Goal: Task Accomplishment & Management: Complete application form

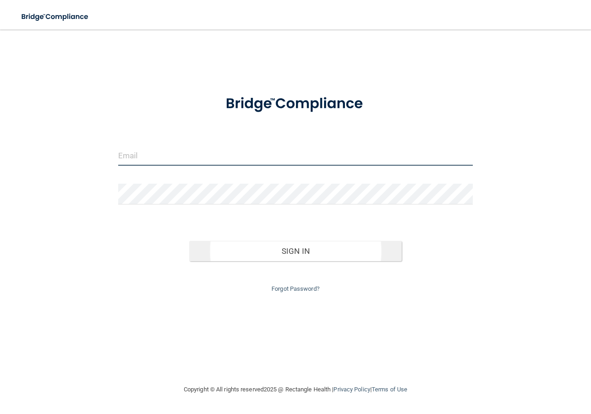
type input "[EMAIL_ADDRESS][DOMAIN_NAME]"
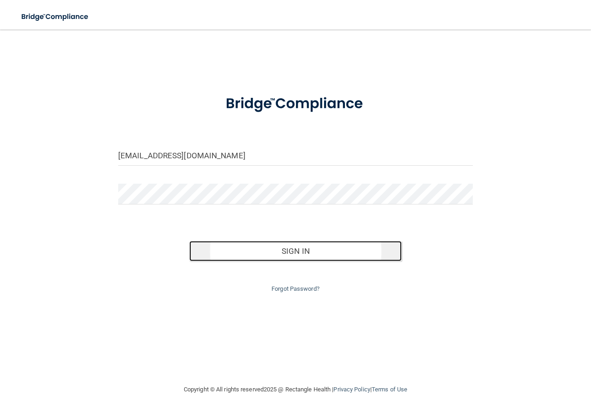
click at [298, 253] on button "Sign In" at bounding box center [295, 251] width 213 height 20
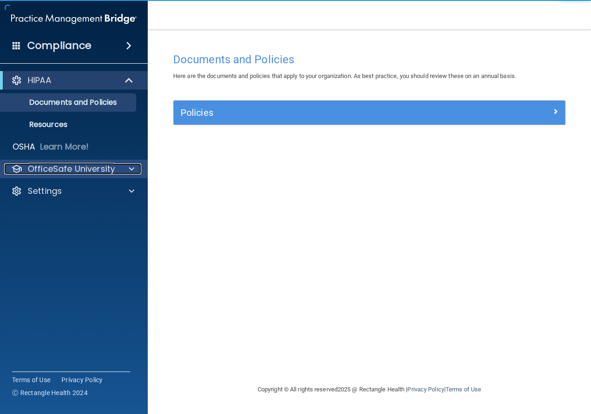
click at [117, 166] on div "OfficeSafe University" at bounding box center [61, 168] width 114 height 11
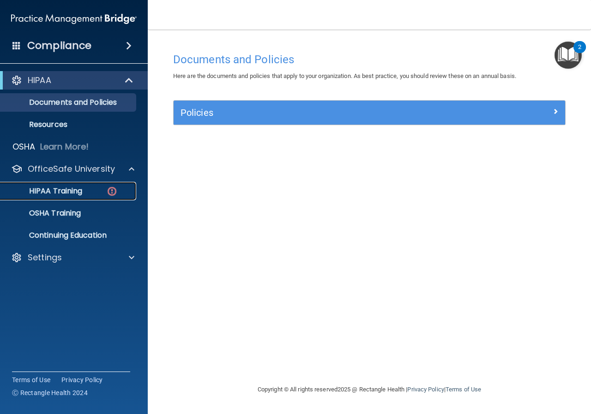
click at [65, 189] on p "HIPAA Training" at bounding box center [44, 191] width 76 height 9
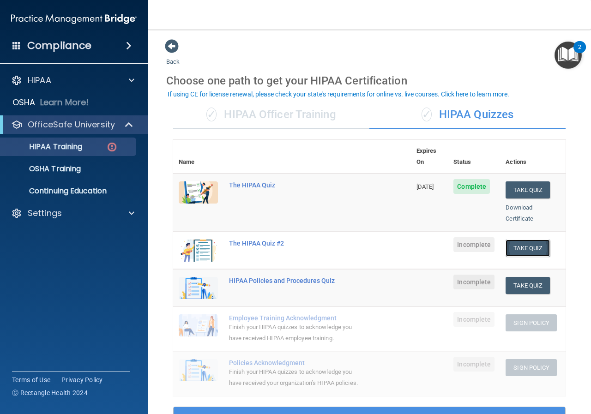
click at [508, 240] on button "Take Quiz" at bounding box center [528, 248] width 44 height 17
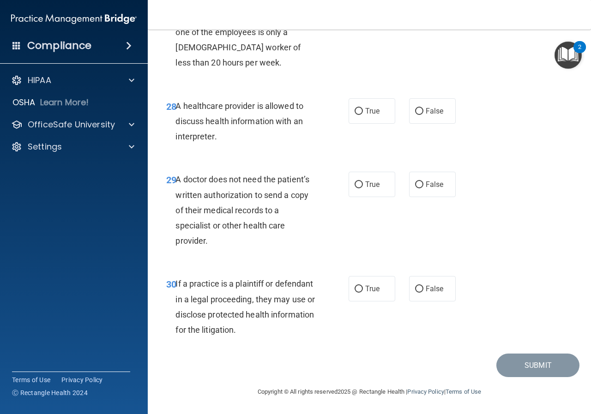
scroll to position [2594, 0]
click at [358, 115] on label "True" at bounding box center [372, 110] width 47 height 25
click at [358, 115] on input "True" at bounding box center [359, 111] width 8 height 7
radio input "true"
click at [360, 192] on label "True" at bounding box center [372, 184] width 47 height 25
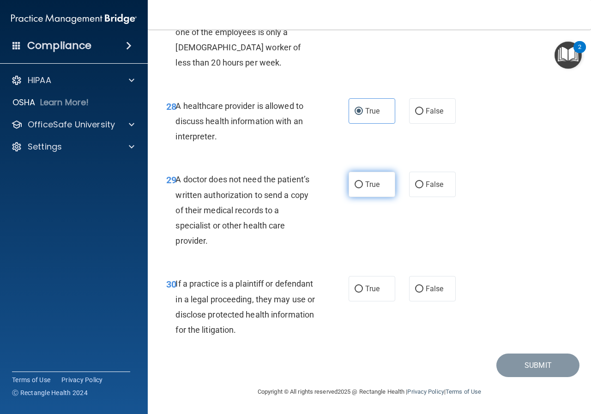
click at [360, 188] on input "True" at bounding box center [359, 184] width 8 height 7
radio input "true"
click at [376, 284] on label "True" at bounding box center [372, 288] width 47 height 25
click at [363, 286] on input "True" at bounding box center [359, 289] width 8 height 7
radio input "true"
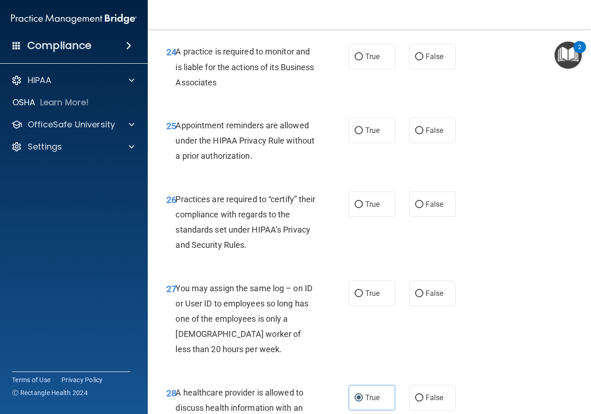
scroll to position [2270, 0]
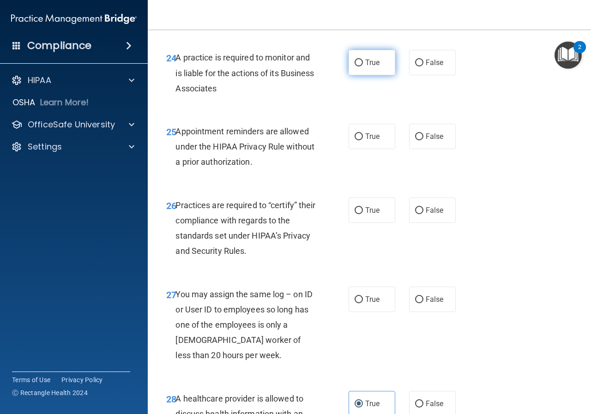
click at [360, 75] on label "True" at bounding box center [372, 62] width 47 height 25
click at [360, 66] on input "True" at bounding box center [359, 63] width 8 height 7
radio input "true"
click at [369, 141] on span "True" at bounding box center [372, 136] width 14 height 9
click at [363, 140] on input "True" at bounding box center [359, 136] width 8 height 7
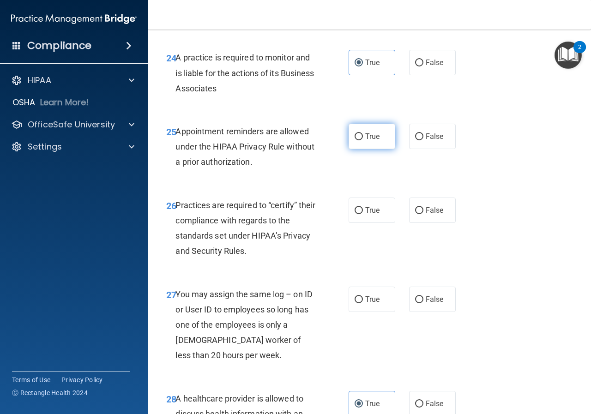
radio input "true"
click at [384, 223] on label "True" at bounding box center [372, 210] width 47 height 25
click at [363, 214] on input "True" at bounding box center [359, 210] width 8 height 7
radio input "true"
click at [429, 312] on label "False" at bounding box center [432, 299] width 47 height 25
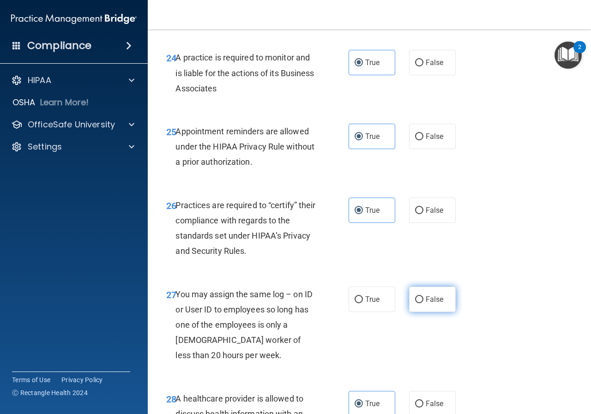
click at [423, 303] on input "False" at bounding box center [419, 299] width 8 height 7
radio input "true"
click at [524, 227] on div "26 Practices are required to “certify” their compliance with regards to the sta…" at bounding box center [369, 230] width 420 height 89
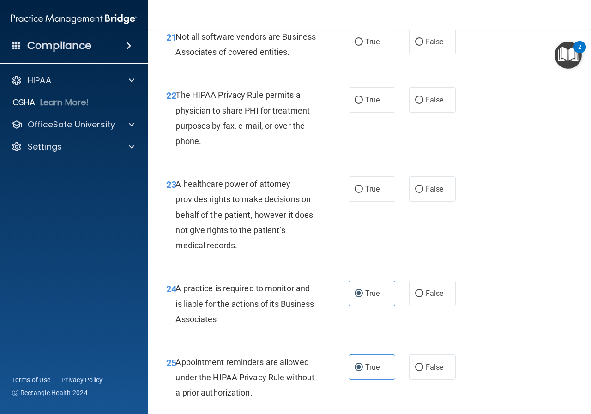
scroll to position [1947, 0]
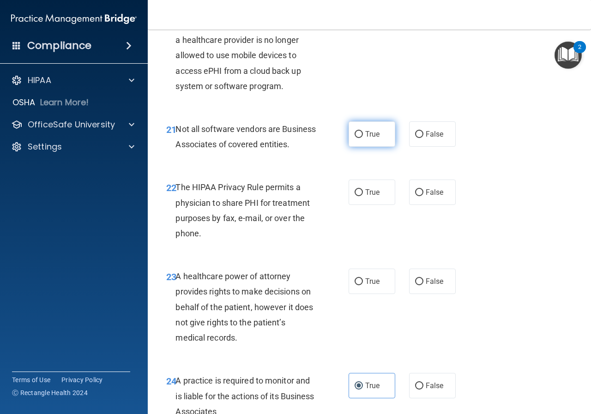
click at [353, 147] on label "True" at bounding box center [372, 133] width 47 height 25
click at [355, 138] on input "True" at bounding box center [359, 134] width 8 height 7
radio input "true"
click at [361, 205] on label "True" at bounding box center [372, 192] width 47 height 25
click at [361, 196] on input "True" at bounding box center [359, 192] width 8 height 7
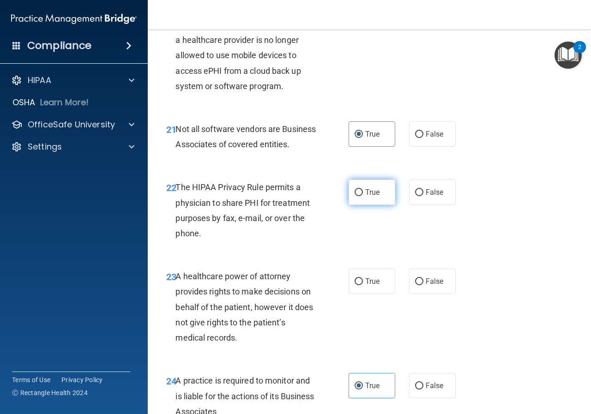
radio input "true"
click at [435, 294] on label "False" at bounding box center [432, 281] width 47 height 25
click at [423, 285] on input "False" at bounding box center [419, 281] width 8 height 7
radio input "true"
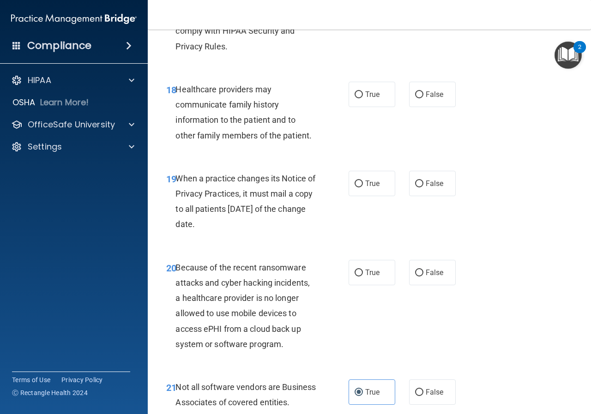
scroll to position [1670, 0]
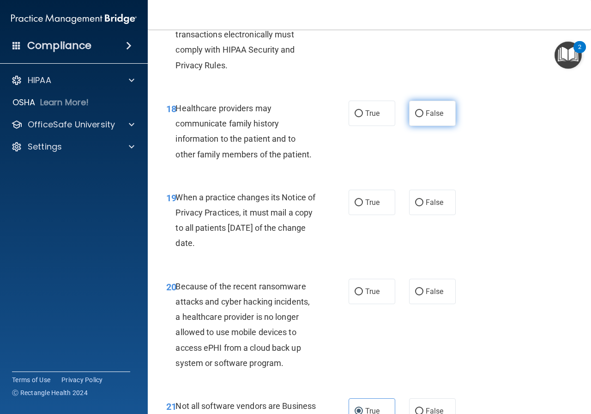
click at [426, 118] on span "False" at bounding box center [435, 113] width 18 height 9
click at [423, 117] on input "False" at bounding box center [419, 113] width 8 height 7
radio input "true"
click at [435, 215] on label "False" at bounding box center [432, 202] width 47 height 25
click at [423, 206] on input "False" at bounding box center [419, 202] width 8 height 7
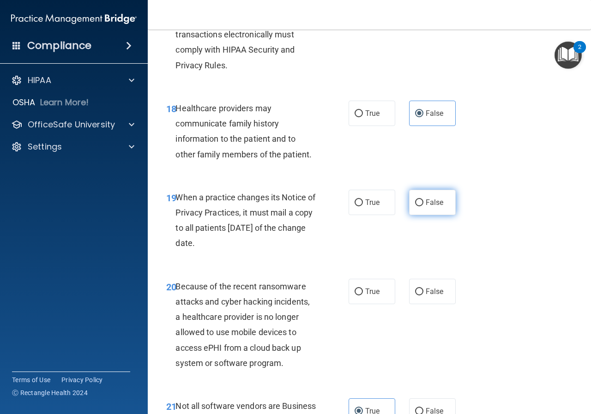
radio input "true"
click at [429, 296] on span "False" at bounding box center [435, 291] width 18 height 9
click at [423, 295] on input "False" at bounding box center [419, 292] width 8 height 7
radio input "true"
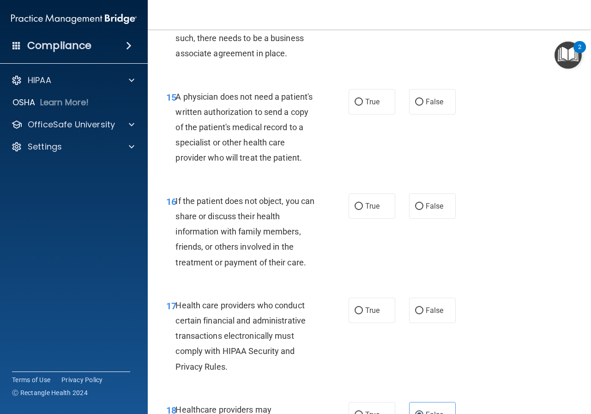
scroll to position [1347, 0]
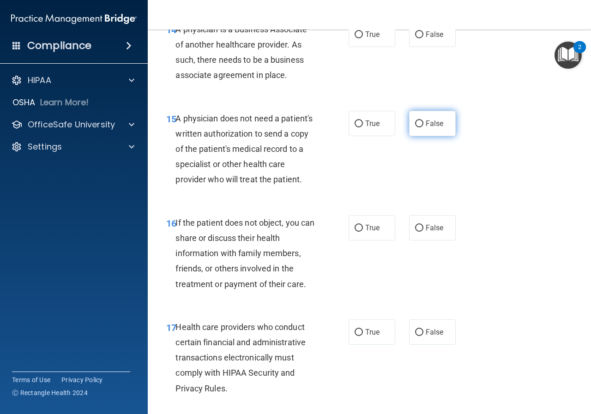
click at [428, 120] on span "False" at bounding box center [435, 123] width 18 height 9
click at [423, 120] on input "False" at bounding box center [419, 123] width 8 height 7
radio input "true"
click at [366, 232] on span "True" at bounding box center [372, 227] width 14 height 9
click at [363, 232] on input "True" at bounding box center [359, 228] width 8 height 7
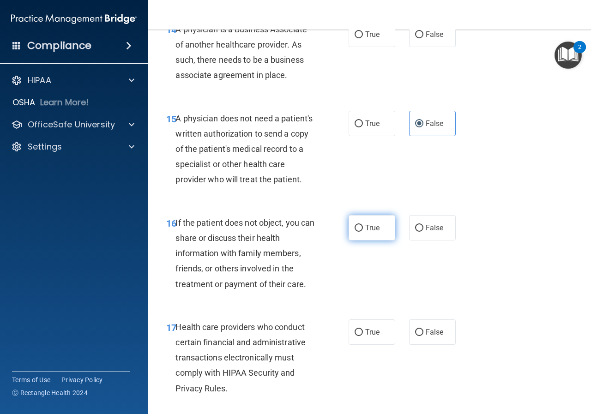
radio input "true"
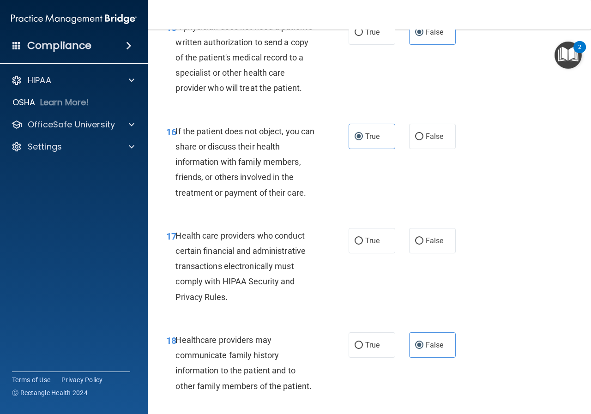
scroll to position [1439, 0]
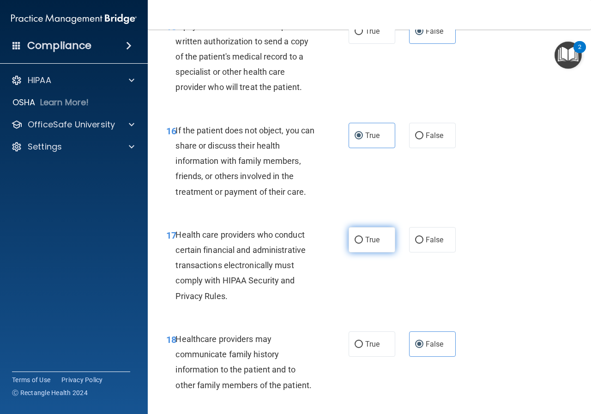
click at [355, 244] on input "True" at bounding box center [359, 240] width 8 height 7
radio input "true"
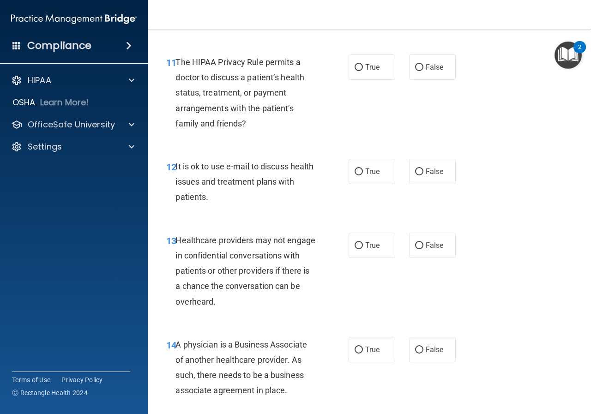
scroll to position [1024, 0]
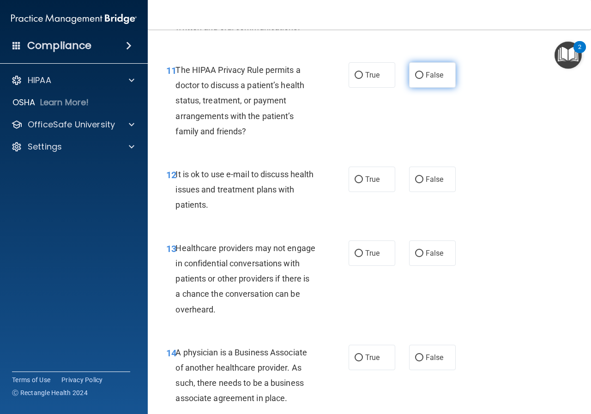
click at [417, 74] on input "False" at bounding box center [419, 75] width 8 height 7
radio input "true"
click at [421, 185] on label "False" at bounding box center [432, 179] width 47 height 25
click at [421, 183] on input "False" at bounding box center [419, 179] width 8 height 7
radio input "true"
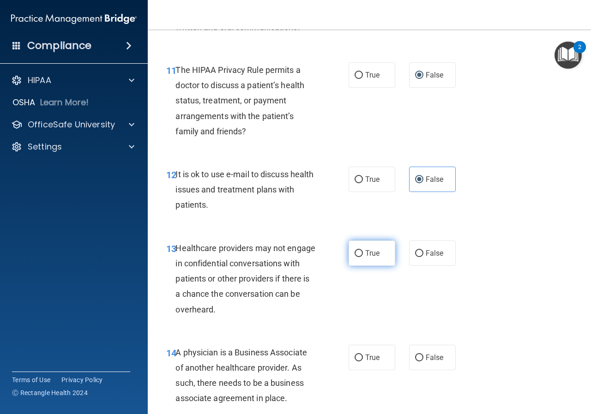
click at [355, 260] on label "True" at bounding box center [372, 253] width 47 height 25
click at [355, 257] on input "True" at bounding box center [359, 253] width 8 height 7
radio input "true"
click at [435, 361] on span "False" at bounding box center [435, 357] width 18 height 9
click at [423, 361] on input "False" at bounding box center [419, 358] width 8 height 7
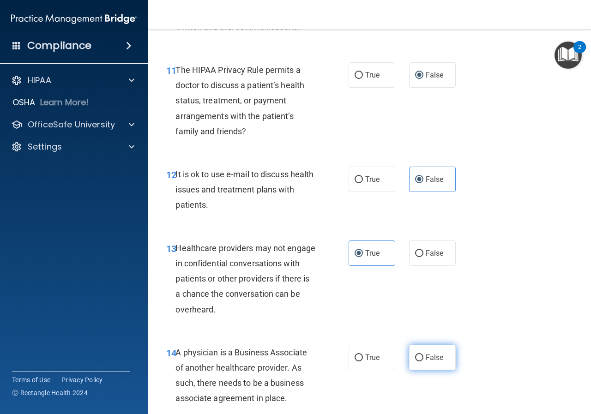
radio input "true"
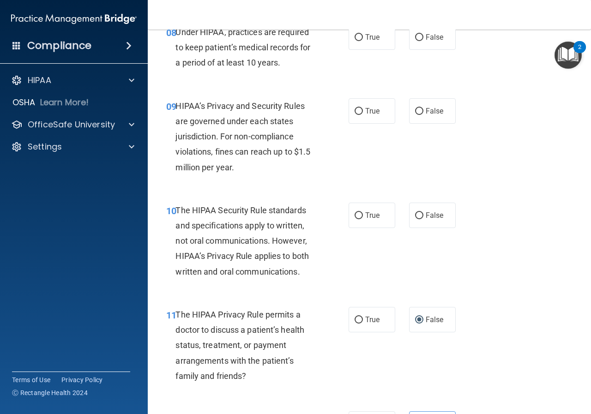
scroll to position [793, 0]
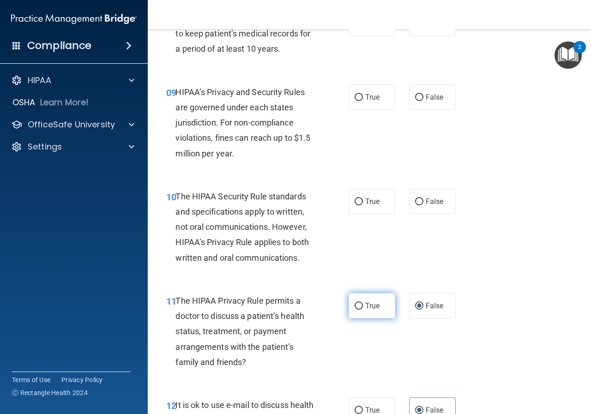
click at [355, 314] on label "True" at bounding box center [372, 305] width 47 height 25
click at [355, 310] on input "True" at bounding box center [359, 306] width 8 height 7
radio input "true"
radio input "false"
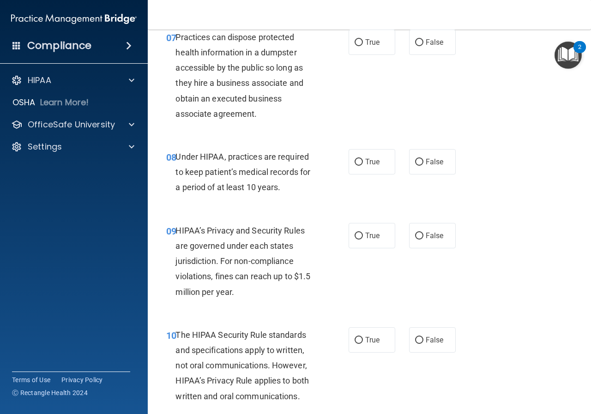
scroll to position [701, 0]
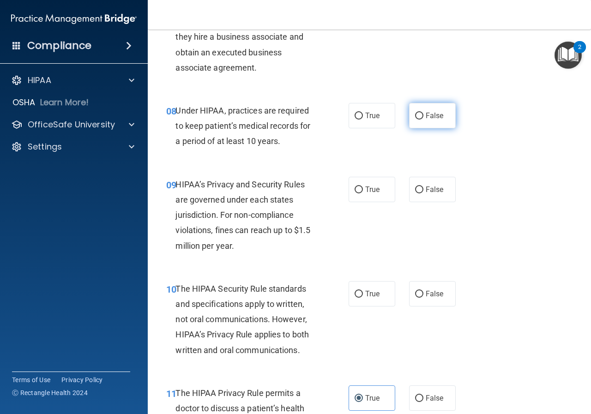
click at [421, 109] on label "False" at bounding box center [432, 115] width 47 height 25
click at [421, 113] on input "False" at bounding box center [419, 116] width 8 height 7
radio input "true"
click at [431, 197] on label "False" at bounding box center [432, 189] width 47 height 25
click at [423, 193] on input "False" at bounding box center [419, 190] width 8 height 7
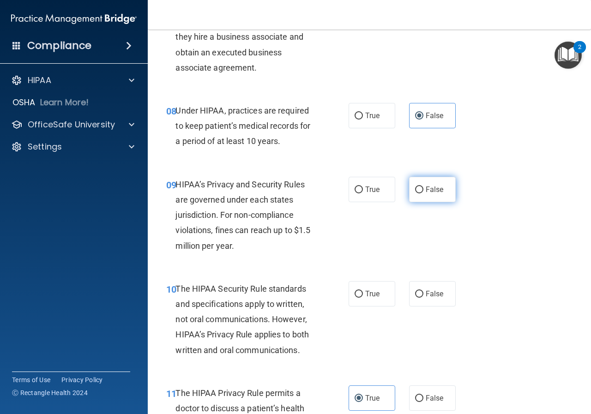
radio input "true"
click at [420, 299] on label "False" at bounding box center [432, 293] width 47 height 25
click at [420, 298] on input "False" at bounding box center [419, 294] width 8 height 7
radio input "true"
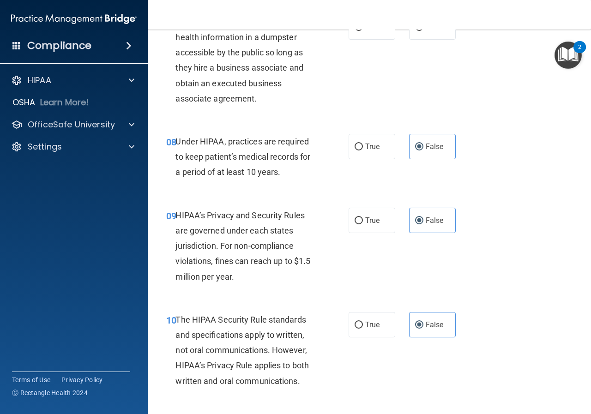
scroll to position [655, 0]
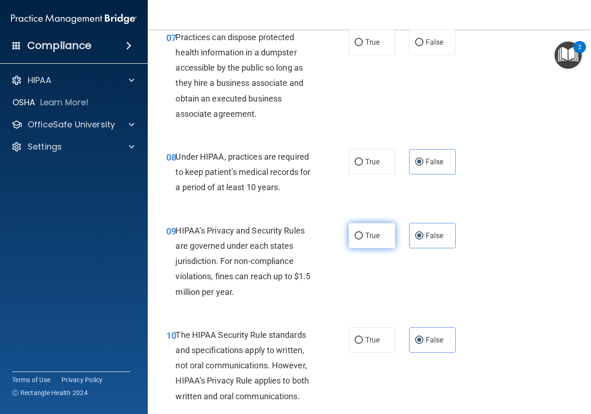
click at [370, 230] on label "True" at bounding box center [372, 235] width 47 height 25
click at [363, 233] on input "True" at bounding box center [359, 236] width 8 height 7
radio input "true"
radio input "false"
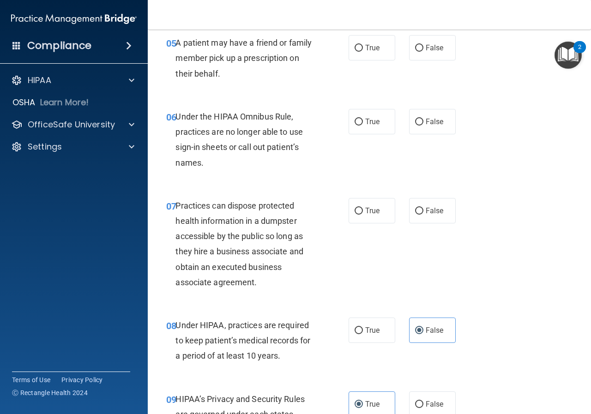
scroll to position [424, 0]
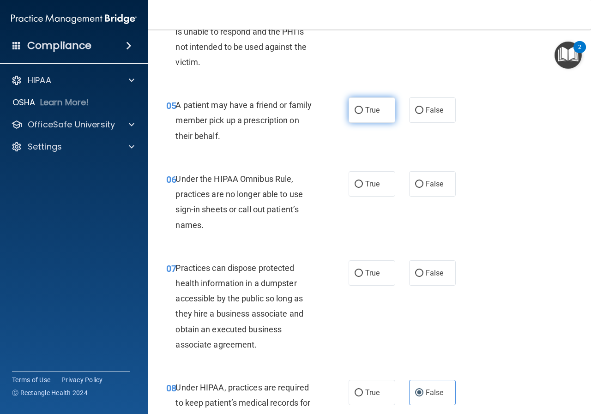
click at [349, 111] on label "True" at bounding box center [372, 109] width 47 height 25
click at [355, 111] on input "True" at bounding box center [359, 110] width 8 height 7
radio input "true"
click at [415, 185] on input "False" at bounding box center [419, 184] width 8 height 7
radio input "true"
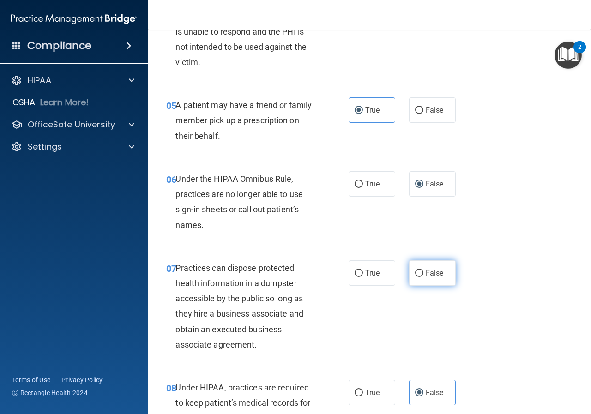
click at [426, 274] on span "False" at bounding box center [435, 273] width 18 height 9
click at [422, 274] on input "False" at bounding box center [419, 273] width 8 height 7
radio input "true"
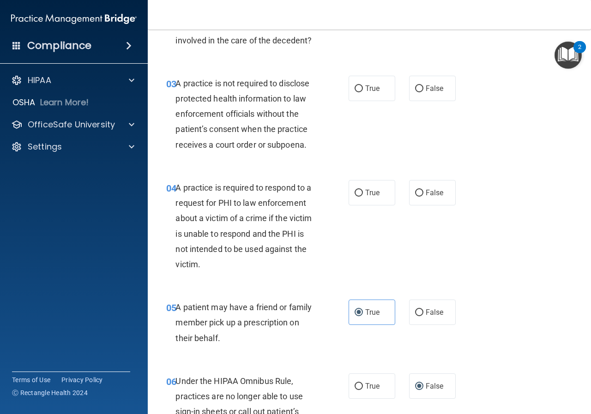
scroll to position [101, 0]
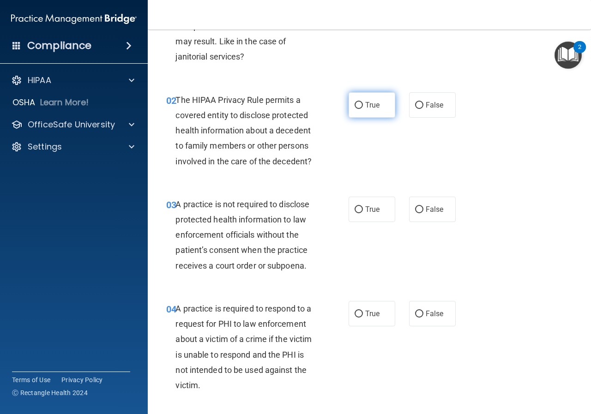
click at [369, 115] on label "True" at bounding box center [372, 104] width 47 height 25
click at [363, 109] on input "True" at bounding box center [359, 105] width 8 height 7
radio input "true"
click at [427, 210] on span "False" at bounding box center [435, 209] width 18 height 9
click at [423, 210] on input "False" at bounding box center [419, 209] width 8 height 7
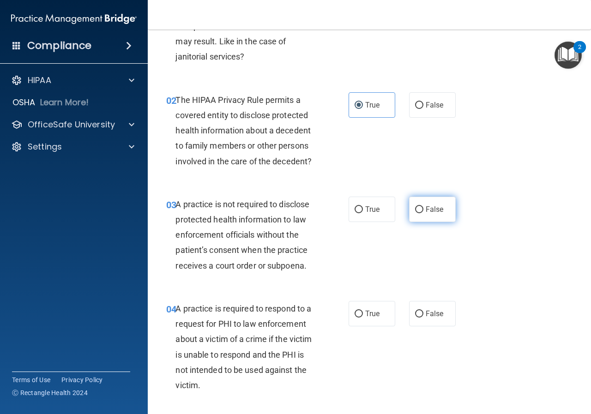
radio input "true"
click at [371, 313] on span "True" at bounding box center [372, 313] width 14 height 9
click at [363, 313] on input "True" at bounding box center [359, 314] width 8 height 7
radio input "true"
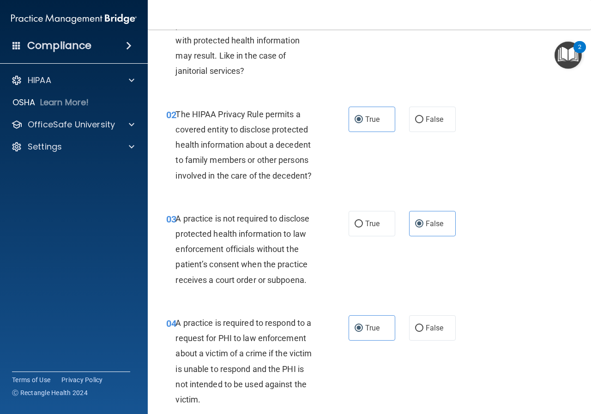
scroll to position [0, 0]
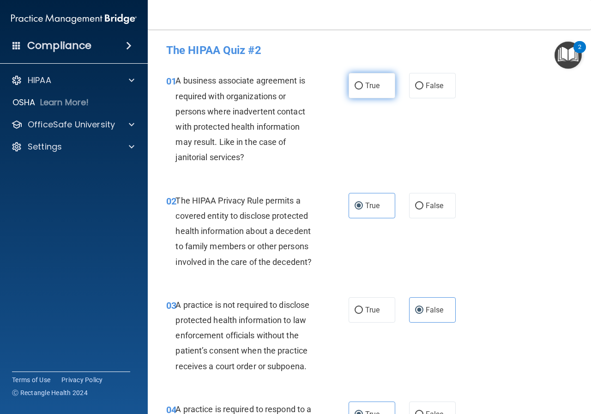
drag, startPoint x: 351, startPoint y: 80, endPoint x: 365, endPoint y: 87, distance: 16.1
click at [351, 80] on label "True" at bounding box center [372, 85] width 47 height 25
click at [355, 83] on input "True" at bounding box center [359, 86] width 8 height 7
radio input "true"
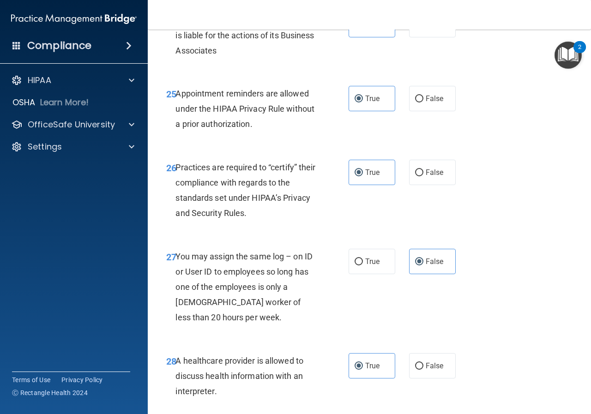
scroll to position [2594, 0]
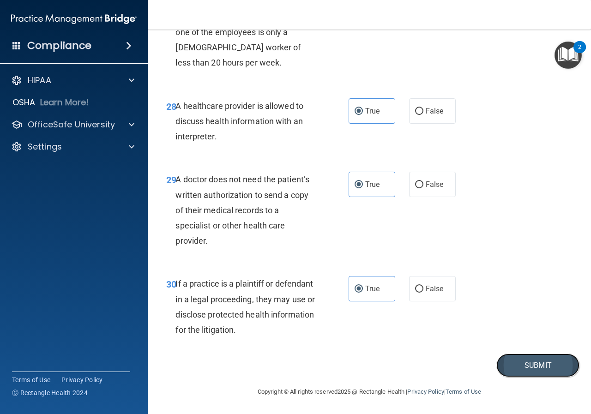
click at [533, 367] on button "Submit" at bounding box center [537, 366] width 83 height 24
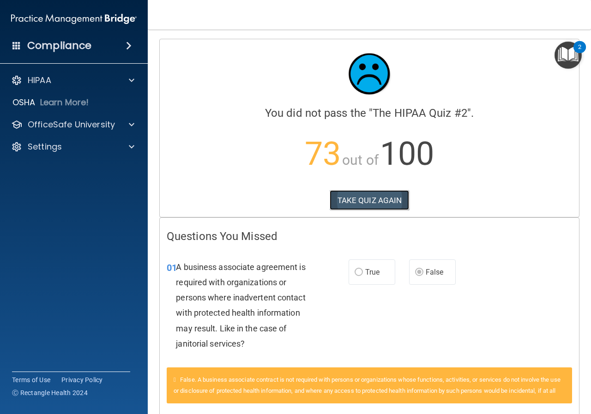
click at [377, 199] on button "TAKE QUIZ AGAIN" at bounding box center [370, 200] width 80 height 20
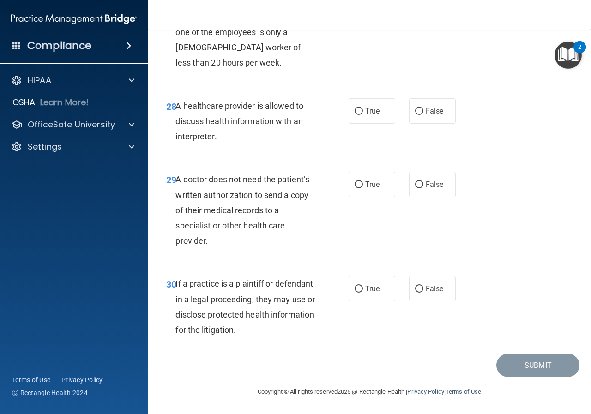
scroll to position [2594, 0]
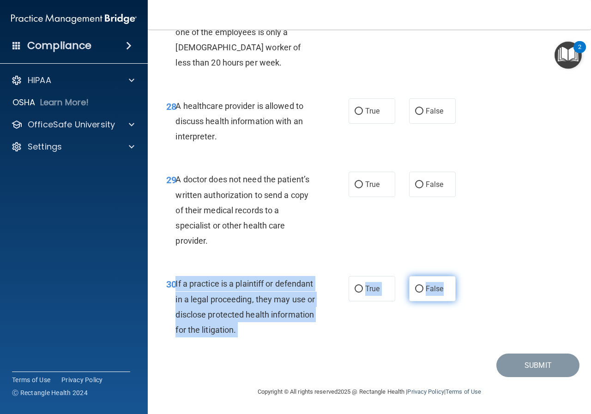
drag, startPoint x: 175, startPoint y: 282, endPoint x: 442, endPoint y: 295, distance: 267.1
click at [461, 276] on ng-form "30 If a practice is a plaintiff or defendant in a legal proceeding, they may us…" at bounding box center [461, 276] width 0 height 0
copy ng-form "If a practice is a plaintiff or defendant in a legal proceeding, they may use o…"
click at [358, 288] on input "True" at bounding box center [359, 289] width 8 height 7
radio input "true"
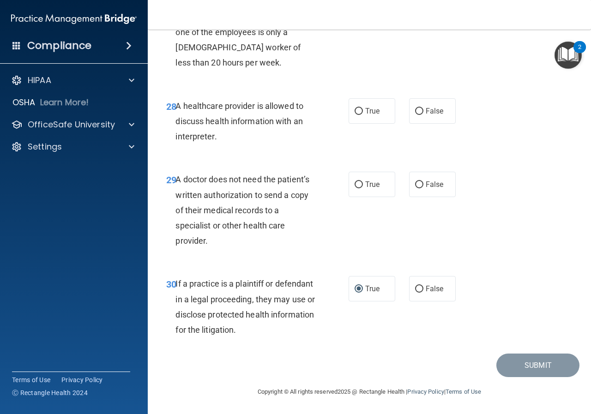
click at [475, 240] on div "29 A doctor does not need the patient’s written authorization to send a copy of…" at bounding box center [369, 212] width 420 height 104
click at [420, 186] on label "False" at bounding box center [432, 184] width 47 height 25
click at [420, 186] on input "False" at bounding box center [419, 184] width 8 height 7
radio input "true"
click at [368, 114] on span "True" at bounding box center [372, 111] width 14 height 9
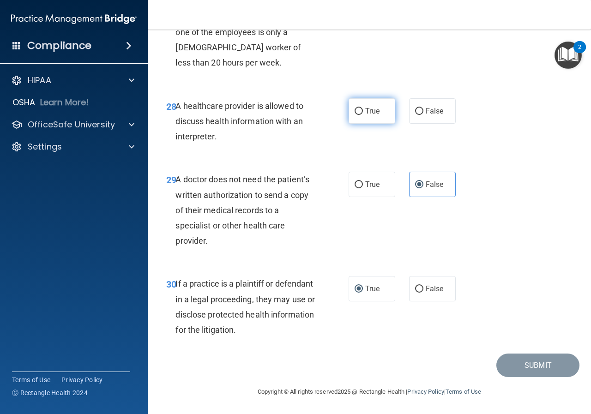
click at [363, 114] on input "True" at bounding box center [359, 111] width 8 height 7
radio input "true"
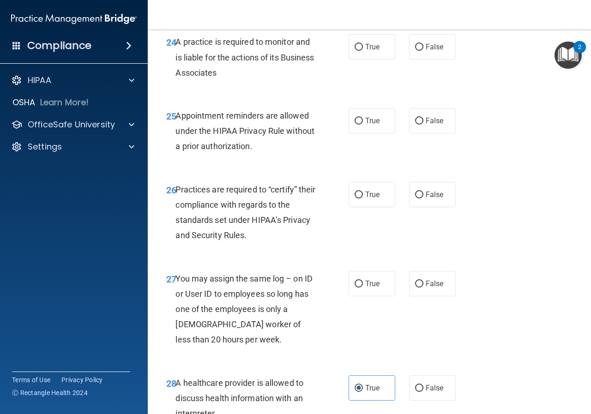
scroll to position [2270, 0]
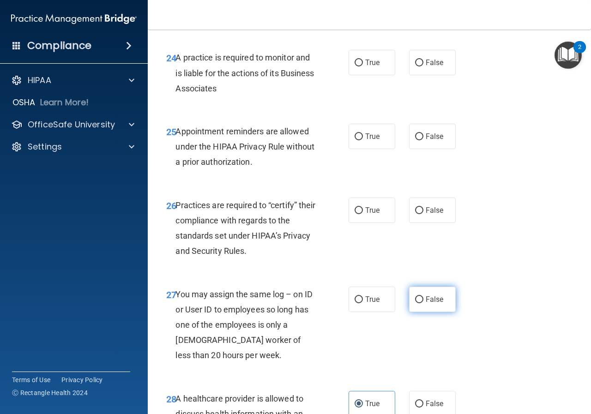
click at [416, 303] on input "False" at bounding box center [419, 299] width 8 height 7
radio input "true"
click at [417, 214] on input "False" at bounding box center [419, 210] width 8 height 7
radio input "true"
click at [378, 75] on label "True" at bounding box center [372, 62] width 47 height 25
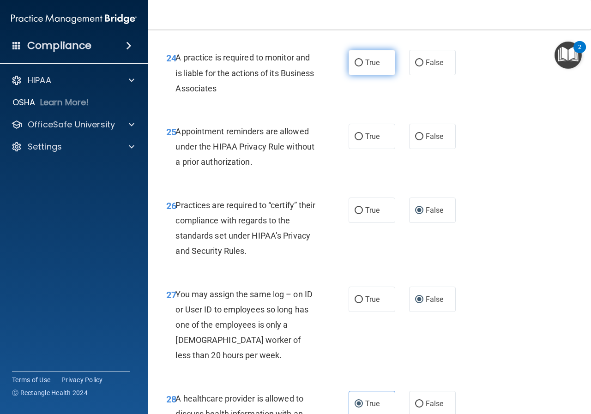
click at [363, 66] on input "True" at bounding box center [359, 63] width 8 height 7
radio input "true"
click at [361, 149] on label "True" at bounding box center [372, 136] width 47 height 25
click at [361, 140] on input "True" at bounding box center [359, 136] width 8 height 7
radio input "true"
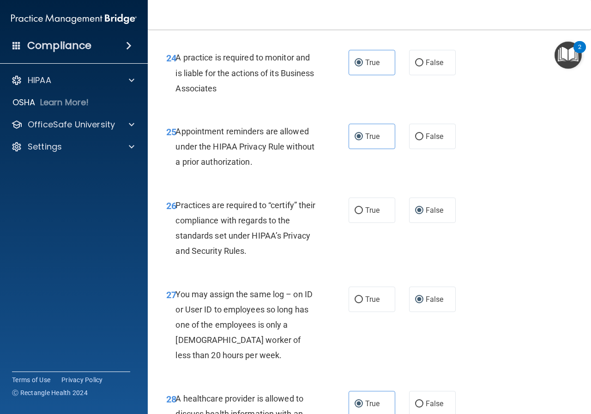
click at [175, 236] on span "Practices are required to “certify” their compliance with regards to the standa…" at bounding box center [245, 228] width 140 height 56
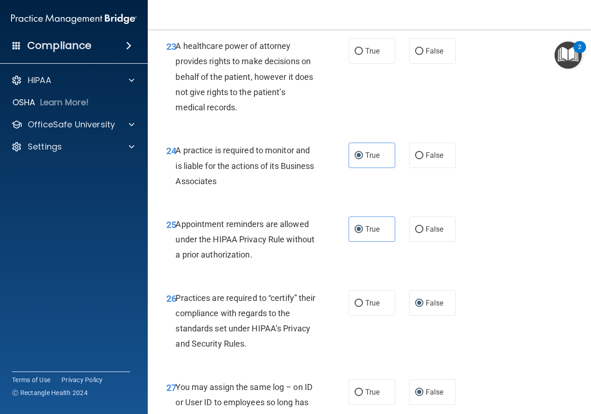
scroll to position [2178, 0]
click at [375, 307] on span "True" at bounding box center [372, 302] width 14 height 9
click at [363, 307] on input "True" at bounding box center [359, 303] width 8 height 7
radio input "true"
radio input "false"
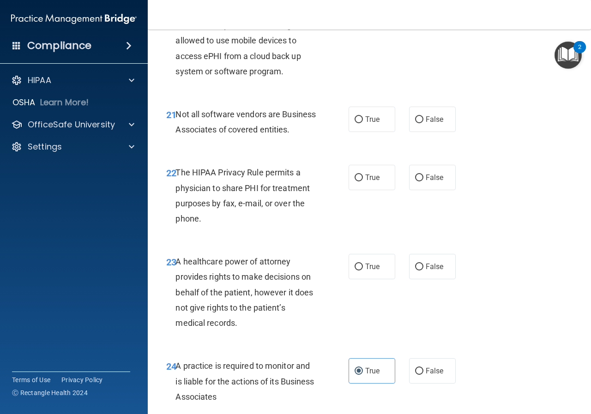
scroll to position [1947, 0]
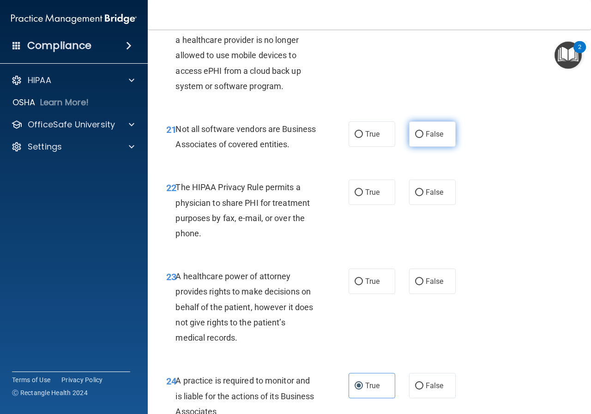
click at [421, 147] on label "False" at bounding box center [432, 133] width 47 height 25
click at [421, 138] on input "False" at bounding box center [419, 134] width 8 height 7
radio input "true"
click at [365, 197] on span "True" at bounding box center [372, 192] width 14 height 9
click at [363, 196] on input "True" at bounding box center [359, 192] width 8 height 7
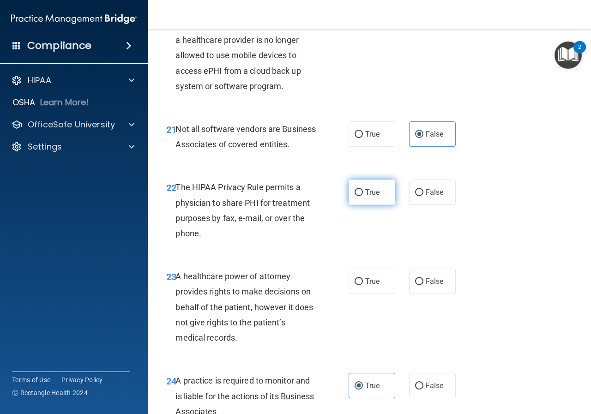
radio input "true"
click at [418, 294] on label "False" at bounding box center [432, 281] width 47 height 25
click at [418, 285] on input "False" at bounding box center [419, 281] width 8 height 7
radio input "true"
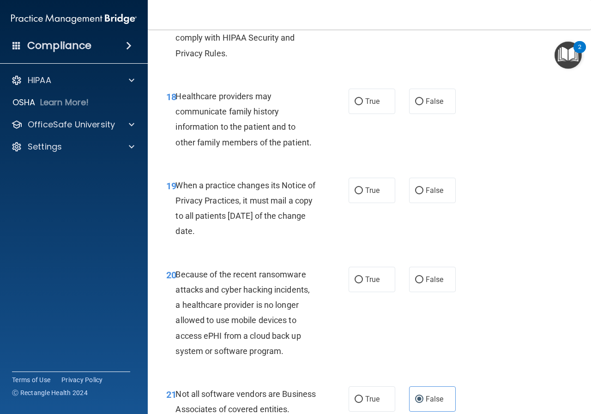
scroll to position [1716, 0]
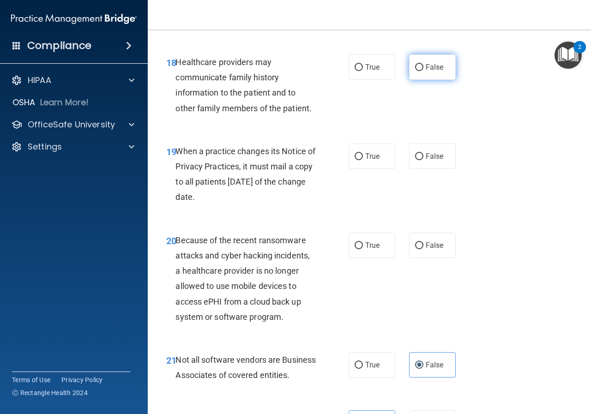
click at [427, 72] on span "False" at bounding box center [435, 67] width 18 height 9
click at [423, 71] on input "False" at bounding box center [419, 67] width 8 height 7
radio input "true"
click at [409, 169] on label "False" at bounding box center [432, 156] width 47 height 25
click at [415, 160] on input "False" at bounding box center [419, 156] width 8 height 7
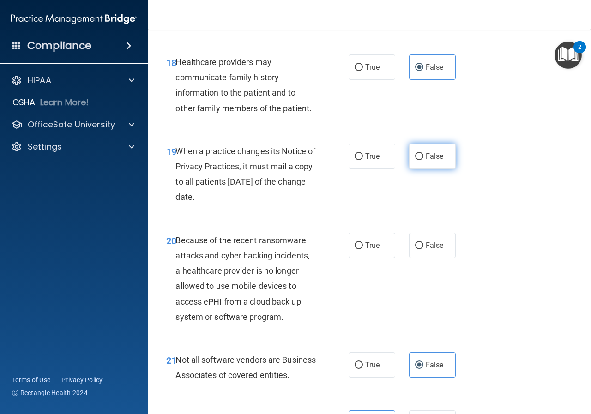
radio input "true"
click at [436, 258] on label "False" at bounding box center [432, 245] width 47 height 25
click at [423, 249] on input "False" at bounding box center [419, 245] width 8 height 7
radio input "true"
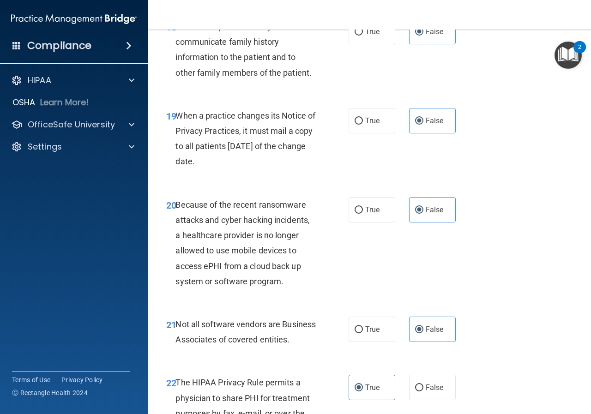
scroll to position [1763, 0]
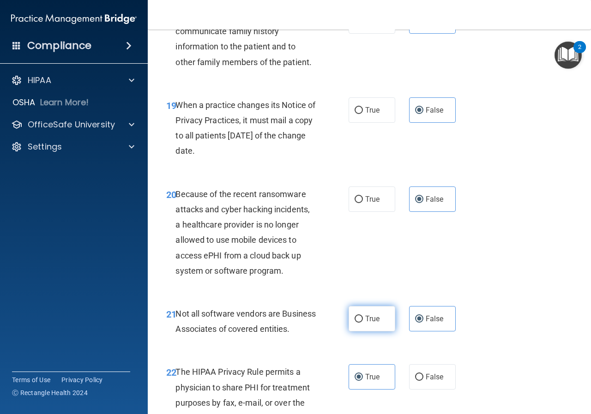
click at [349, 331] on label "True" at bounding box center [372, 318] width 47 height 25
click at [355, 323] on input "True" at bounding box center [359, 319] width 8 height 7
radio input "true"
radio input "false"
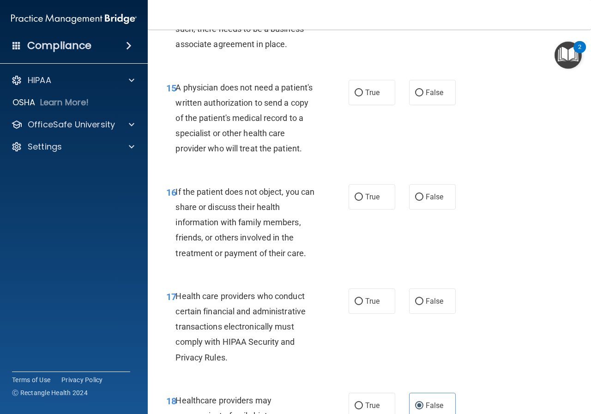
scroll to position [1393, 0]
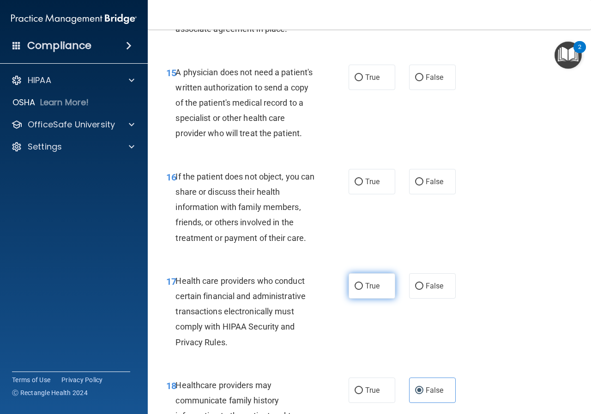
click at [368, 290] on span "True" at bounding box center [372, 286] width 14 height 9
click at [363, 290] on input "True" at bounding box center [359, 286] width 8 height 7
radio input "true"
click at [367, 186] on span "True" at bounding box center [372, 181] width 14 height 9
click at [363, 186] on input "True" at bounding box center [359, 182] width 8 height 7
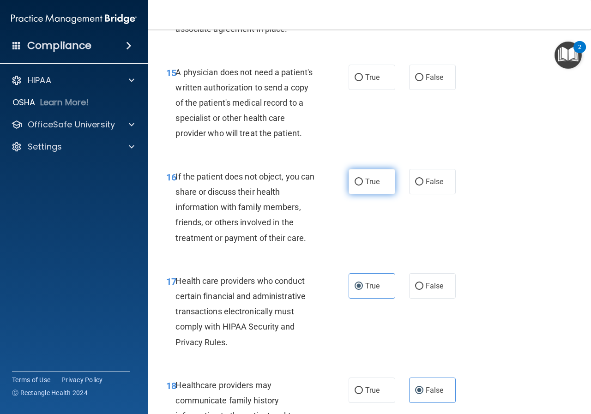
radio input "true"
click at [359, 77] on input "True" at bounding box center [359, 77] width 8 height 7
radio input "true"
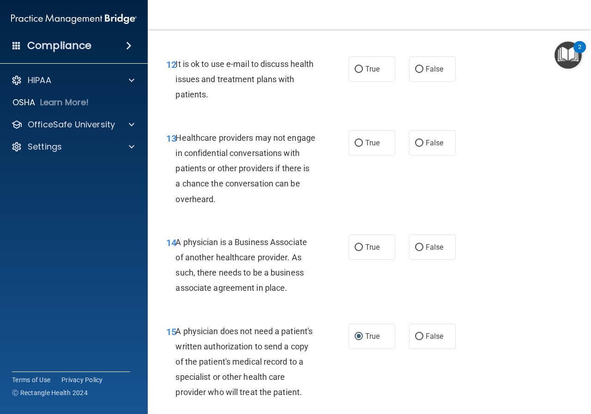
scroll to position [1024, 0]
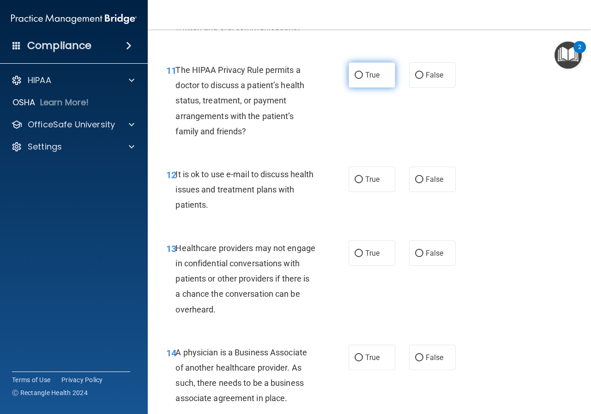
click at [374, 78] on span "True" at bounding box center [372, 75] width 14 height 9
click at [363, 78] on input "True" at bounding box center [359, 75] width 8 height 7
radio input "true"
click at [376, 185] on label "True" at bounding box center [372, 179] width 47 height 25
click at [363, 183] on input "True" at bounding box center [359, 179] width 8 height 7
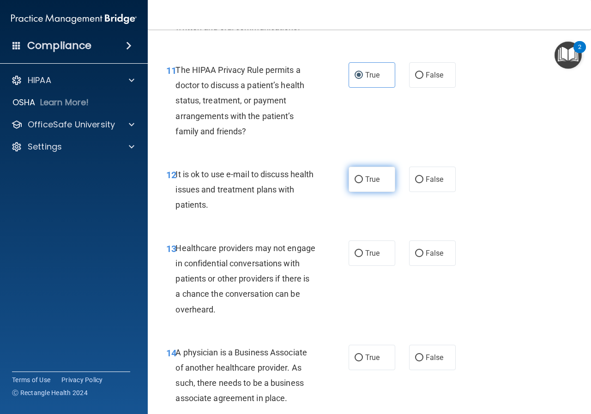
radio input "true"
click at [361, 262] on label "True" at bounding box center [372, 253] width 47 height 25
click at [361, 257] on input "True" at bounding box center [359, 253] width 8 height 7
radio input "true"
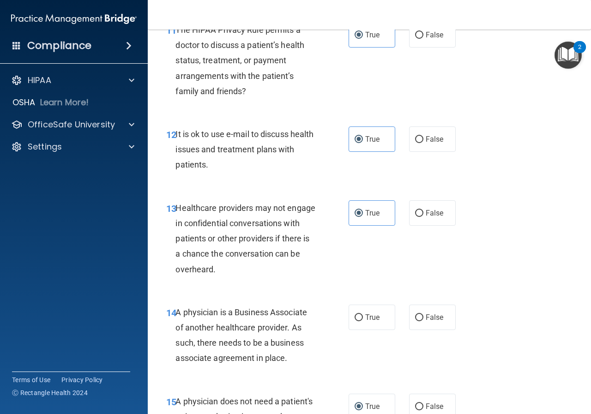
scroll to position [1116, 0]
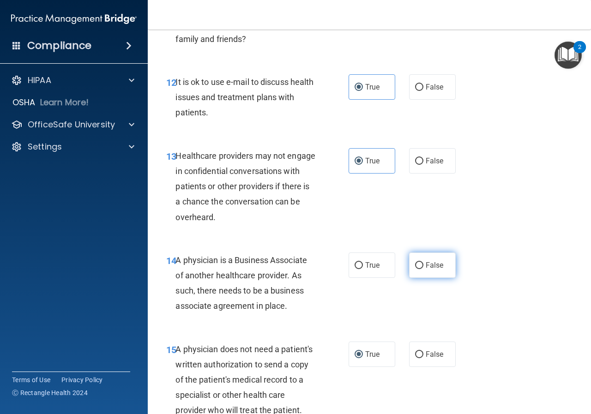
click at [444, 260] on label "False" at bounding box center [432, 265] width 47 height 25
click at [423, 262] on input "False" at bounding box center [419, 265] width 8 height 7
radio input "true"
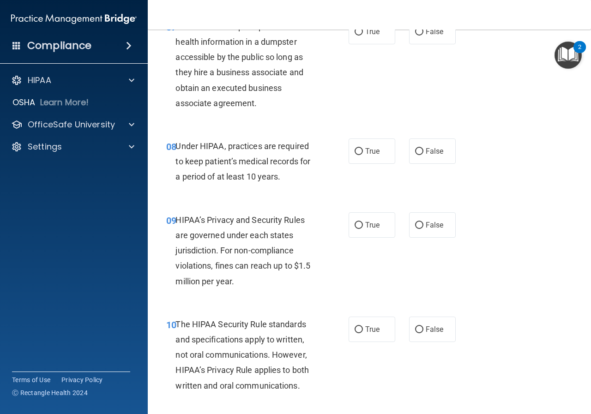
scroll to position [655, 0]
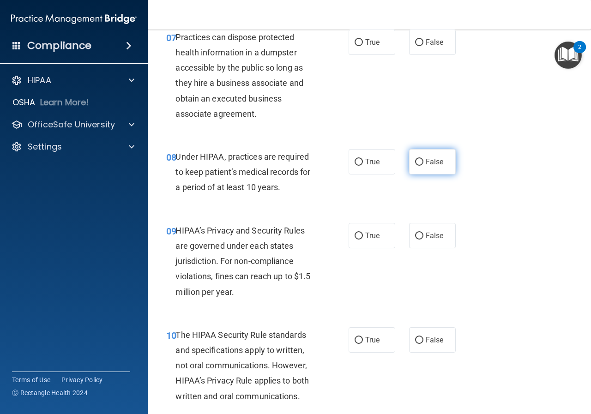
drag, startPoint x: 357, startPoint y: 164, endPoint x: 413, endPoint y: 160, distance: 55.6
click at [413, 160] on div "True False" at bounding box center [405, 161] width 112 height 25
click at [417, 155] on label "False" at bounding box center [432, 161] width 47 height 25
click at [417, 159] on input "False" at bounding box center [419, 162] width 8 height 7
radio input "true"
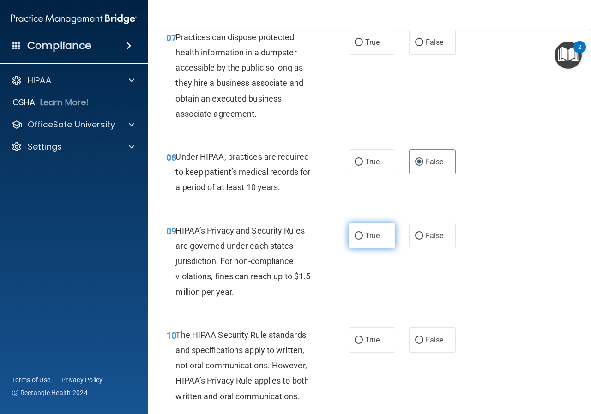
click at [356, 246] on label "True" at bounding box center [372, 235] width 47 height 25
click at [356, 240] on input "True" at bounding box center [359, 236] width 8 height 7
radio input "true"
click at [354, 347] on label "True" at bounding box center [372, 339] width 47 height 25
click at [355, 344] on input "True" at bounding box center [359, 340] width 8 height 7
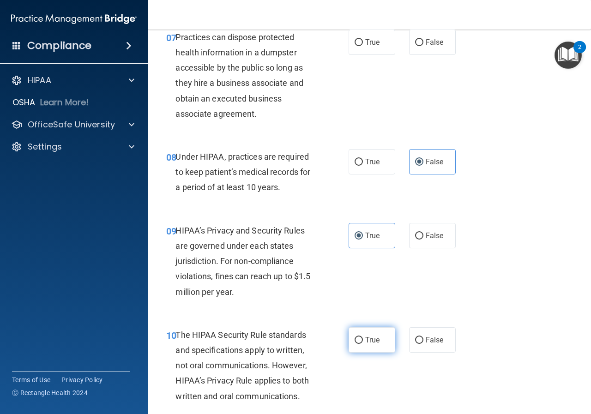
radio input "true"
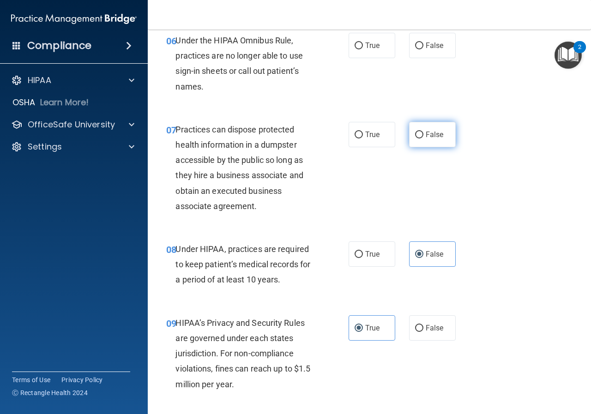
click at [426, 129] on label "False" at bounding box center [432, 134] width 47 height 25
click at [423, 132] on input "False" at bounding box center [419, 135] width 8 height 7
radio input "true"
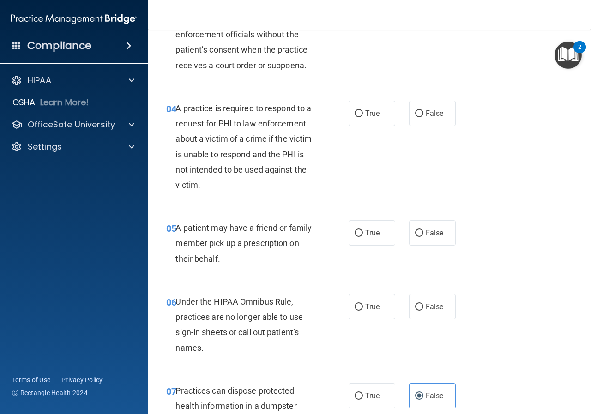
scroll to position [285, 0]
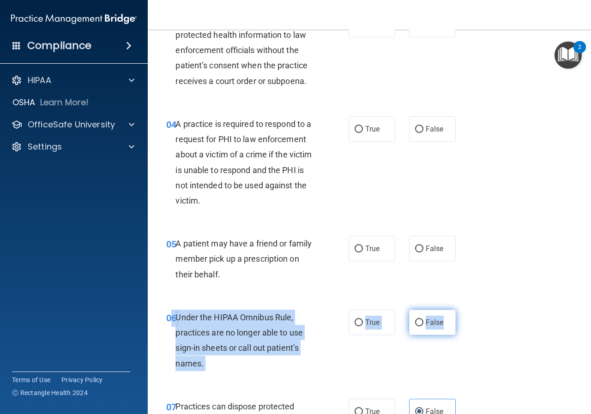
drag, startPoint x: 174, startPoint y: 317, endPoint x: 440, endPoint y: 327, distance: 266.6
click at [461, 310] on ng-form "06 Under the HIPAA Omnibus Rule, practices are no longer able to use sign-in sh…" at bounding box center [461, 310] width 0 height 0
drag, startPoint x: 396, startPoint y: 320, endPoint x: 404, endPoint y: 320, distance: 8.3
click at [397, 320] on div "True False" at bounding box center [405, 322] width 112 height 25
click at [409, 320] on label "False" at bounding box center [432, 322] width 47 height 25
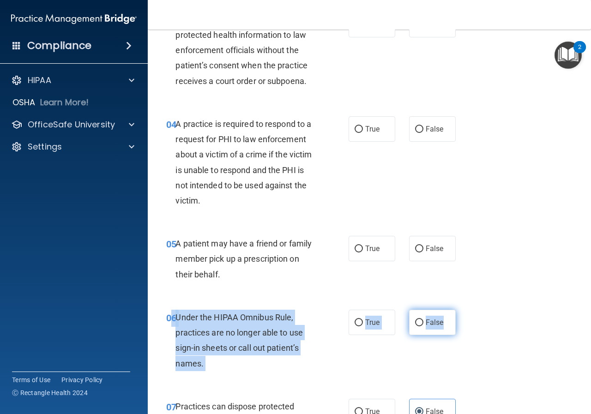
click at [415, 320] on input "False" at bounding box center [419, 322] width 8 height 7
radio input "true"
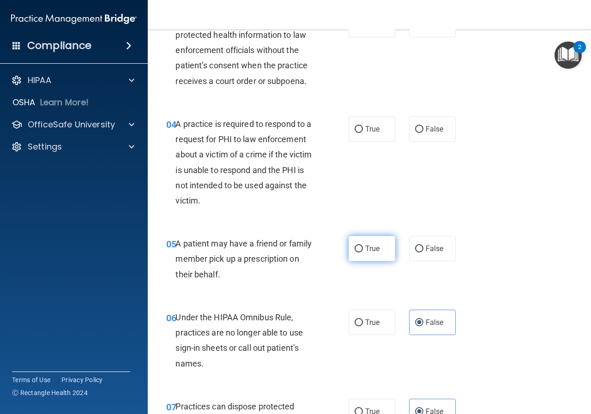
click at [365, 251] on span "True" at bounding box center [372, 248] width 14 height 9
click at [363, 251] on input "True" at bounding box center [359, 249] width 8 height 7
radio input "true"
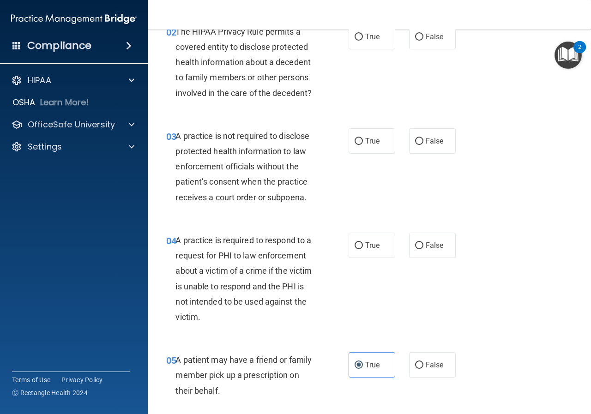
scroll to position [147, 0]
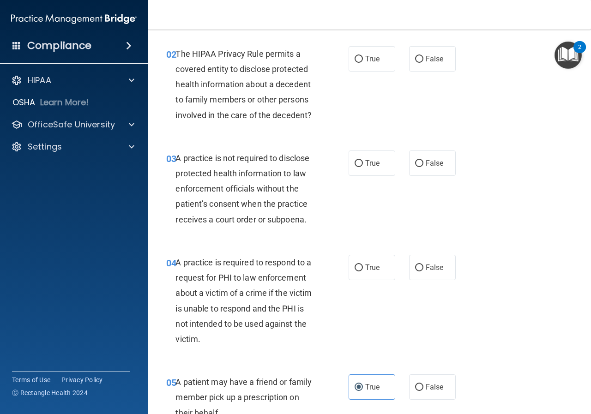
click at [116, 293] on accordion "HIPAA Documents and Policies Report an Incident Business Associates Emergency P…" at bounding box center [74, 180] width 148 height 227
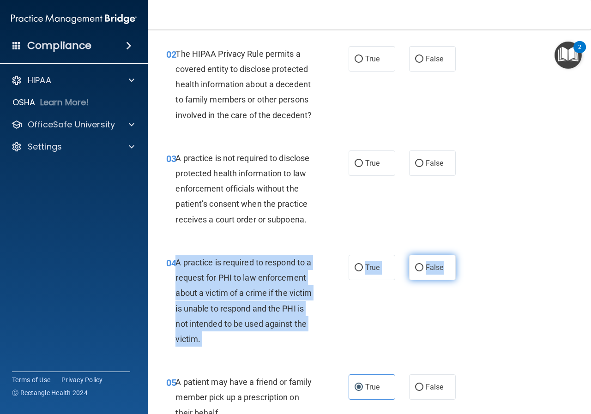
drag, startPoint x: 175, startPoint y: 264, endPoint x: 440, endPoint y: 273, distance: 265.1
click at [461, 255] on ng-form "04 A practice is required to respond to a request for PHI to law enforcement ab…" at bounding box center [461, 255] width 0 height 0
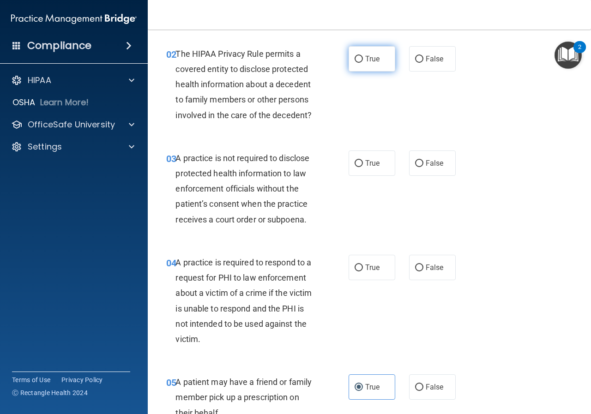
click at [366, 65] on label "True" at bounding box center [372, 58] width 47 height 25
click at [363, 63] on input "True" at bounding box center [359, 59] width 8 height 7
radio input "true"
click at [437, 160] on span "False" at bounding box center [435, 163] width 18 height 9
click at [423, 160] on input "False" at bounding box center [419, 163] width 8 height 7
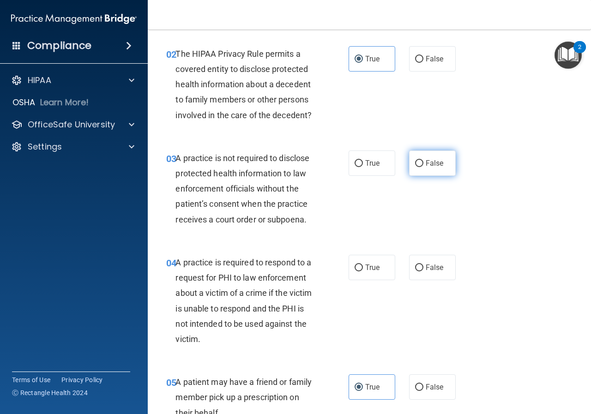
radio input "true"
click at [359, 262] on label "True" at bounding box center [372, 267] width 47 height 25
click at [359, 265] on input "True" at bounding box center [359, 268] width 8 height 7
radio input "true"
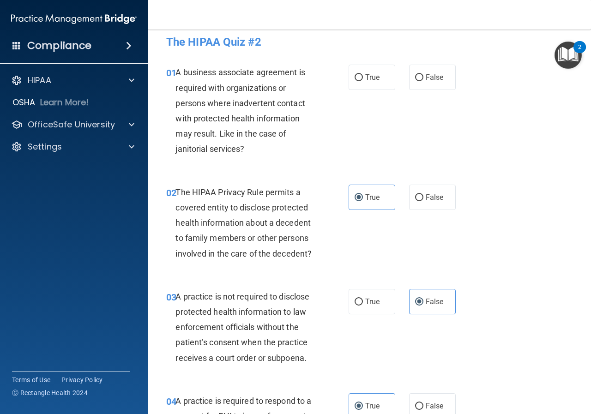
scroll to position [0, 0]
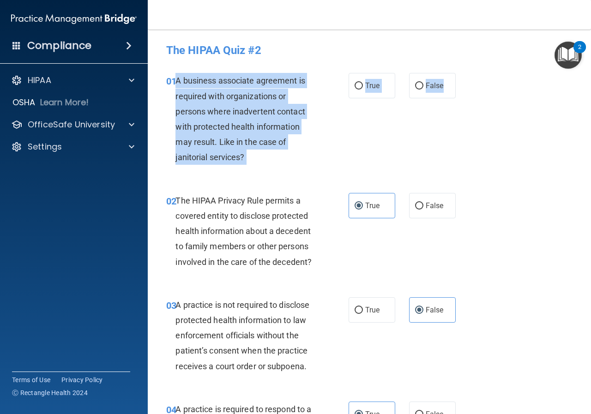
drag, startPoint x: 175, startPoint y: 79, endPoint x: 395, endPoint y: 101, distance: 221.7
click at [461, 73] on ng-form "01 A business associate agreement is required with organizations or persons whe…" at bounding box center [461, 73] width 0 height 0
click at [360, 84] on label "True" at bounding box center [372, 85] width 47 height 25
click at [360, 84] on input "True" at bounding box center [359, 86] width 8 height 7
radio input "true"
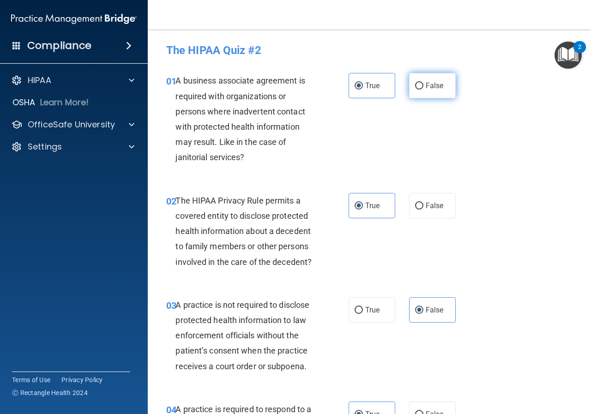
click at [417, 83] on input "False" at bounding box center [419, 86] width 8 height 7
radio input "true"
radio input "false"
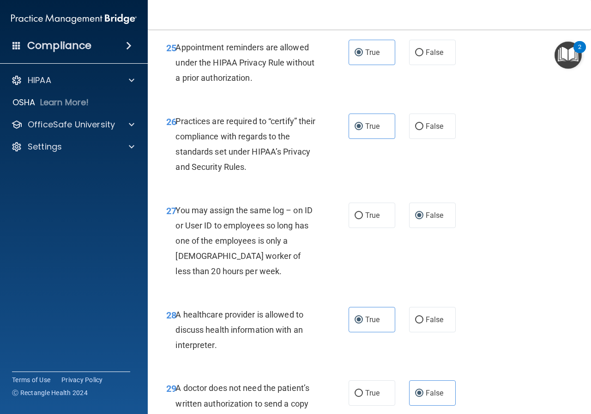
scroll to position [2594, 0]
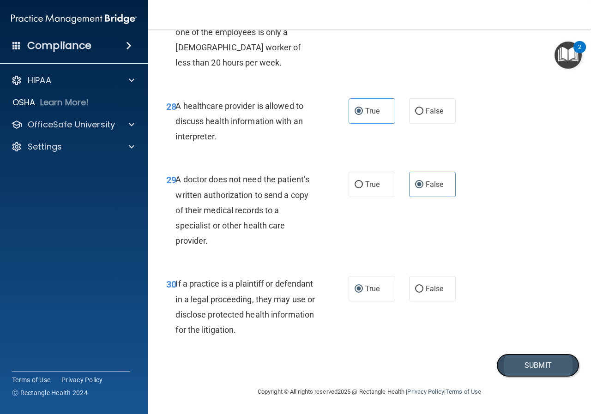
click at [535, 367] on button "Submit" at bounding box center [537, 366] width 83 height 24
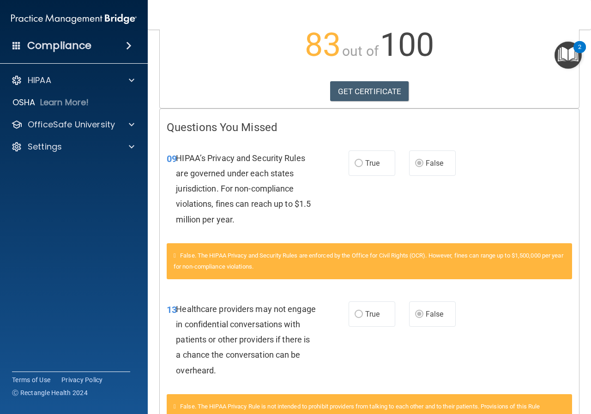
scroll to position [185, 0]
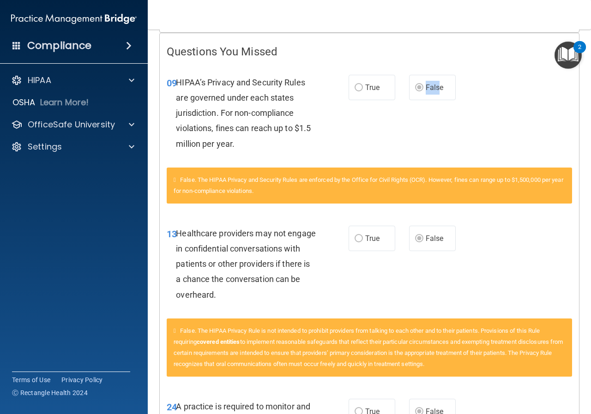
drag, startPoint x: 432, startPoint y: 83, endPoint x: 393, endPoint y: 91, distance: 39.6
click at [393, 91] on div "True False" at bounding box center [405, 87] width 112 height 25
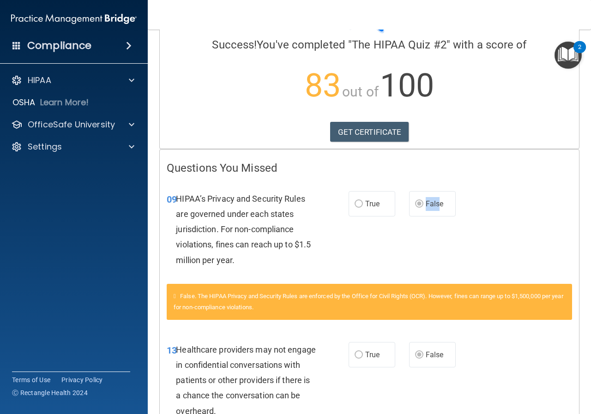
scroll to position [0, 0]
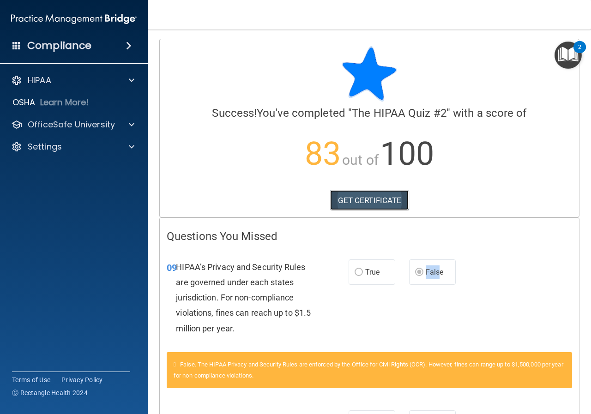
click at [355, 193] on link "GET CERTIFICATE" at bounding box center [369, 200] width 79 height 20
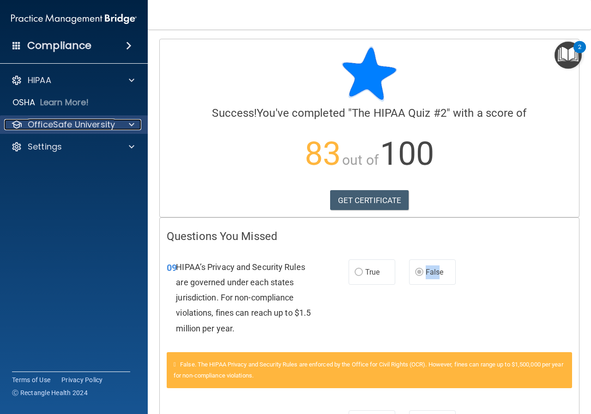
click at [68, 123] on p "OfficeSafe University" at bounding box center [71, 124] width 87 height 11
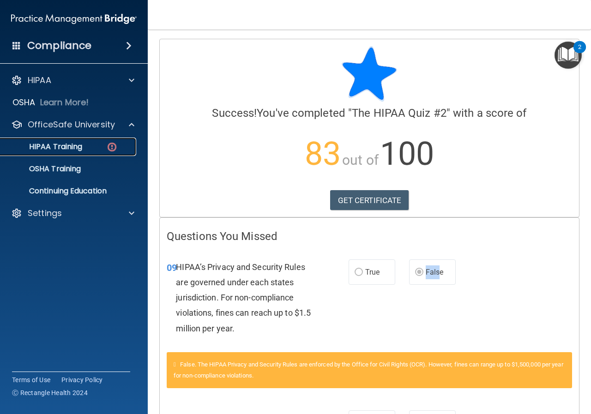
click at [66, 151] on p "HIPAA Training" at bounding box center [44, 146] width 76 height 9
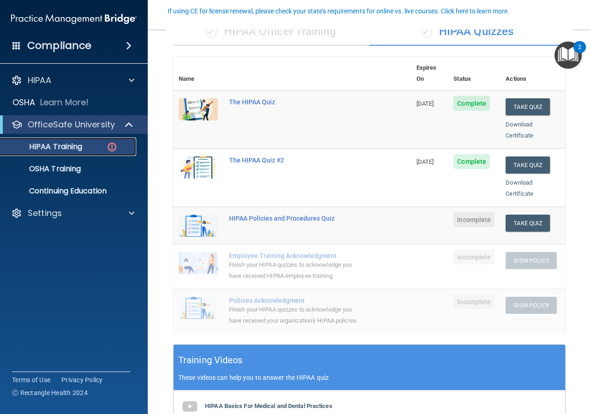
scroll to position [138, 0]
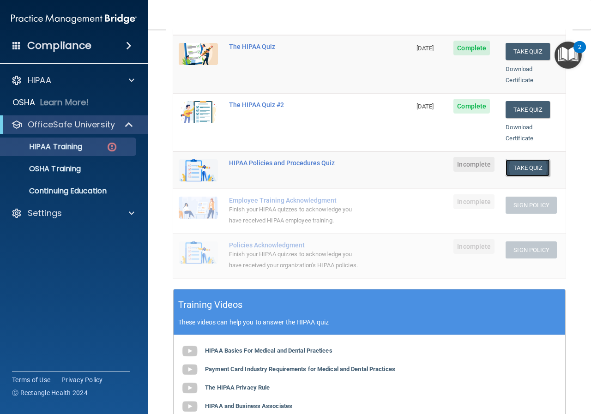
click at [523, 159] on button "Take Quiz" at bounding box center [528, 167] width 44 height 17
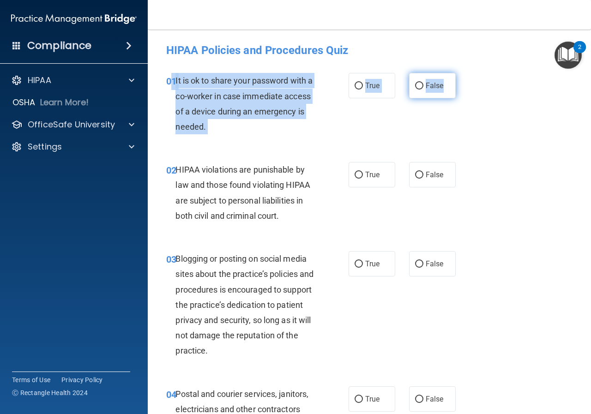
drag, startPoint x: 174, startPoint y: 77, endPoint x: 450, endPoint y: 90, distance: 276.8
click at [461, 73] on ng-form "01 It is ok to share your password with a co-worker in case immediate access of…" at bounding box center [461, 73] width 0 height 0
click at [325, 128] on div "01 It is ok to share your password with a co-worker in case immediate access of…" at bounding box center [257, 106] width 210 height 66
click at [418, 84] on input "False" at bounding box center [419, 86] width 8 height 7
radio input "true"
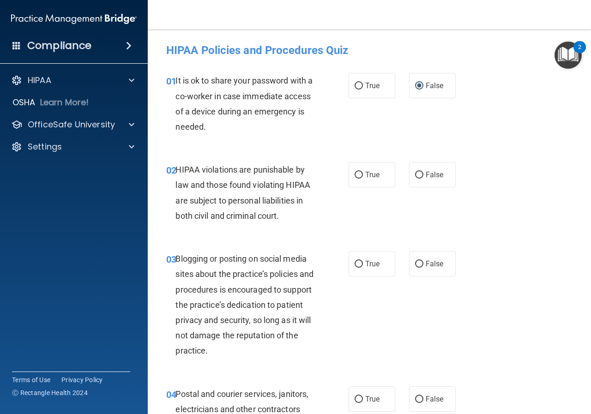
click at [564, 141] on div "01 It is ok to share your password with a co-worker in case immediate access of…" at bounding box center [369, 105] width 420 height 89
click at [371, 166] on label "True" at bounding box center [372, 174] width 47 height 25
click at [363, 172] on input "True" at bounding box center [359, 175] width 8 height 7
radio input "true"
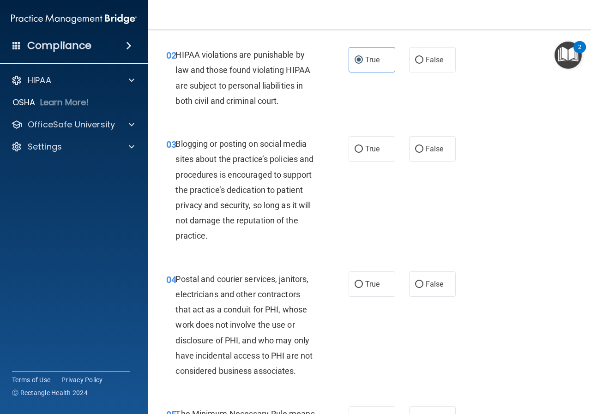
scroll to position [138, 0]
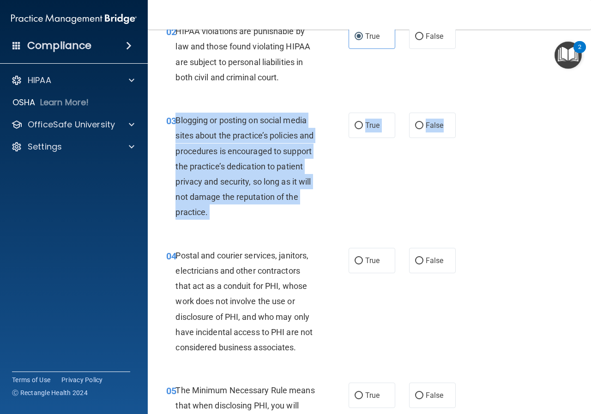
drag, startPoint x: 175, startPoint y: 117, endPoint x: 295, endPoint y: 139, distance: 122.5
click at [461, 113] on ng-form "03 Blogging or posting on social media sites about the practice’s policies and …" at bounding box center [461, 113] width 0 height 0
click at [415, 125] on input "False" at bounding box center [419, 125] width 8 height 7
radio input "true"
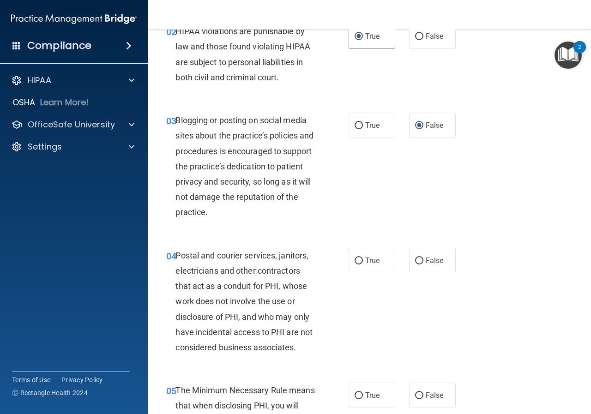
click at [524, 188] on div "03 Blogging or posting on social media sites about the practice’s policies and …" at bounding box center [369, 168] width 420 height 135
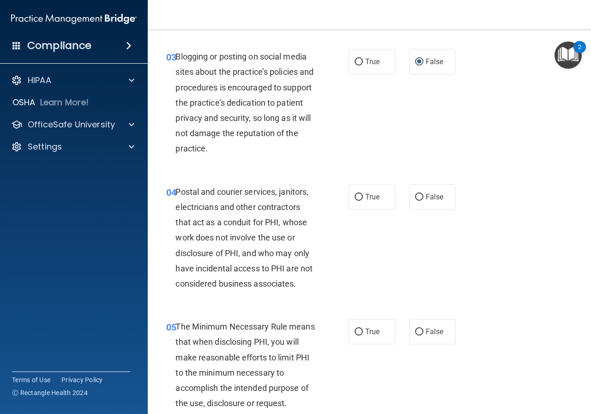
scroll to position [277, 0]
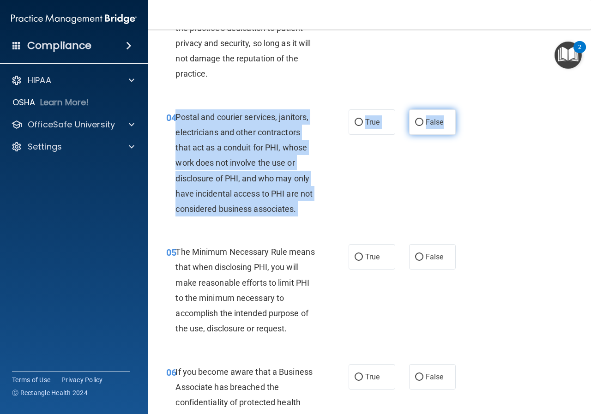
drag, startPoint x: 175, startPoint y: 117, endPoint x: 440, endPoint y: 132, distance: 264.9
click at [461, 109] on ng-form "04 Postal and courier services, janitors, electricians and other contractors th…" at bounding box center [461, 109] width 0 height 0
click at [356, 114] on label "True" at bounding box center [372, 121] width 47 height 25
click at [356, 119] on input "True" at bounding box center [359, 122] width 8 height 7
radio input "true"
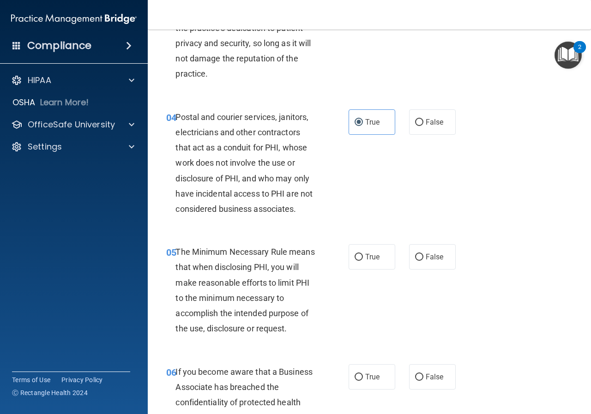
click at [488, 160] on div "04 Postal and courier services, janitors, electricians and other contractors th…" at bounding box center [369, 165] width 420 height 135
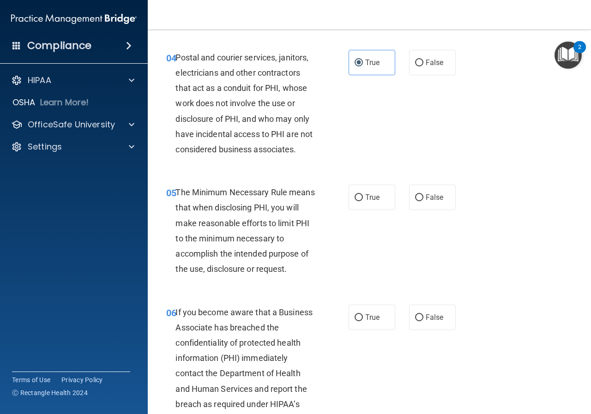
scroll to position [415, 0]
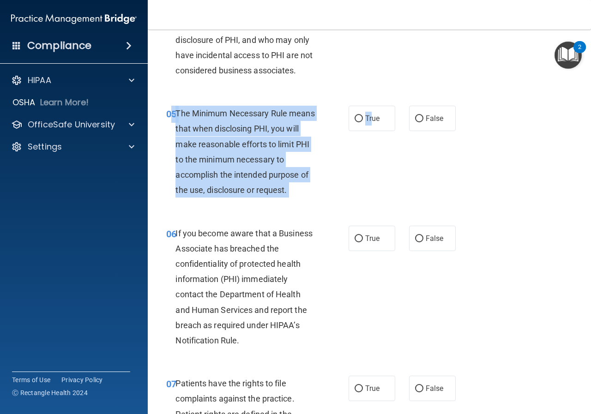
drag, startPoint x: 174, startPoint y: 111, endPoint x: 307, endPoint y: 122, distance: 133.0
click at [461, 106] on ng-form "05 The Minimum Necessary Rule means that when disclosing PHI, you will make rea…" at bounding box center [461, 106] width 0 height 0
click at [196, 108] on div "The Minimum Necessary Rule means that when disclosing PHI, you will make reason…" at bounding box center [248, 152] width 147 height 92
drag, startPoint x: 177, startPoint y: 113, endPoint x: 439, endPoint y: 125, distance: 262.5
click at [461, 106] on ng-form "05 The Minimum Necessary Rule means that when disclosing PHI, you will make rea…" at bounding box center [461, 106] width 0 height 0
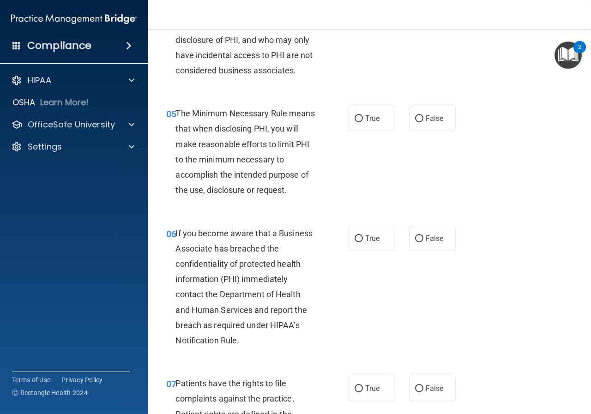
click at [560, 187] on div "05 The Minimum Necessary Rule means that when disclosing PHI, you will make rea…" at bounding box center [369, 154] width 420 height 120
click at [371, 117] on span "True" at bounding box center [372, 118] width 14 height 9
click at [363, 117] on input "True" at bounding box center [359, 118] width 8 height 7
radio input "true"
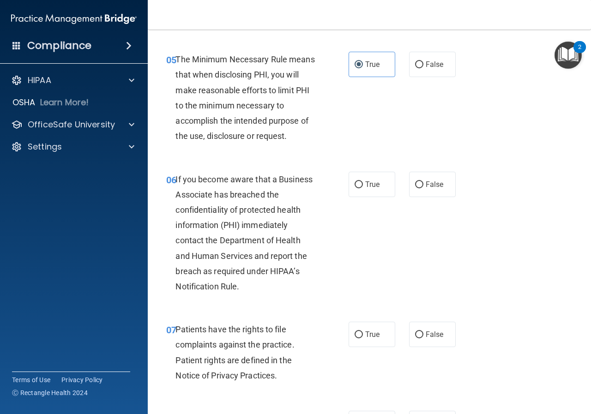
scroll to position [508, 0]
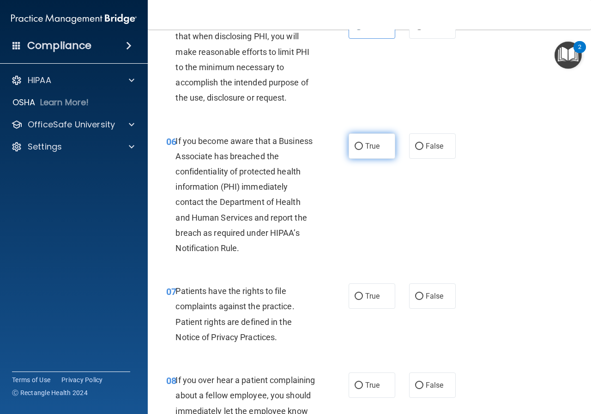
click at [361, 155] on label "True" at bounding box center [372, 145] width 47 height 25
click at [361, 150] on input "True" at bounding box center [359, 146] width 8 height 7
radio input "true"
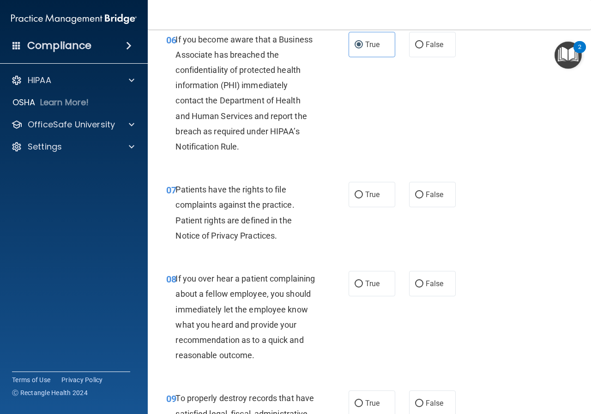
scroll to position [646, 0]
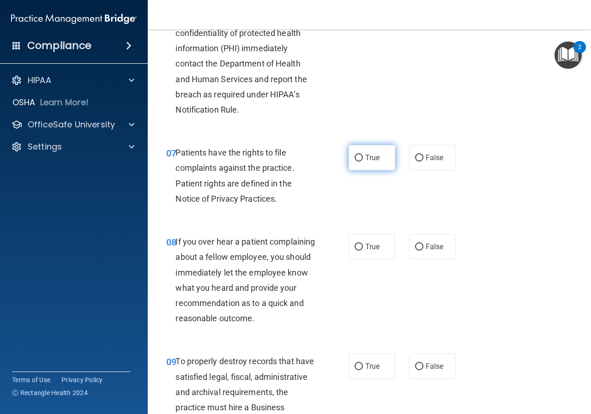
click at [349, 159] on label "True" at bounding box center [372, 157] width 47 height 25
click at [355, 159] on input "True" at bounding box center [359, 158] width 8 height 7
radio input "true"
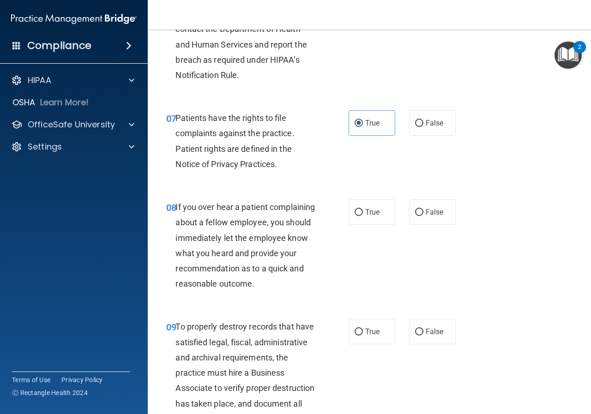
scroll to position [785, 0]
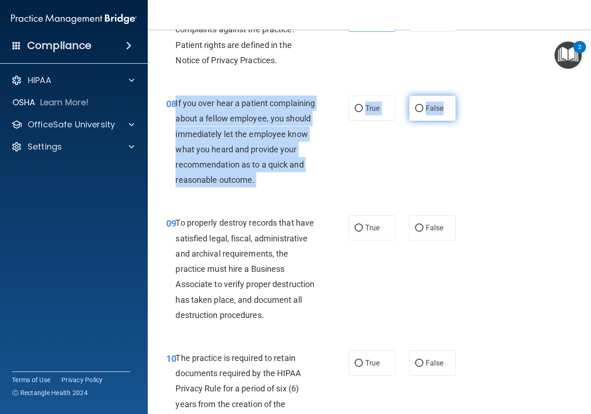
drag, startPoint x: 175, startPoint y: 102, endPoint x: 447, endPoint y: 108, distance: 272.0
click at [461, 96] on ng-form "08 If you over hear a patient complaining about a fellow employee, you should i…" at bounding box center [461, 96] width 0 height 0
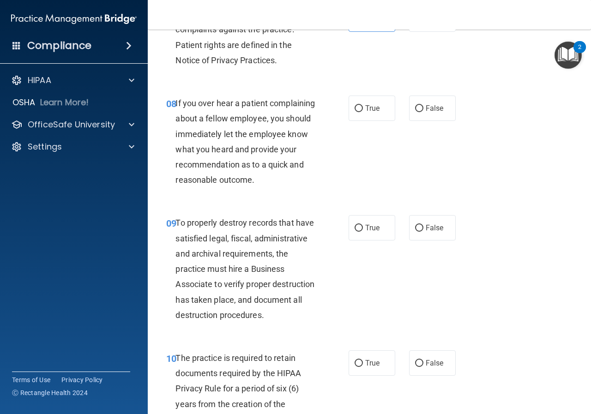
click at [491, 175] on div "08 If you over hear a patient complaining about a fellow employee, you should i…" at bounding box center [369, 144] width 420 height 120
click at [426, 108] on span "False" at bounding box center [435, 108] width 18 height 9
click at [423, 108] on input "False" at bounding box center [419, 108] width 8 height 7
radio input "true"
click at [372, 232] on span "True" at bounding box center [372, 227] width 14 height 9
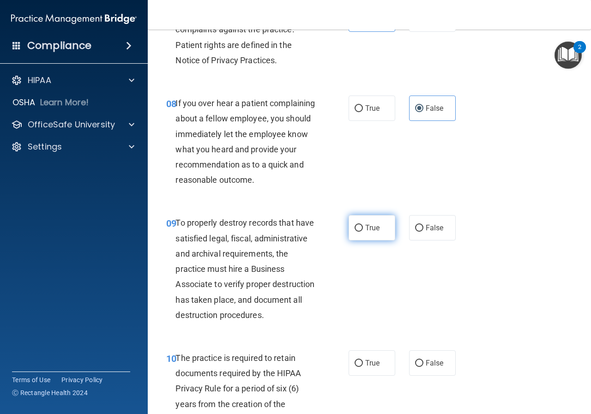
click at [363, 232] on input "True" at bounding box center [359, 228] width 8 height 7
radio input "true"
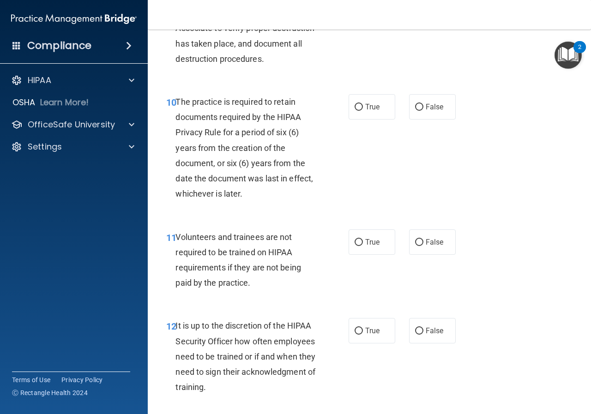
scroll to position [1062, 0]
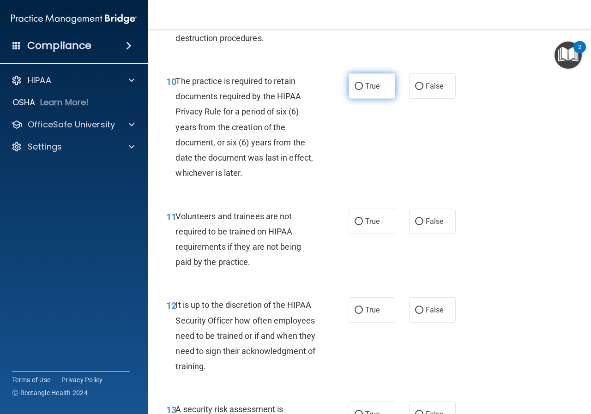
click at [355, 90] on input "True" at bounding box center [359, 86] width 8 height 7
radio input "true"
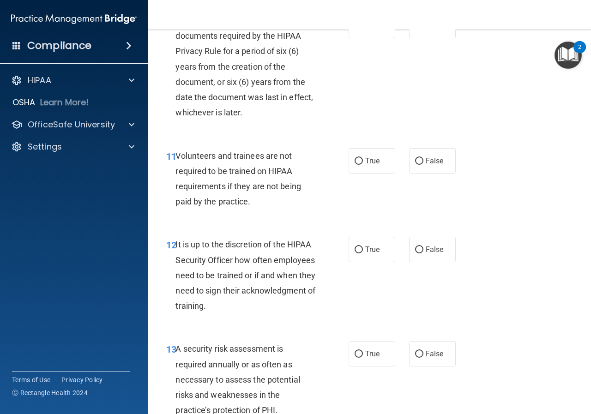
scroll to position [1200, 0]
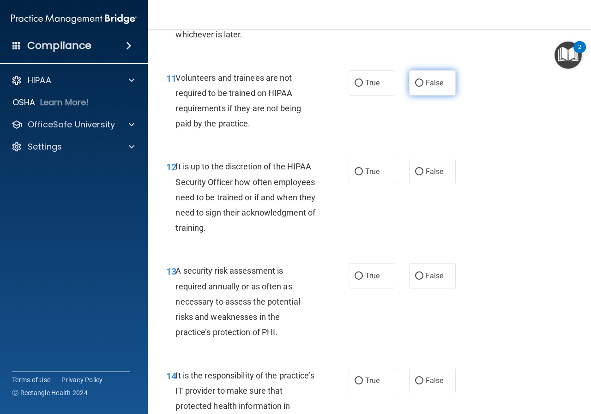
click at [415, 87] on input "False" at bounding box center [419, 83] width 8 height 7
radio input "true"
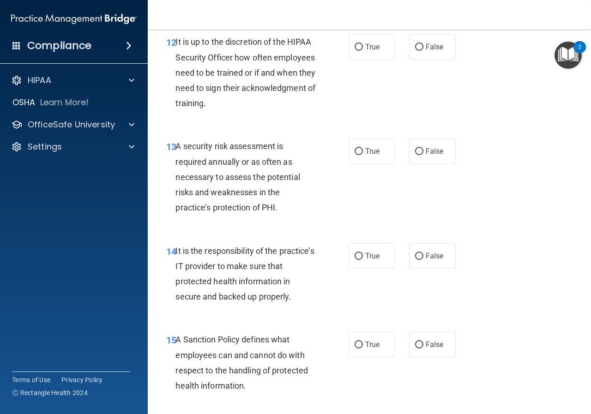
scroll to position [1339, 0]
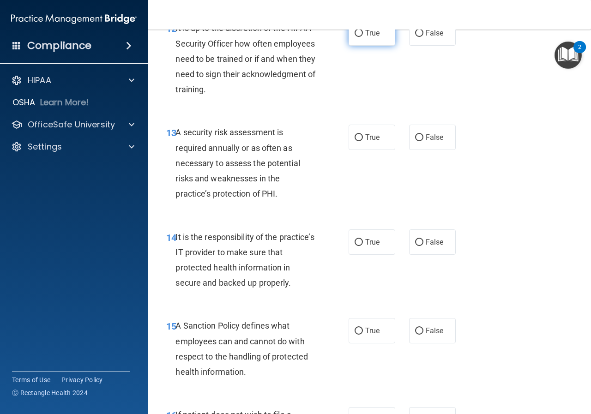
click at [359, 37] on input "True" at bounding box center [359, 33] width 8 height 7
radio input "true"
click at [367, 150] on label "True" at bounding box center [372, 137] width 47 height 25
click at [363, 141] on input "True" at bounding box center [359, 137] width 8 height 7
radio input "true"
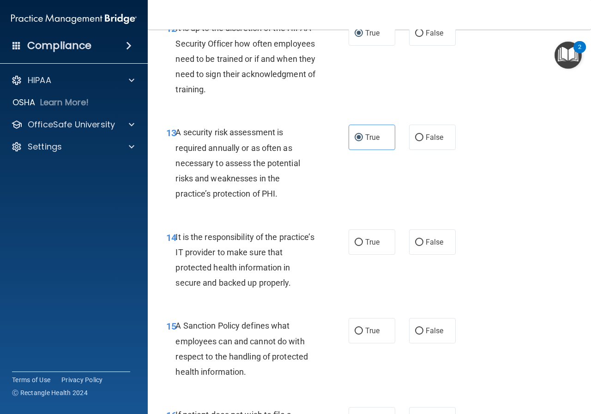
click at [433, 287] on div "14 It is the responsibility of the practice’s IT provider to make sure that pro…" at bounding box center [369, 262] width 420 height 89
click at [370, 335] on span "True" at bounding box center [372, 330] width 14 height 9
click at [363, 335] on input "True" at bounding box center [359, 331] width 8 height 7
radio input "true"
click at [426, 247] on span "False" at bounding box center [435, 242] width 18 height 9
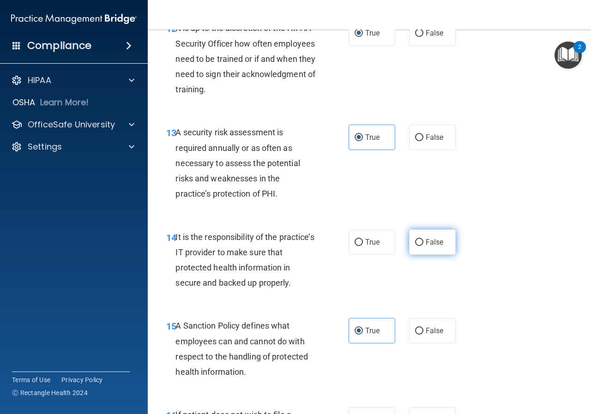
click at [423, 246] on input "False" at bounding box center [419, 242] width 8 height 7
radio input "true"
drag, startPoint x: 175, startPoint y: 267, endPoint x: 454, endPoint y: 288, distance: 279.2
click at [454, 288] on div "14 It is the responsibility of the practice’s IT provider to make sure that pro…" at bounding box center [369, 262] width 420 height 89
click at [241, 270] on span "It is the responsibility of the practice’s IT provider to make sure that protec…" at bounding box center [244, 260] width 138 height 56
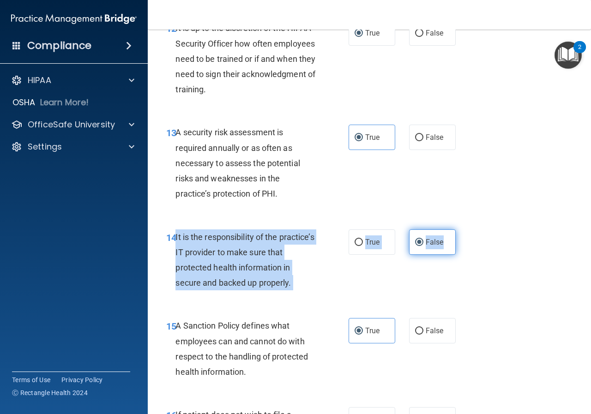
drag, startPoint x: 176, startPoint y: 268, endPoint x: 442, endPoint y: 275, distance: 266.0
click at [461, 229] on ng-form "14 It is the responsibility of the practice’s IT provider to make sure that pro…" at bounding box center [461, 229] width 0 height 0
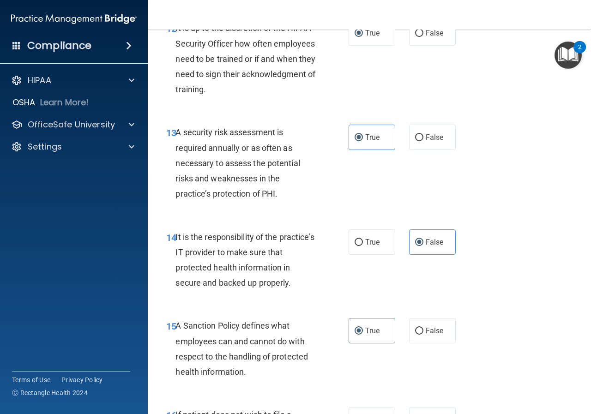
drag, startPoint x: 541, startPoint y: 180, endPoint x: 529, endPoint y: 177, distance: 11.9
click at [541, 179] on div "13 A security risk assessment is required annually or as often as necessary to …" at bounding box center [369, 165] width 420 height 104
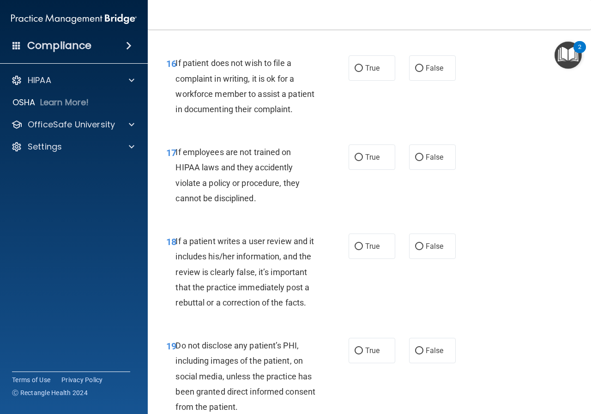
scroll to position [1708, 0]
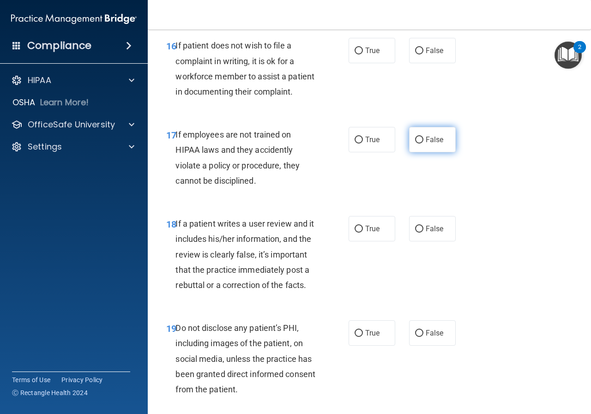
click at [433, 144] on span "False" at bounding box center [435, 139] width 18 height 9
click at [423, 144] on input "False" at bounding box center [419, 140] width 8 height 7
radio input "true"
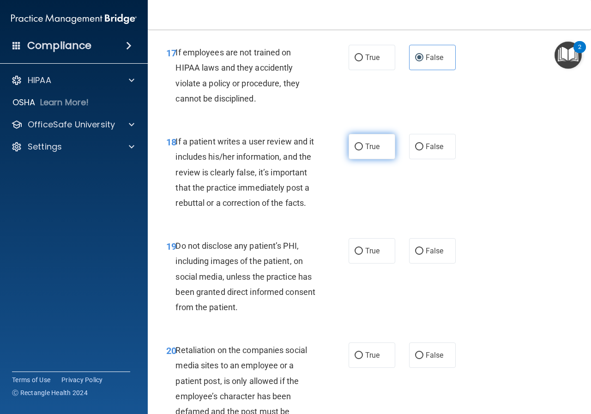
scroll to position [1800, 0]
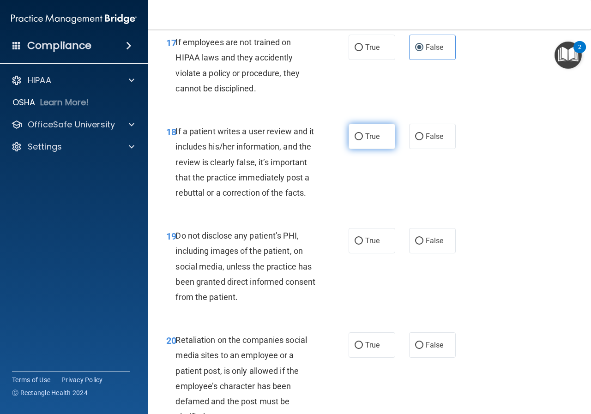
click at [365, 141] on span "True" at bounding box center [372, 136] width 14 height 9
click at [363, 140] on input "True" at bounding box center [359, 136] width 8 height 7
radio input "true"
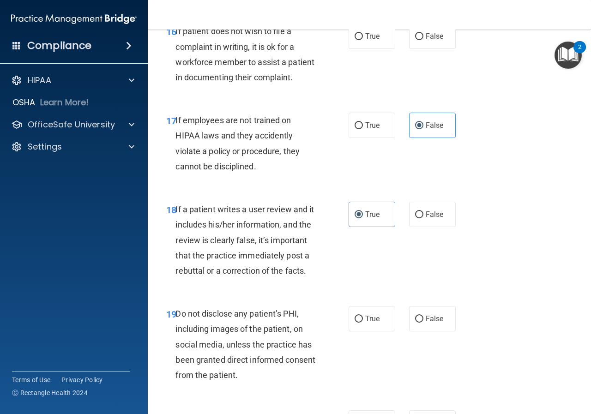
scroll to position [1662, 0]
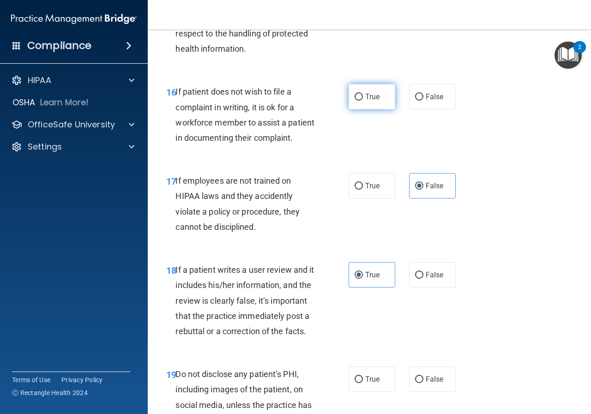
click at [370, 109] on label "True" at bounding box center [372, 96] width 47 height 25
click at [363, 101] on input "True" at bounding box center [359, 97] width 8 height 7
radio input "true"
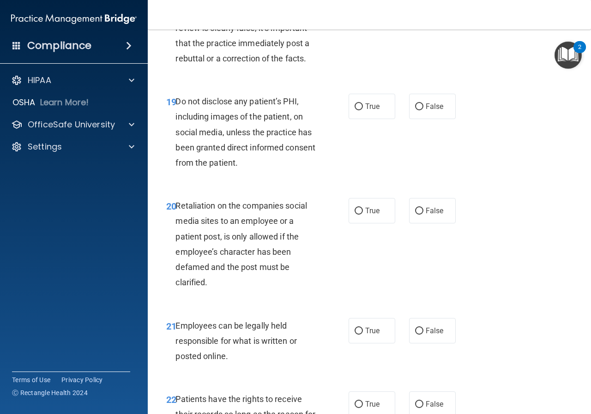
scroll to position [1939, 0]
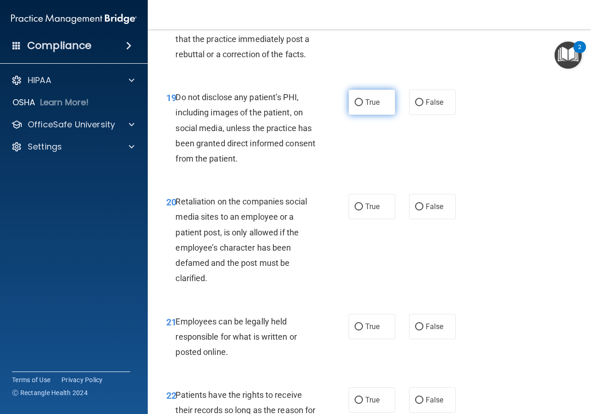
click at [349, 115] on label "True" at bounding box center [372, 102] width 47 height 25
click at [355, 106] on input "True" at bounding box center [359, 102] width 8 height 7
radio input "true"
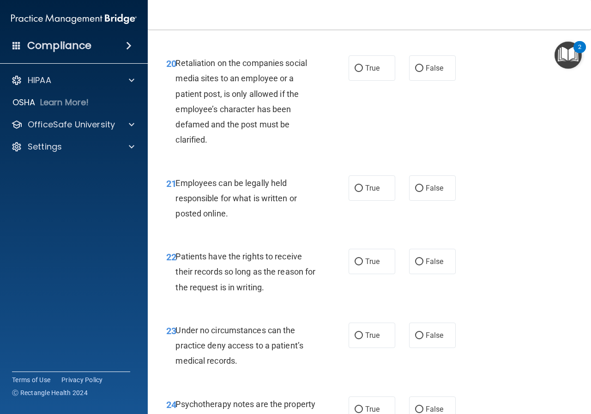
scroll to position [2124, 0]
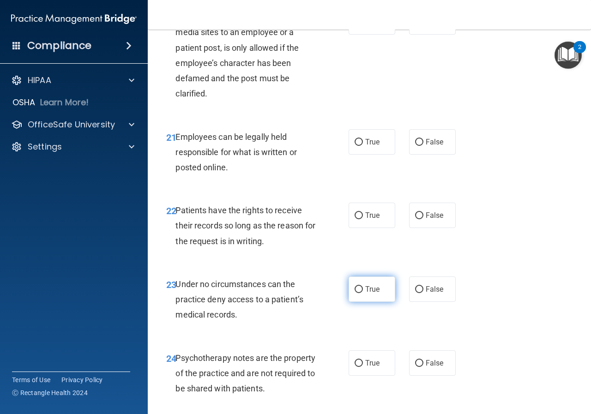
click at [380, 302] on label "True" at bounding box center [372, 289] width 47 height 25
click at [363, 293] on input "True" at bounding box center [359, 289] width 8 height 7
radio input "true"
click at [417, 302] on label "False" at bounding box center [432, 289] width 47 height 25
click at [417, 293] on input "False" at bounding box center [419, 289] width 8 height 7
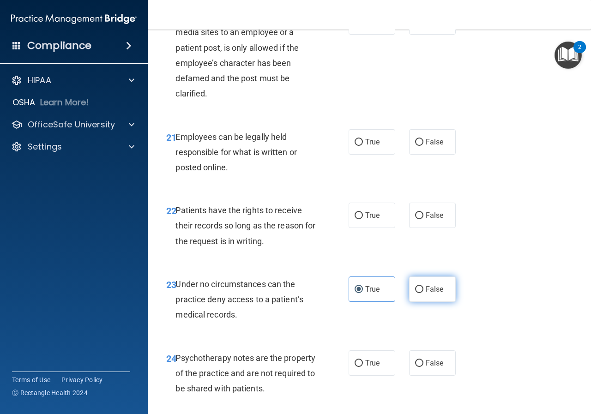
radio input "true"
radio input "false"
click at [359, 228] on label "True" at bounding box center [372, 215] width 47 height 25
click at [359, 219] on input "True" at bounding box center [359, 215] width 8 height 7
radio input "true"
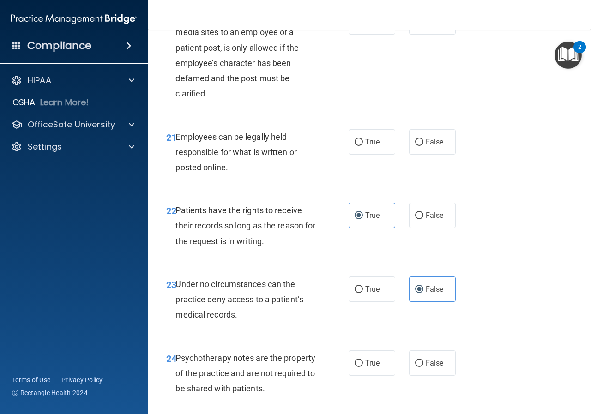
scroll to position [2077, 0]
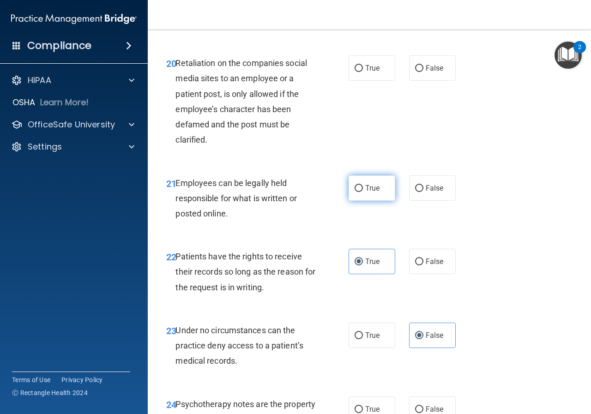
click at [349, 201] on label "True" at bounding box center [372, 187] width 47 height 25
click at [355, 192] on input "True" at bounding box center [359, 188] width 8 height 7
radio input "true"
click at [418, 81] on label "False" at bounding box center [432, 67] width 47 height 25
click at [418, 72] on input "False" at bounding box center [419, 68] width 8 height 7
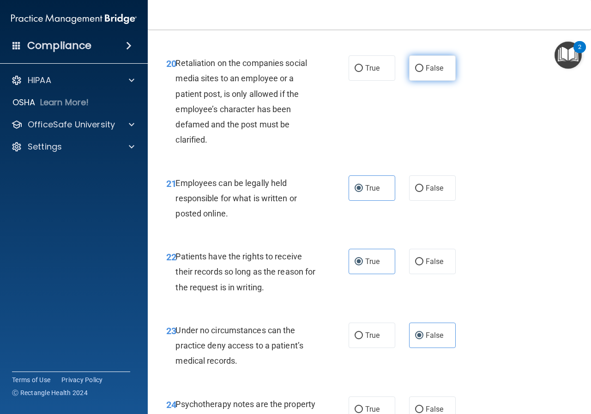
radio input "true"
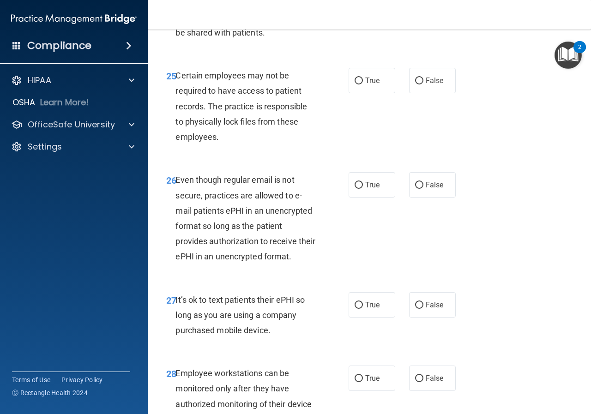
scroll to position [2493, 0]
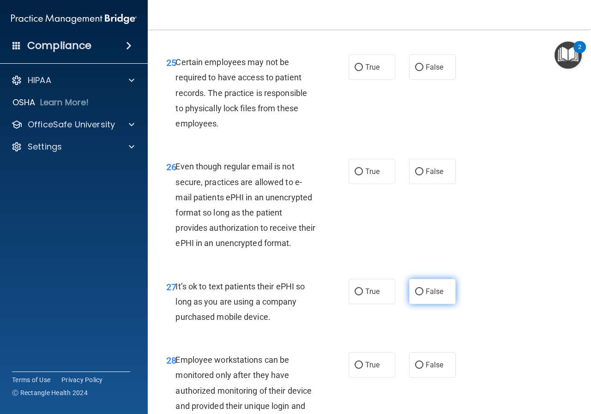
click at [428, 296] on span "False" at bounding box center [435, 291] width 18 height 9
click at [423, 295] on input "False" at bounding box center [419, 292] width 8 height 7
radio input "true"
click at [415, 175] on input "False" at bounding box center [419, 172] width 8 height 7
radio input "true"
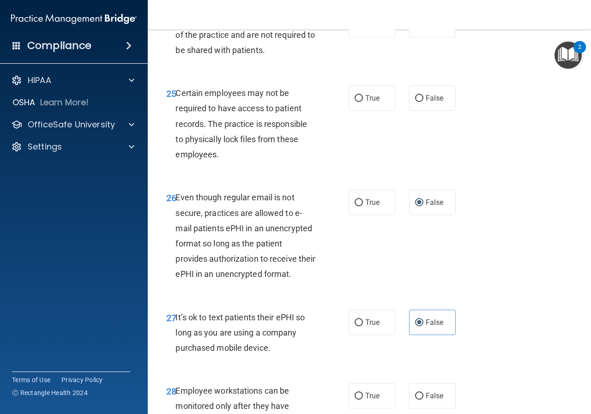
scroll to position [2401, 0]
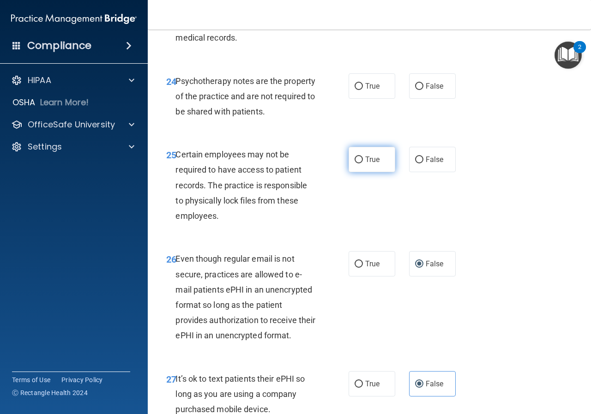
click at [384, 172] on label "True" at bounding box center [372, 159] width 47 height 25
click at [363, 163] on input "True" at bounding box center [359, 160] width 8 height 7
radio input "true"
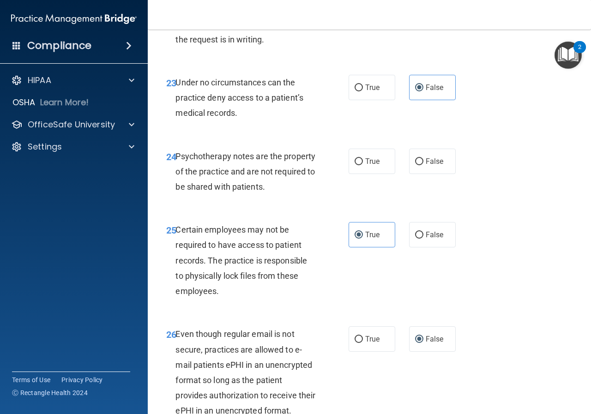
scroll to position [2308, 0]
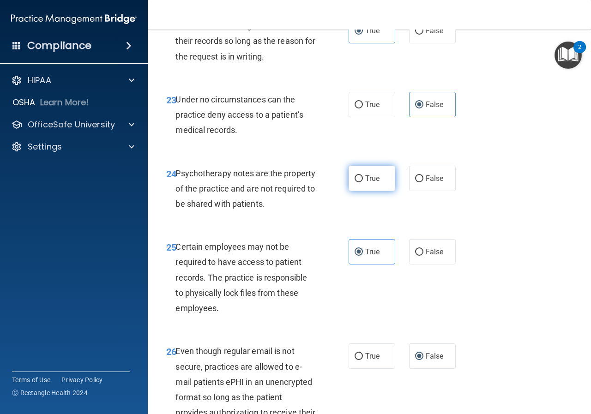
click at [366, 191] on label "True" at bounding box center [372, 178] width 47 height 25
click at [363, 182] on input "True" at bounding box center [359, 178] width 8 height 7
radio input "true"
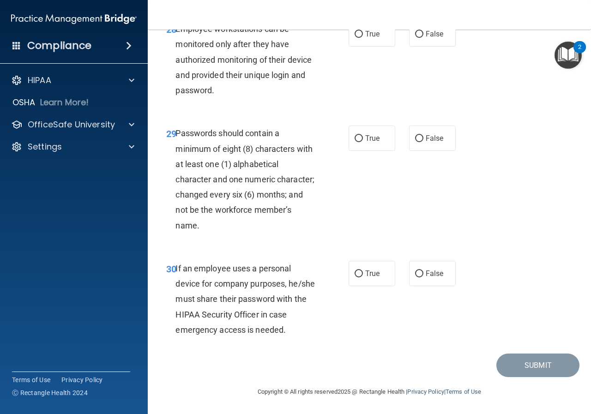
scroll to position [2839, 0]
click at [360, 151] on label "True" at bounding box center [372, 138] width 47 height 25
click at [360, 142] on input "True" at bounding box center [359, 138] width 8 height 7
radio input "true"
click at [418, 286] on label "False" at bounding box center [432, 273] width 47 height 25
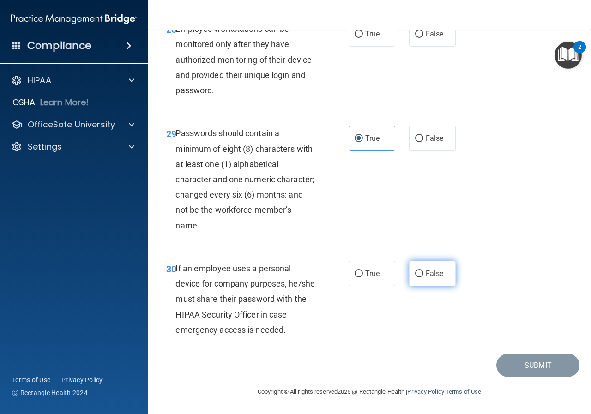
click at [418, 277] on input "False" at bounding box center [419, 274] width 8 height 7
radio input "true"
click at [368, 47] on label "True" at bounding box center [372, 33] width 47 height 25
click at [363, 38] on input "True" at bounding box center [359, 34] width 8 height 7
radio input "true"
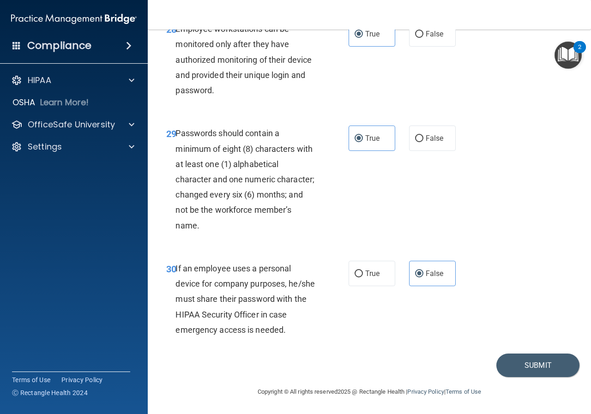
scroll to position [2885, 0]
click at [522, 364] on button "Submit" at bounding box center [537, 366] width 83 height 24
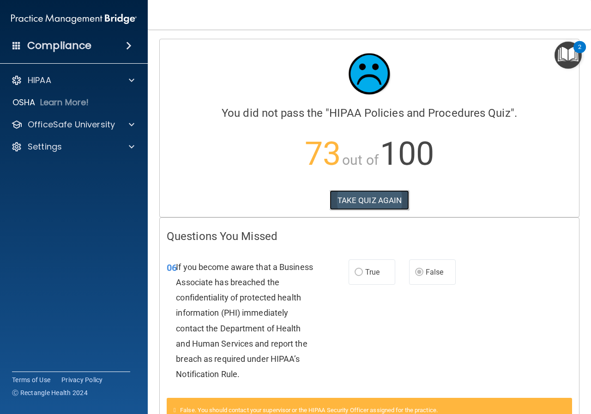
click at [363, 193] on button "TAKE QUIZ AGAIN" at bounding box center [370, 200] width 80 height 20
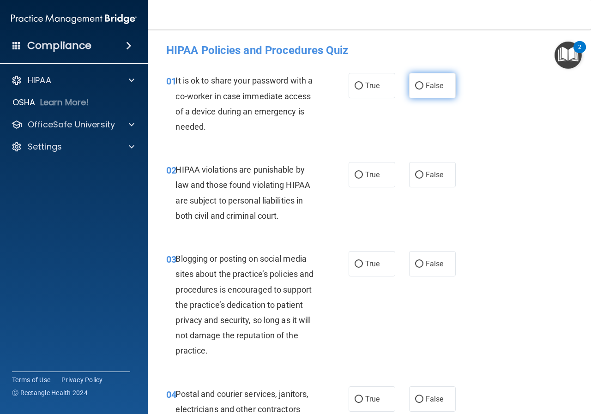
click at [436, 91] on label "False" at bounding box center [432, 85] width 47 height 25
click at [423, 90] on input "False" at bounding box center [419, 86] width 8 height 7
radio input "true"
click at [367, 177] on span "True" at bounding box center [372, 174] width 14 height 9
click at [363, 177] on input "True" at bounding box center [359, 175] width 8 height 7
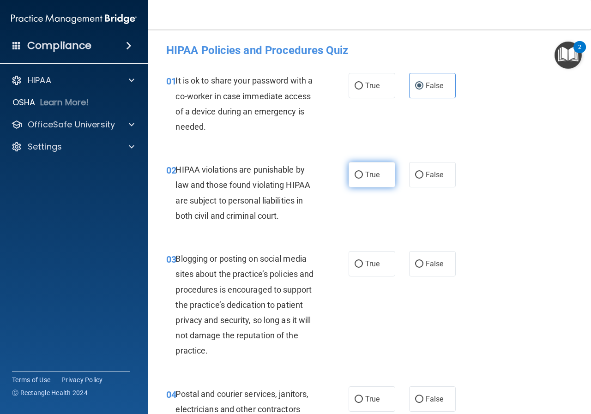
radio input "true"
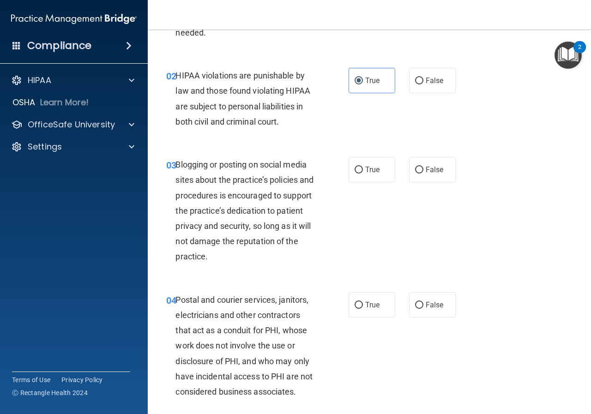
scroll to position [138, 0]
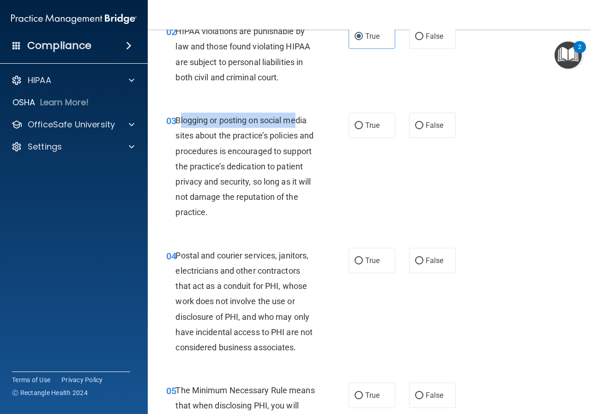
drag, startPoint x: 179, startPoint y: 122, endPoint x: 296, endPoint y: 120, distance: 117.7
click at [296, 120] on span "Blogging or posting on social media sites about the practice’s policies and pro…" at bounding box center [244, 166] width 138 height 102
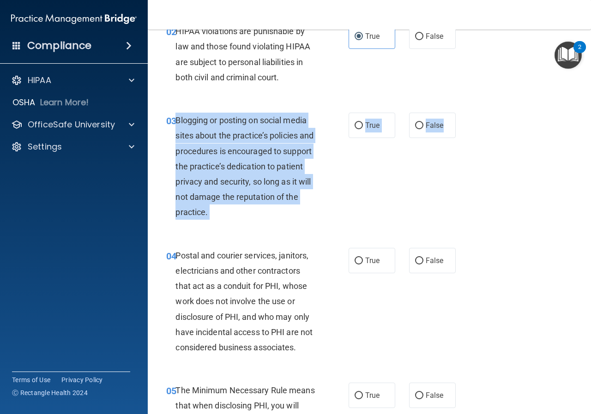
drag, startPoint x: 175, startPoint y: 119, endPoint x: 398, endPoint y: 134, distance: 223.5
click at [461, 113] on ng-form "03 Blogging or posting on social media sites about the practice’s policies and …" at bounding box center [461, 113] width 0 height 0
click at [432, 129] on span "False" at bounding box center [435, 125] width 18 height 9
click at [423, 129] on input "False" at bounding box center [419, 125] width 8 height 7
radio input "true"
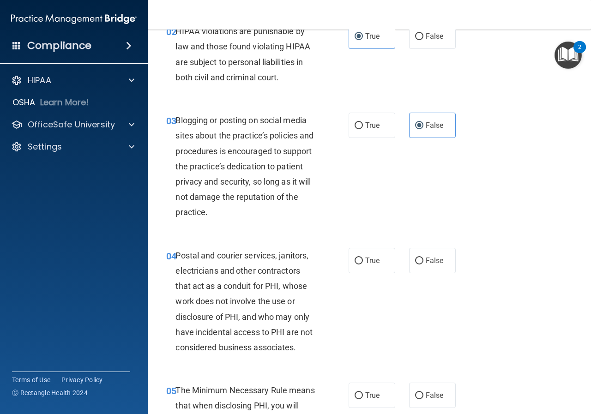
click at [535, 180] on div "03 Blogging or posting on social media sites about the practice’s policies and …" at bounding box center [369, 168] width 420 height 135
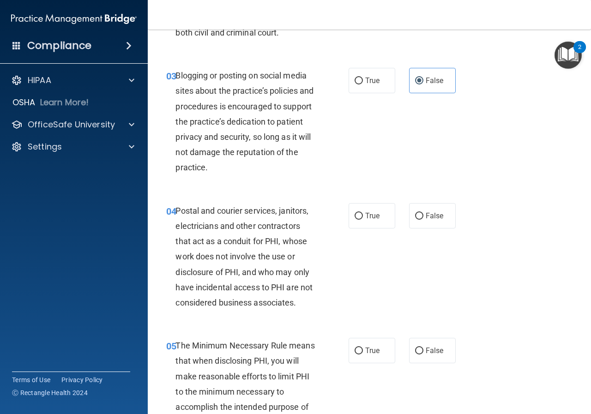
scroll to position [277, 0]
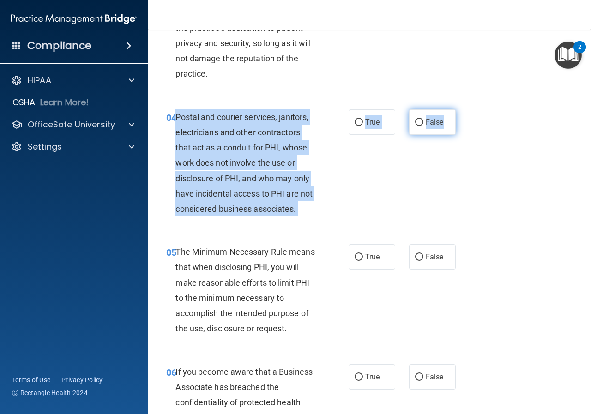
drag, startPoint x: 175, startPoint y: 113, endPoint x: 439, endPoint y: 121, distance: 263.7
click at [461, 109] on ng-form "04 Postal and courier services, janitors, electricians and other contractors th…" at bounding box center [461, 109] width 0 height 0
click at [355, 119] on input "True" at bounding box center [359, 122] width 8 height 7
radio input "true"
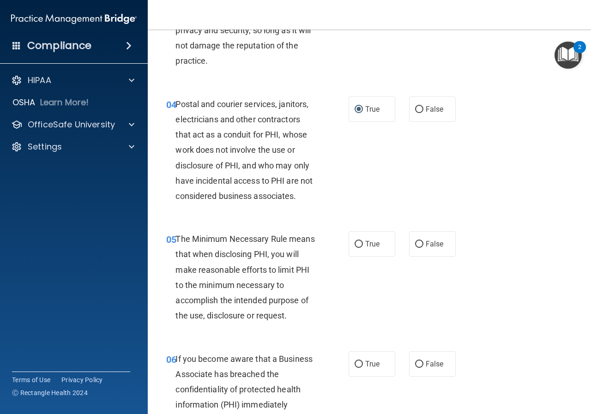
click at [493, 186] on div "04 Postal and courier services, janitors, electricians and other contractors th…" at bounding box center [369, 152] width 420 height 135
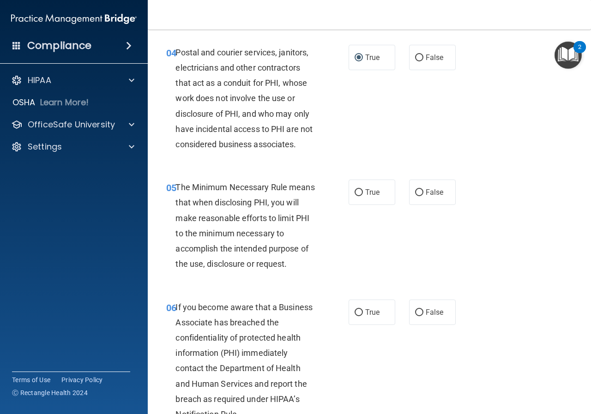
scroll to position [382, 0]
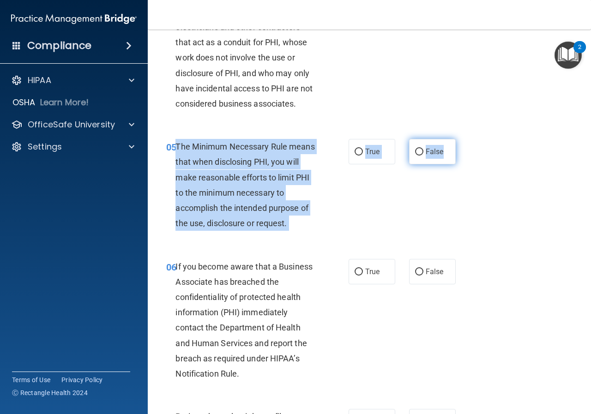
drag, startPoint x: 177, startPoint y: 145, endPoint x: 445, endPoint y: 160, distance: 268.2
click at [461, 139] on ng-form "05 The Minimum Necessary Rule means that when disclosing PHI, you will make rea…" at bounding box center [461, 139] width 0 height 0
click at [357, 151] on input "True" at bounding box center [359, 152] width 8 height 7
radio input "true"
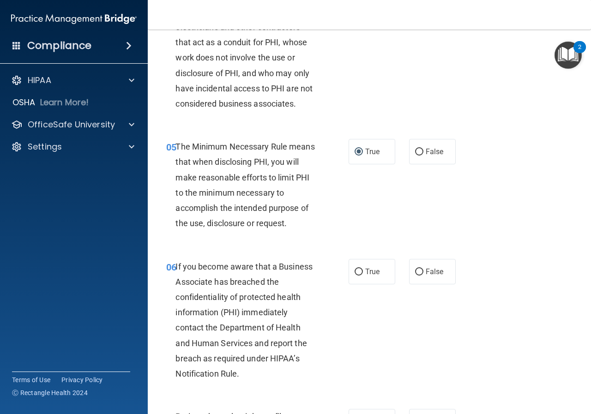
click at [525, 214] on div "05 The Minimum Necessary Rule means that when disclosing PHI, you will make rea…" at bounding box center [369, 187] width 420 height 120
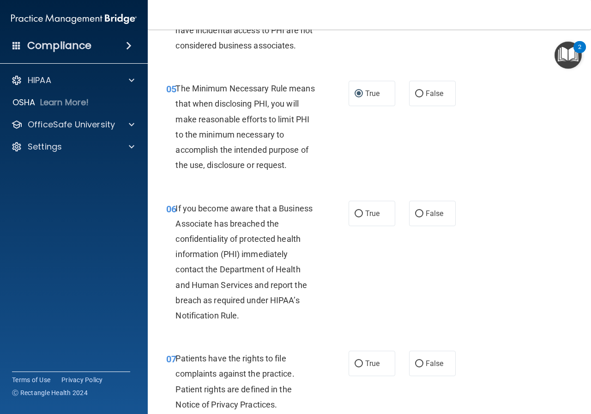
scroll to position [521, 0]
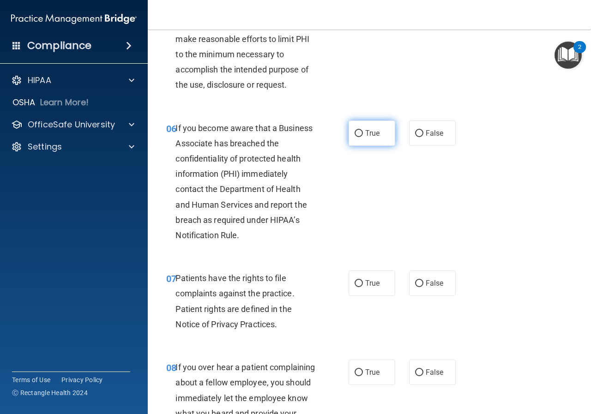
click at [354, 124] on label "True" at bounding box center [372, 132] width 47 height 25
click at [355, 130] on input "True" at bounding box center [359, 133] width 8 height 7
radio input "true"
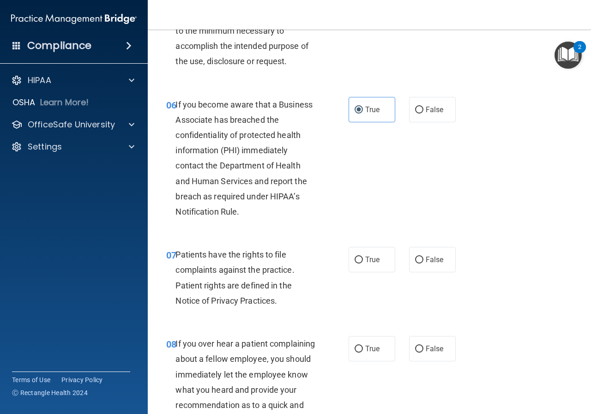
scroll to position [659, 0]
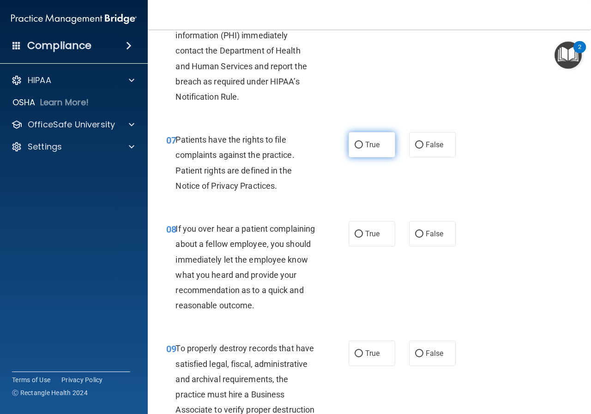
click at [365, 143] on span "True" at bounding box center [372, 144] width 14 height 9
click at [363, 143] on input "True" at bounding box center [359, 145] width 8 height 7
radio input "true"
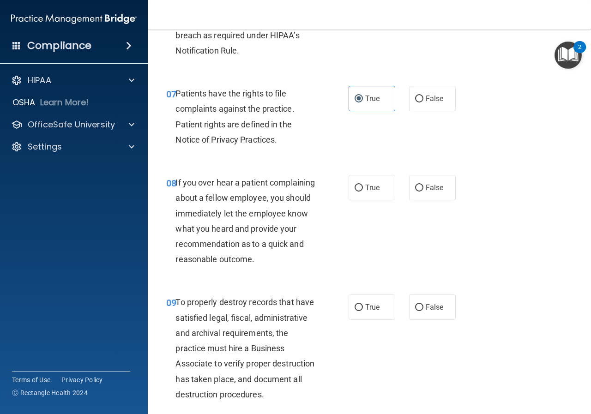
scroll to position [752, 0]
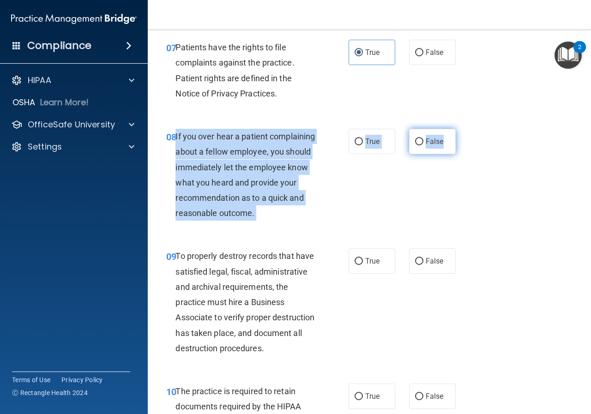
drag, startPoint x: 175, startPoint y: 134, endPoint x: 441, endPoint y: 144, distance: 266.1
click at [461, 129] on ng-form "08 If you over hear a patient complaining about a fellow employee, you should i…" at bounding box center [461, 129] width 0 height 0
click at [180, 148] on span "If you over hear a patient complaining about a fellow employee, you should imme…" at bounding box center [244, 175] width 139 height 86
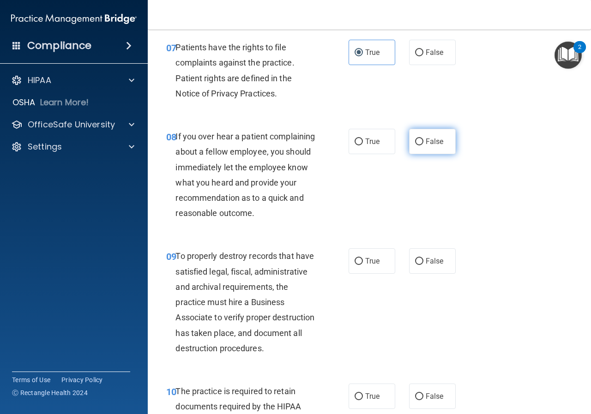
click at [415, 145] on input "False" at bounding box center [419, 141] width 8 height 7
radio input "true"
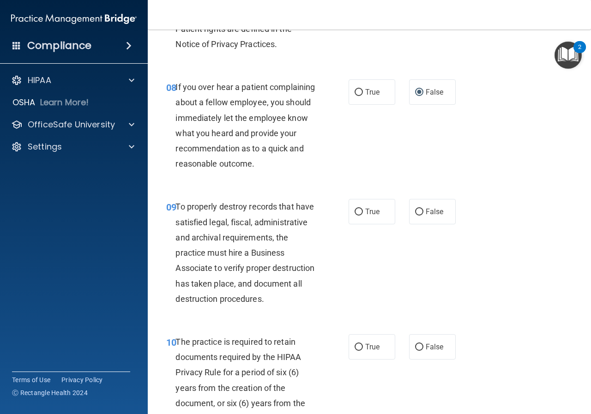
scroll to position [890, 0]
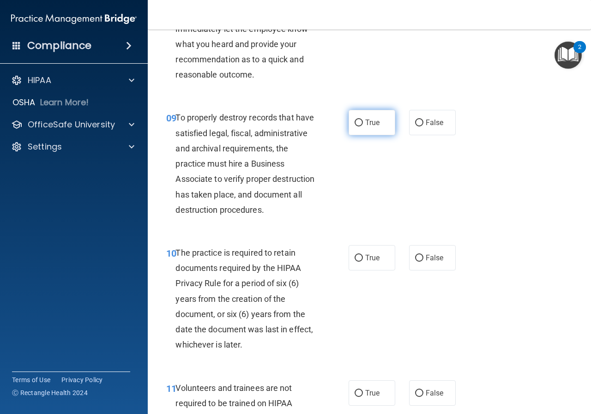
click at [365, 127] on span "True" at bounding box center [372, 122] width 14 height 9
click at [363, 126] on input "True" at bounding box center [359, 123] width 8 height 7
radio input "true"
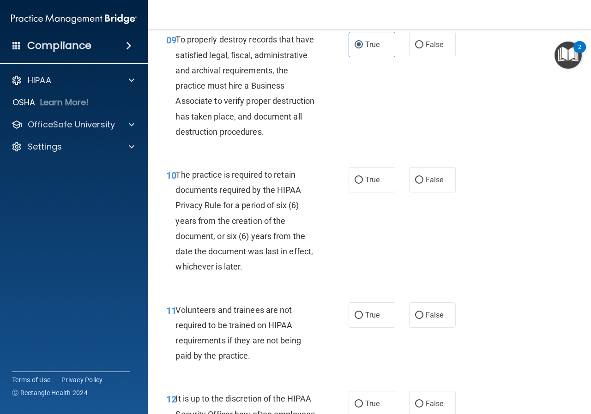
scroll to position [1075, 0]
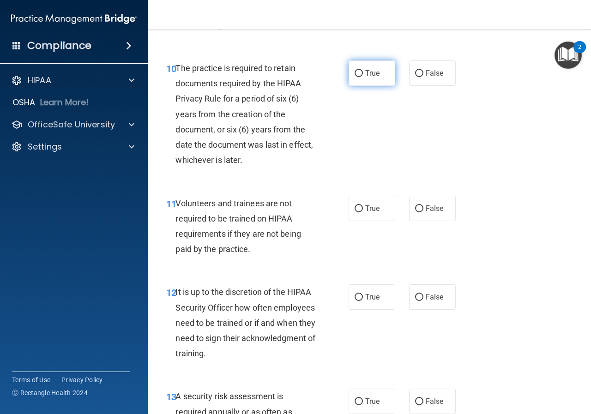
click at [367, 78] on span "True" at bounding box center [372, 73] width 14 height 9
click at [363, 77] on input "True" at bounding box center [359, 73] width 8 height 7
radio input "true"
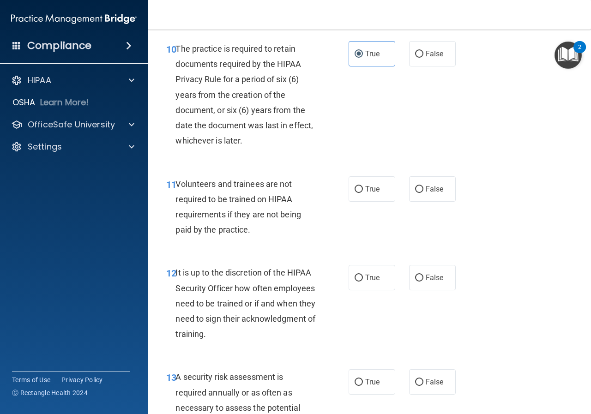
scroll to position [1167, 0]
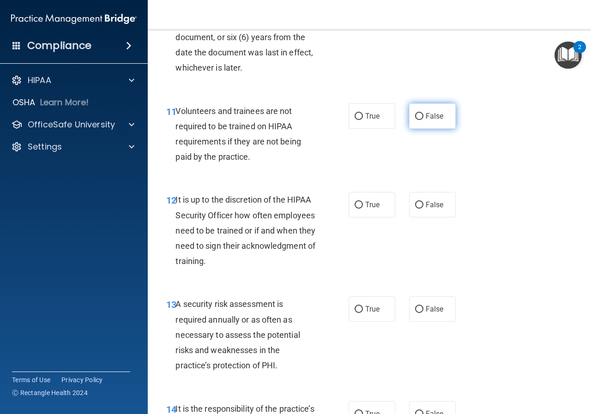
click at [409, 129] on label "False" at bounding box center [432, 115] width 47 height 25
click at [415, 120] on input "False" at bounding box center [419, 116] width 8 height 7
radio input "true"
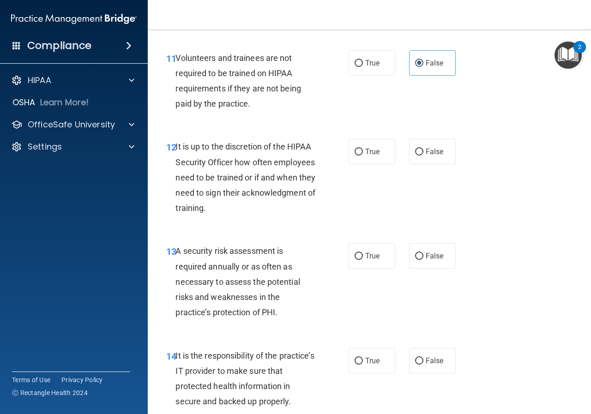
scroll to position [1306, 0]
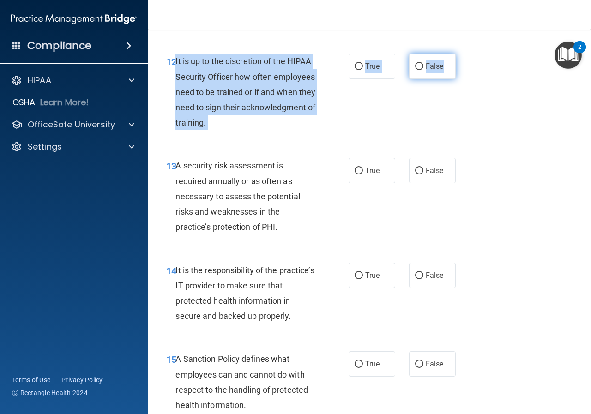
drag, startPoint x: 175, startPoint y: 90, endPoint x: 438, endPoint y: 100, distance: 263.8
click at [461, 54] on ng-form "12 It is up to the discretion of the HIPAA Security Officer how often employees…" at bounding box center [461, 54] width 0 height 0
click at [417, 70] on input "False" at bounding box center [419, 66] width 8 height 7
radio input "true"
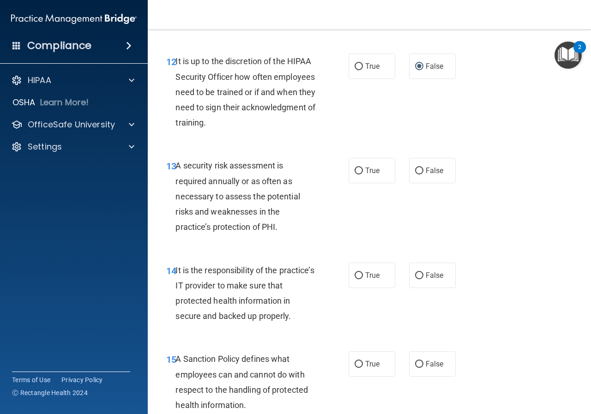
click at [505, 146] on div "12 It is up to the discretion of the HIPAA Security Officer how often employees…" at bounding box center [369, 94] width 420 height 104
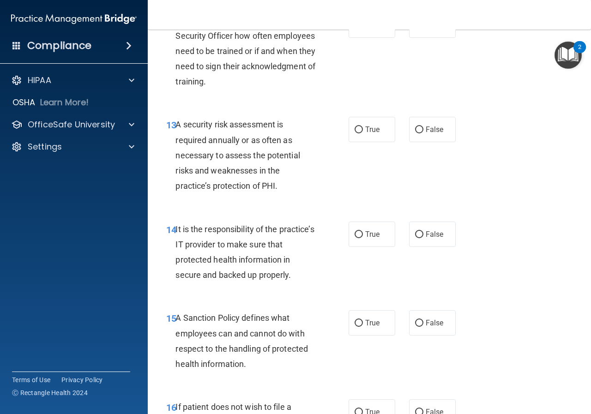
scroll to position [1398, 0]
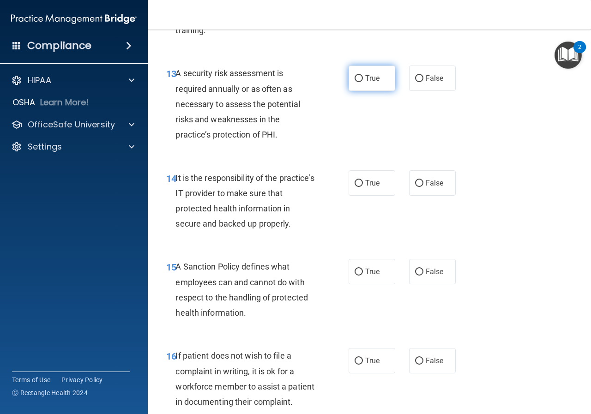
click at [363, 91] on label "True" at bounding box center [372, 78] width 47 height 25
click at [363, 82] on input "True" at bounding box center [359, 78] width 8 height 7
radio input "true"
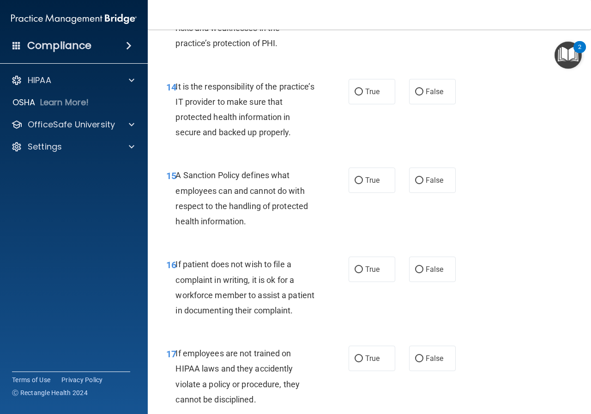
scroll to position [1490, 0]
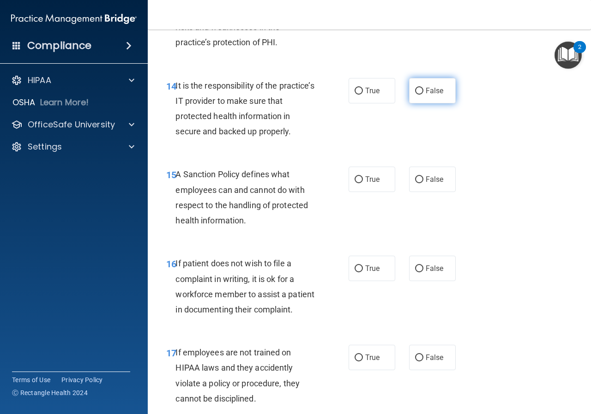
click at [416, 103] on label "False" at bounding box center [432, 90] width 47 height 25
click at [416, 95] on input "False" at bounding box center [419, 91] width 8 height 7
radio input "true"
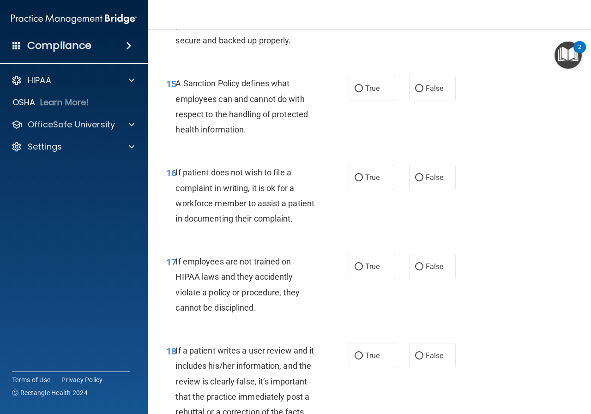
scroll to position [1583, 0]
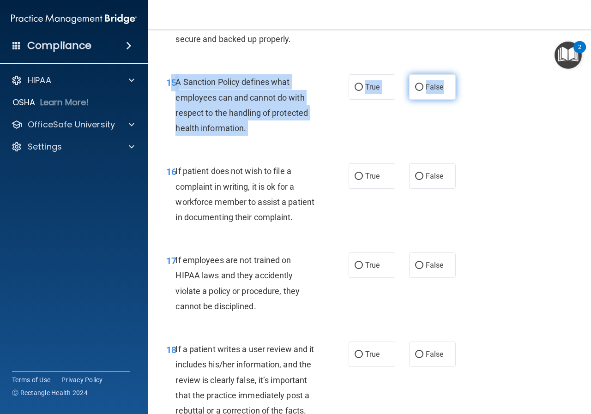
drag, startPoint x: 174, startPoint y: 112, endPoint x: 448, endPoint y: 124, distance: 274.5
click at [461, 74] on ng-form "15 A Sanction Policy defines what employees can and cannot do with respect to t…" at bounding box center [461, 74] width 0 height 0
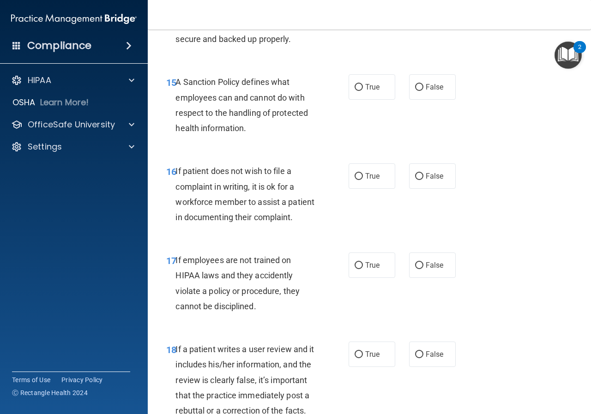
click at [516, 135] on div "15 A Sanction Policy defines what employees can and cannot do with respect to t…" at bounding box center [369, 107] width 420 height 89
click at [434, 91] on span "False" at bounding box center [435, 87] width 18 height 9
click at [423, 91] on input "False" at bounding box center [419, 87] width 8 height 7
radio input "true"
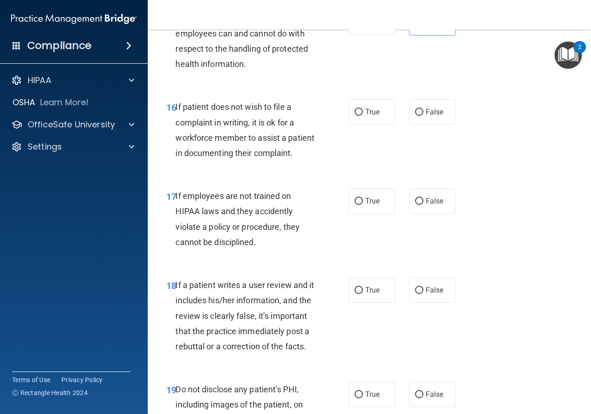
scroll to position [1721, 0]
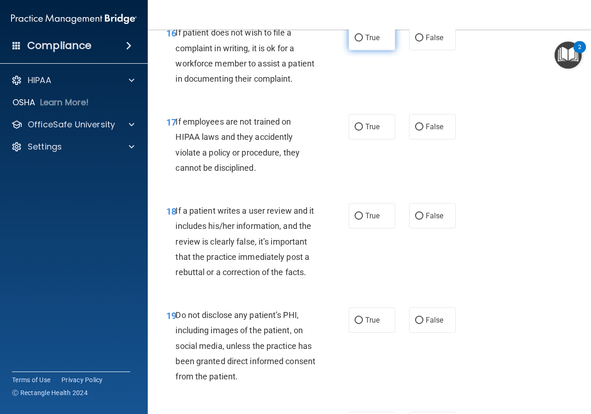
click at [379, 50] on label "True" at bounding box center [372, 37] width 47 height 25
click at [363, 42] on input "True" at bounding box center [359, 38] width 8 height 7
radio input "true"
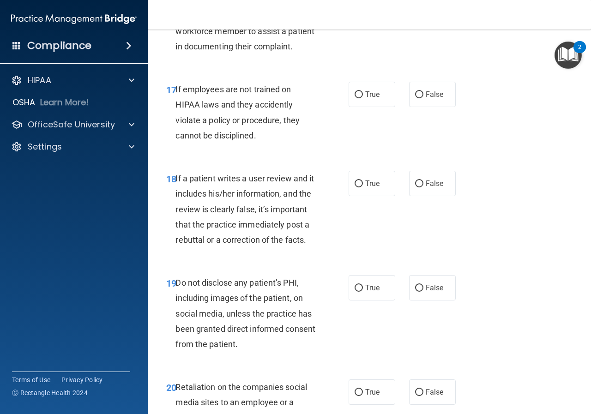
scroll to position [1767, 0]
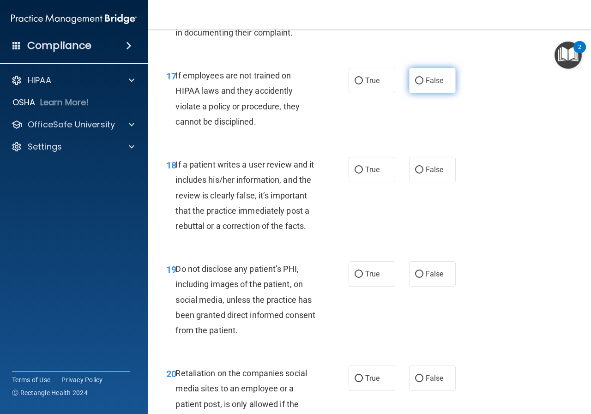
click at [426, 85] on span "False" at bounding box center [435, 80] width 18 height 9
click at [423, 84] on input "False" at bounding box center [419, 81] width 8 height 7
radio input "true"
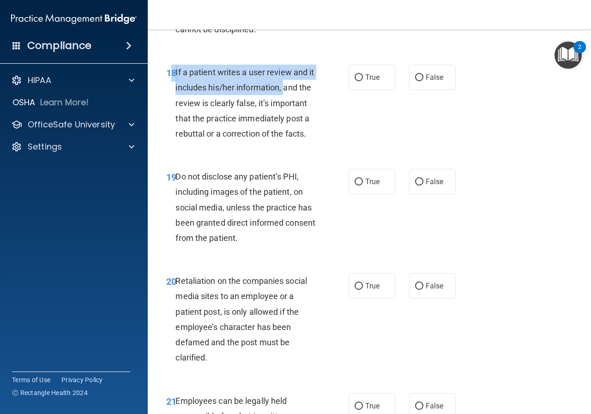
drag, startPoint x: 174, startPoint y: 117, endPoint x: 276, endPoint y: 135, distance: 103.1
click at [276, 135] on div "18 If a patient writes a user review and it includes his/her information, and t…" at bounding box center [257, 105] width 210 height 81
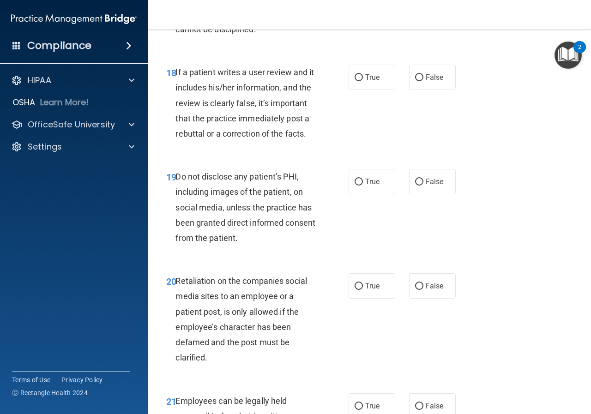
click at [146, 114] on div "HIPAA Documents and Policies Report an Incident Business Associates Emergency P…" at bounding box center [74, 115] width 148 height 96
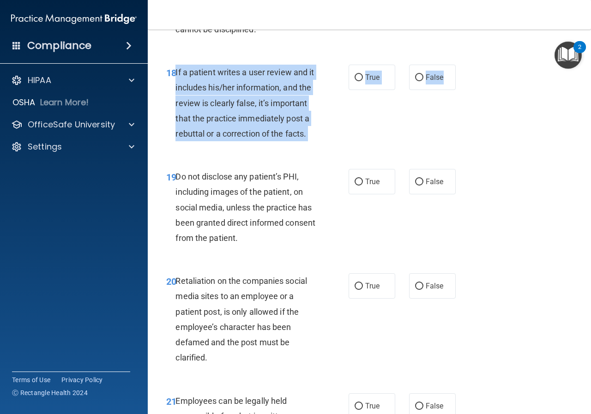
drag, startPoint x: 176, startPoint y: 114, endPoint x: 271, endPoint y: 156, distance: 103.6
click at [461, 65] on ng-form "18 If a patient writes a user review and it includes his/her information, and t…" at bounding box center [461, 65] width 0 height 0
drag, startPoint x: 415, startPoint y: 117, endPoint x: 423, endPoint y: 122, distance: 9.3
click at [415, 90] on label "False" at bounding box center [432, 77] width 47 height 25
click at [415, 81] on input "False" at bounding box center [419, 77] width 8 height 7
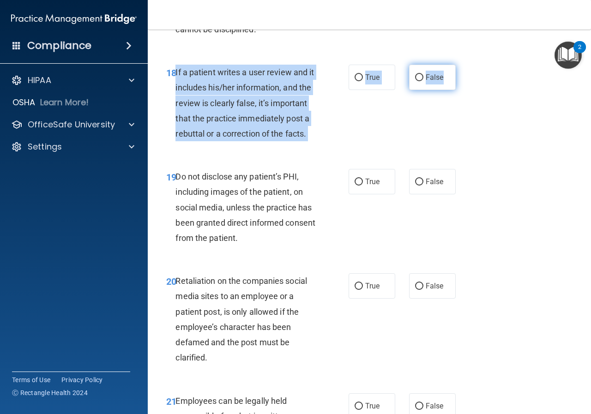
radio input "true"
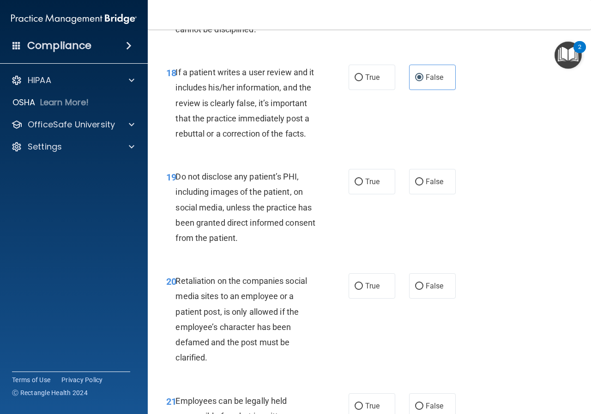
click at [480, 143] on div "18 If a patient writes a user review and it includes his/her information, and t…" at bounding box center [369, 105] width 420 height 104
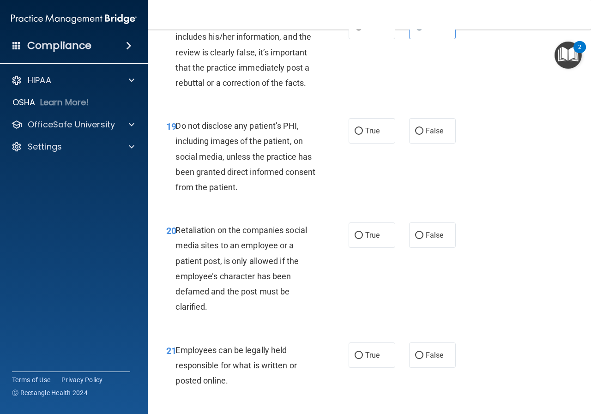
scroll to position [1952, 0]
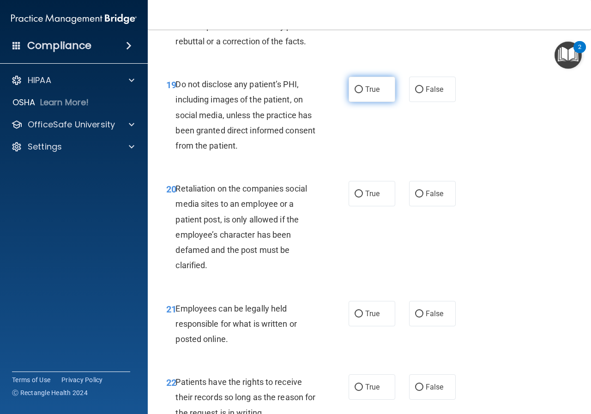
click at [374, 94] on span "True" at bounding box center [372, 89] width 14 height 9
click at [363, 93] on input "True" at bounding box center [359, 89] width 8 height 7
radio input "true"
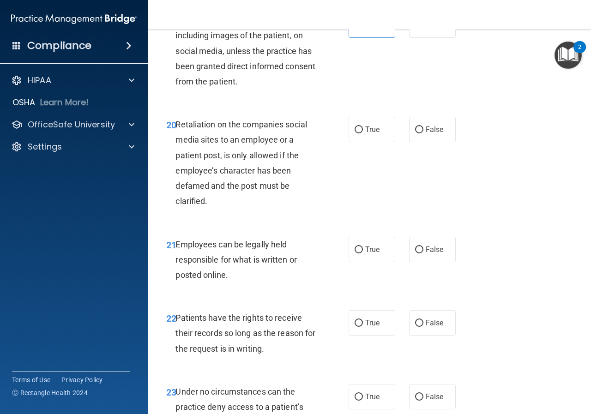
scroll to position [2090, 0]
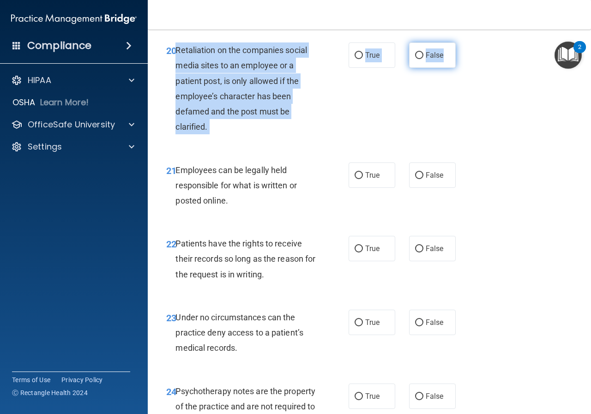
drag, startPoint x: 175, startPoint y: 111, endPoint x: 446, endPoint y: 117, distance: 270.2
click at [461, 42] on ng-form "20 Retaliation on the companies social media sites to an employee or a patient …" at bounding box center [461, 42] width 0 height 0
click at [410, 68] on label "False" at bounding box center [432, 54] width 47 height 25
click at [415, 59] on input "False" at bounding box center [419, 55] width 8 height 7
radio input "true"
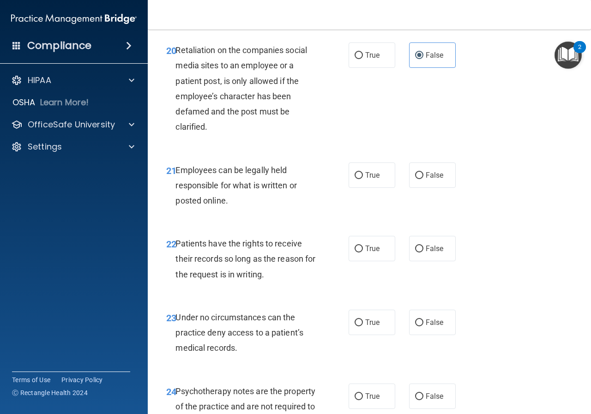
click at [520, 151] on div "20 Retaliation on the companies social media sites to an employee or a patient …" at bounding box center [369, 91] width 420 height 120
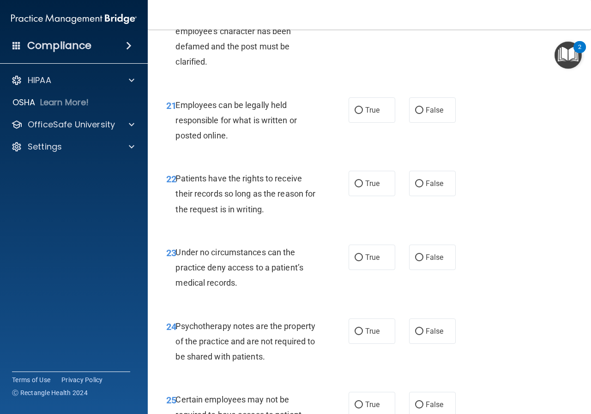
scroll to position [2183, 0]
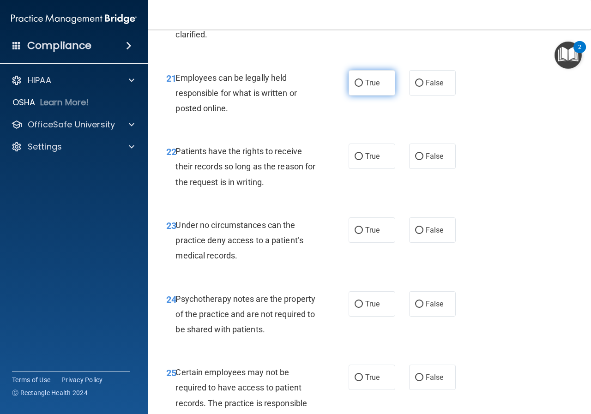
click at [367, 87] on span "True" at bounding box center [372, 82] width 14 height 9
click at [363, 87] on input "True" at bounding box center [359, 83] width 8 height 7
radio input "true"
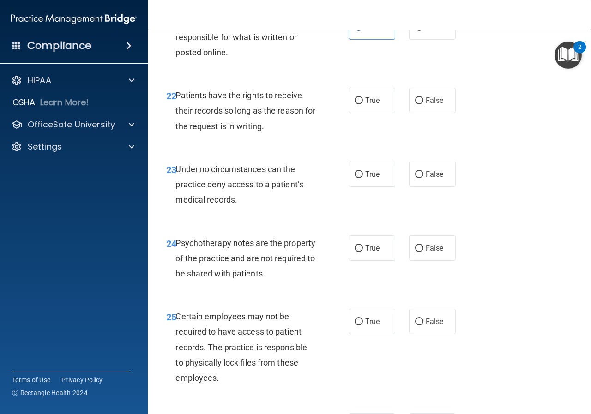
scroll to position [2275, 0]
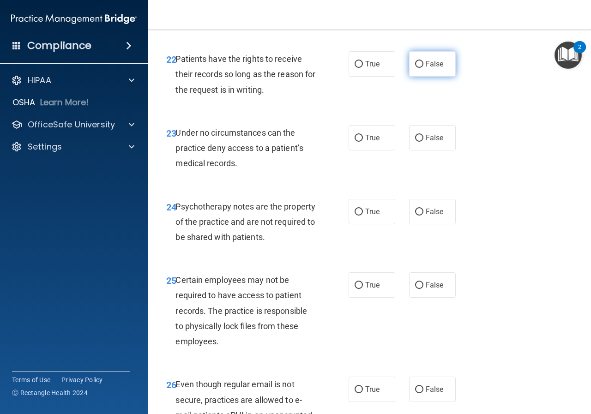
click at [426, 68] on span "False" at bounding box center [435, 64] width 18 height 9
click at [423, 68] on input "False" at bounding box center [419, 64] width 8 height 7
radio input "true"
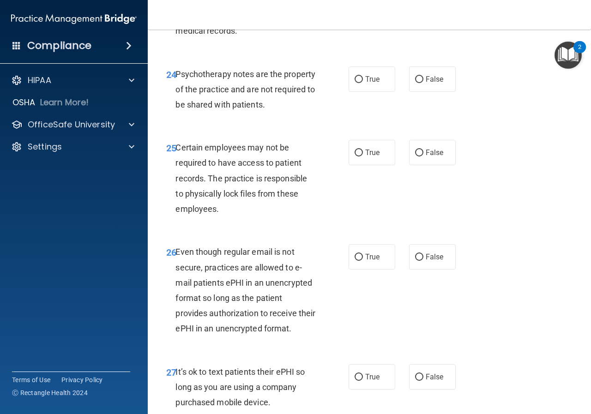
scroll to position [2414, 0]
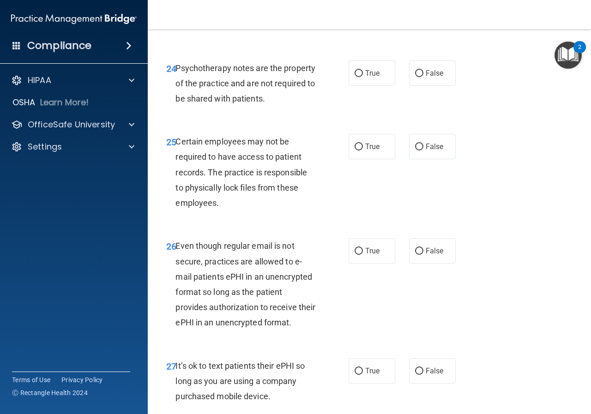
click at [355, 3] on input "True" at bounding box center [359, -1] width 8 height 7
radio input "true"
click at [379, 86] on label "True" at bounding box center [372, 72] width 47 height 25
click at [363, 77] on input "True" at bounding box center [359, 73] width 8 height 7
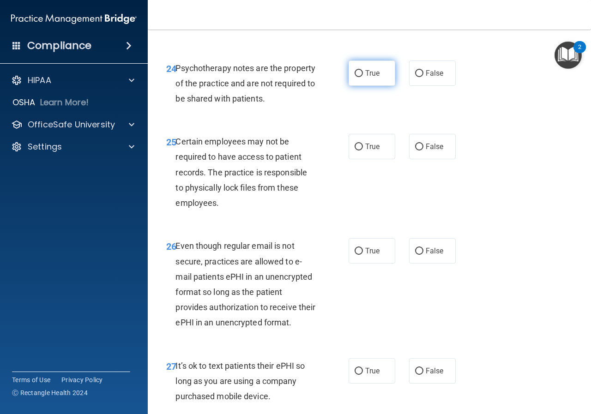
radio input "true"
click at [368, 151] on span "True" at bounding box center [372, 146] width 14 height 9
click at [363, 151] on input "True" at bounding box center [359, 147] width 8 height 7
radio input "true"
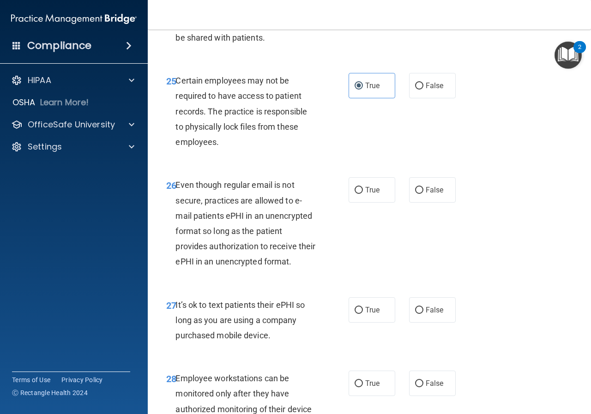
scroll to position [2552, 0]
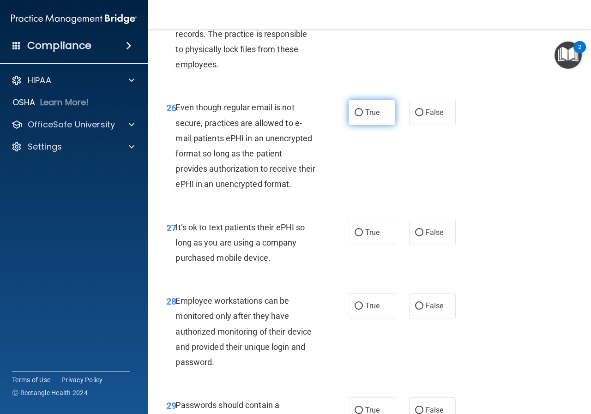
click at [353, 125] on label "True" at bounding box center [372, 112] width 47 height 25
click at [355, 116] on input "True" at bounding box center [359, 112] width 8 height 7
radio input "true"
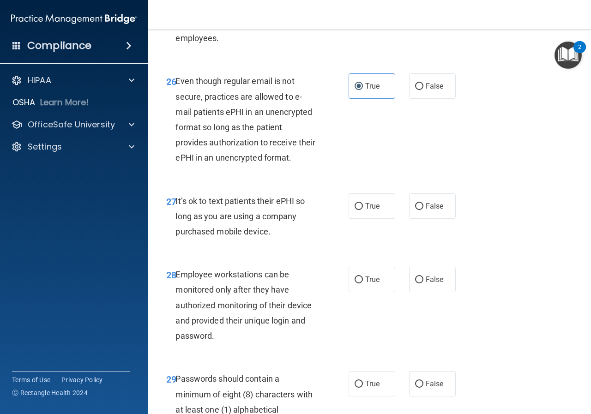
scroll to position [2644, 0]
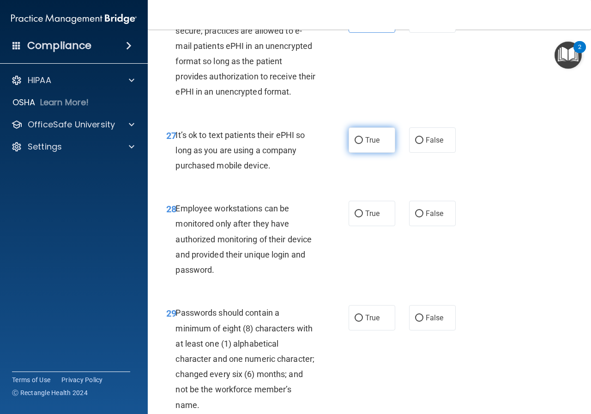
click at [365, 145] on span "True" at bounding box center [372, 140] width 14 height 9
click at [363, 144] on input "True" at bounding box center [359, 140] width 8 height 7
radio input "true"
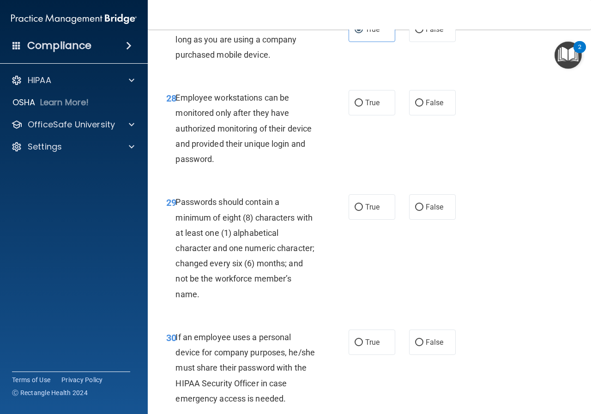
scroll to position [2783, 0]
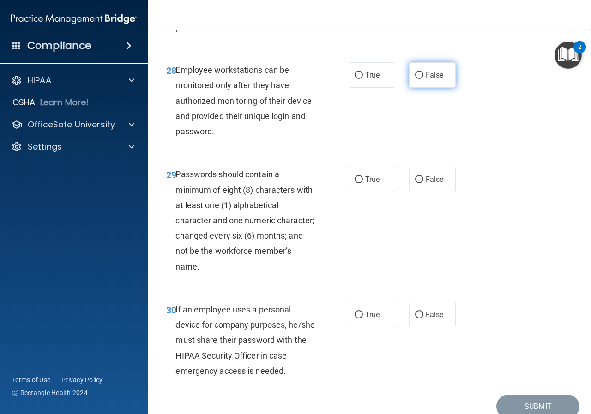
click at [429, 79] on span "False" at bounding box center [435, 75] width 18 height 9
click at [423, 79] on input "False" at bounding box center [419, 75] width 8 height 7
radio input "true"
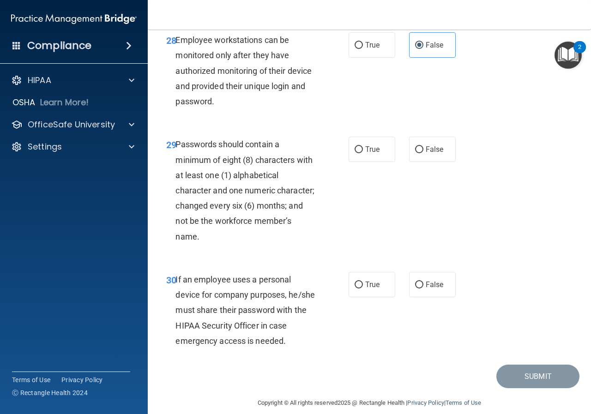
scroll to position [2875, 0]
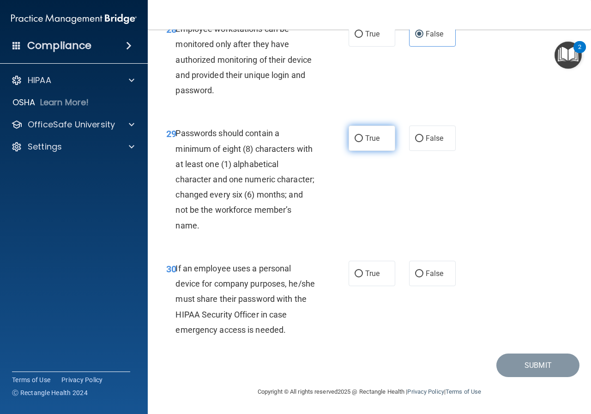
click at [379, 151] on label "True" at bounding box center [372, 138] width 47 height 25
click at [363, 142] on input "True" at bounding box center [359, 138] width 8 height 7
radio input "true"
click at [434, 272] on span "False" at bounding box center [435, 273] width 18 height 9
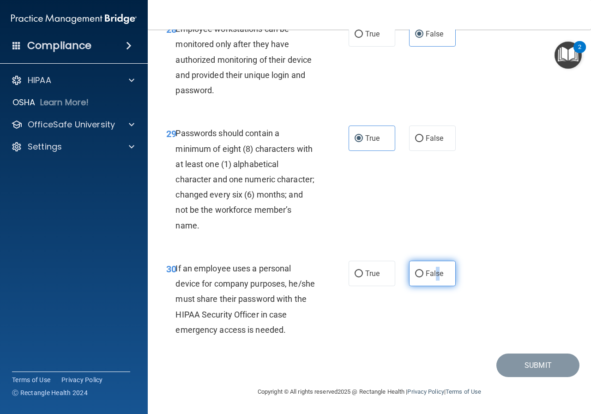
click at [432, 277] on span "False" at bounding box center [435, 273] width 18 height 9
click at [423, 277] on input "False" at bounding box center [419, 274] width 8 height 7
radio input "true"
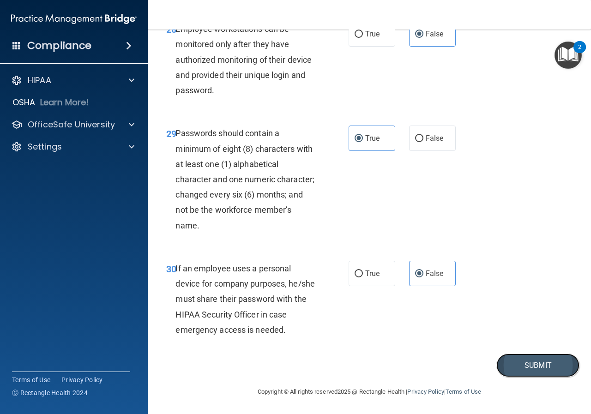
click at [516, 362] on button "Submit" at bounding box center [537, 366] width 83 height 24
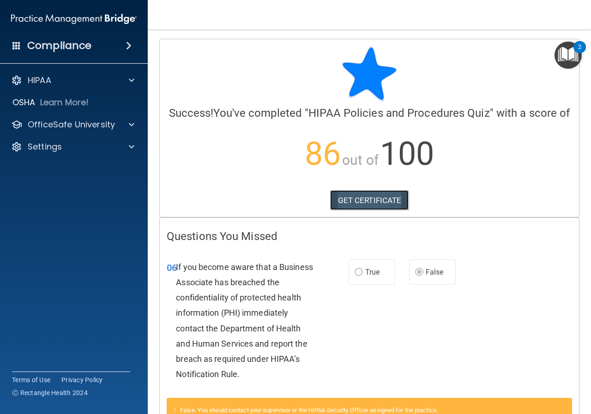
click at [353, 211] on link "GET CERTIFICATE" at bounding box center [369, 200] width 79 height 20
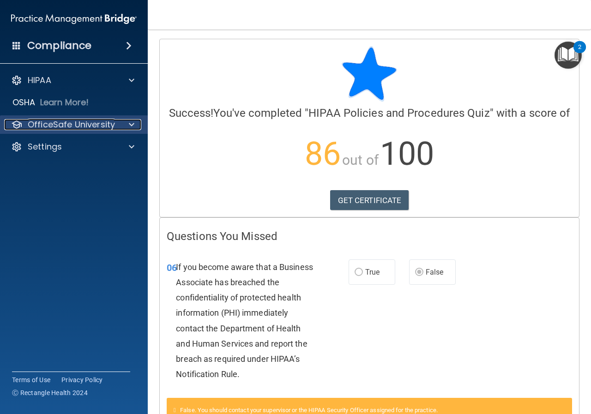
click at [90, 128] on p "OfficeSafe University" at bounding box center [71, 124] width 87 height 11
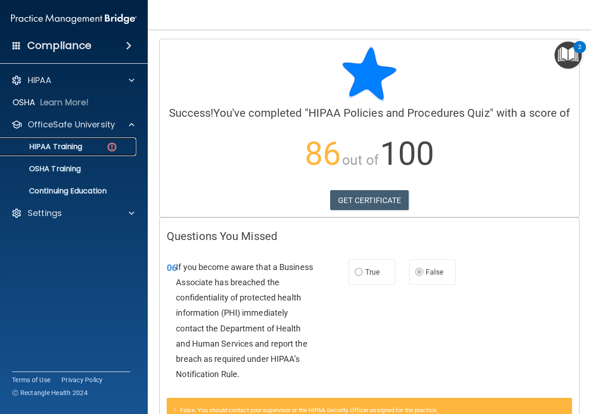
click at [98, 142] on div "HIPAA Training" at bounding box center [69, 146] width 126 height 9
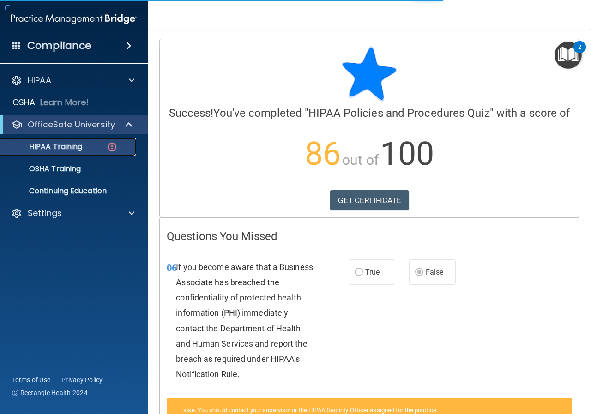
click at [72, 144] on p "HIPAA Training" at bounding box center [44, 146] width 76 height 9
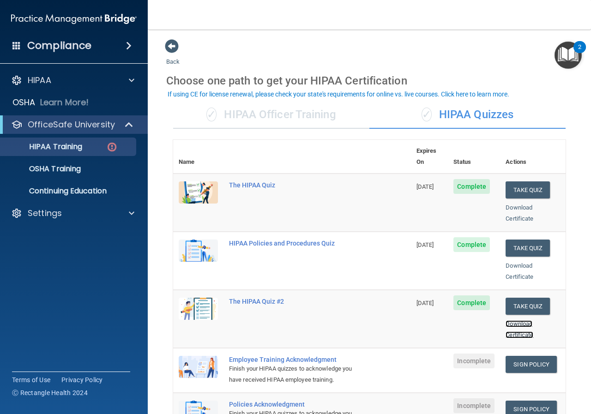
click at [509, 320] on link "Download Certificate" at bounding box center [520, 329] width 28 height 18
click at [513, 202] on div "Download Certificate" at bounding box center [533, 213] width 54 height 22
click at [506, 204] on link "Download Certificate" at bounding box center [520, 213] width 28 height 18
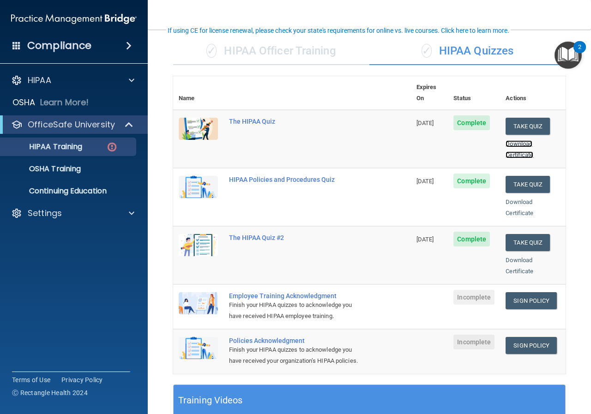
scroll to position [92, 0]
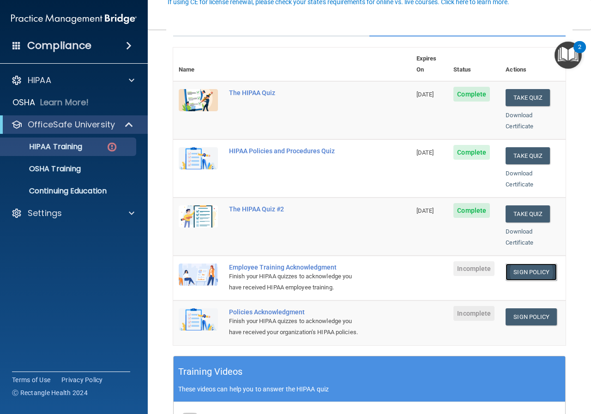
click at [521, 264] on link "Sign Policy" at bounding box center [531, 272] width 51 height 17
click at [522, 308] on link "Sign Policy" at bounding box center [531, 316] width 51 height 17
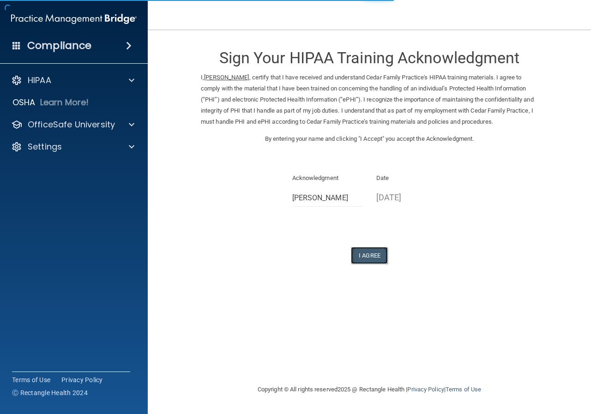
click at [373, 255] on button "I Agree" at bounding box center [369, 255] width 37 height 17
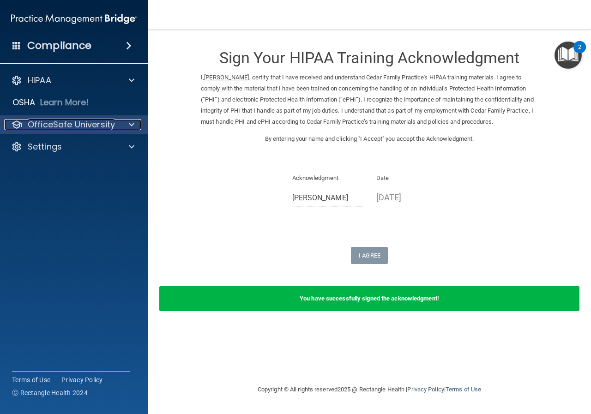
click at [121, 121] on div at bounding box center [130, 124] width 23 height 11
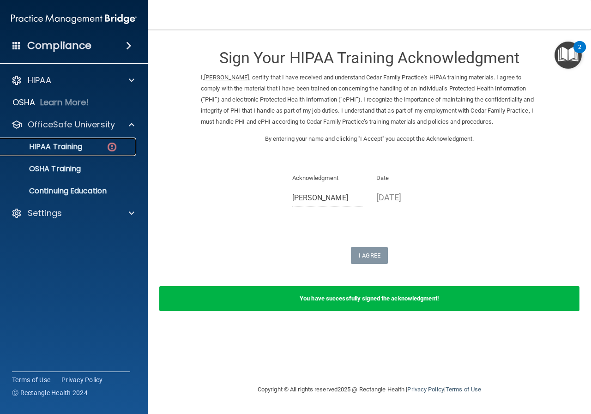
click at [62, 142] on p "HIPAA Training" at bounding box center [44, 146] width 76 height 9
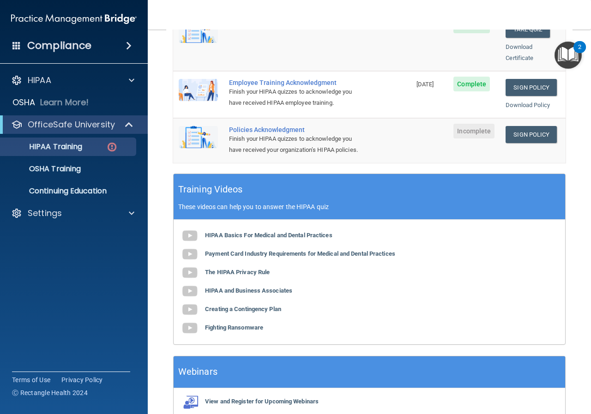
scroll to position [231, 0]
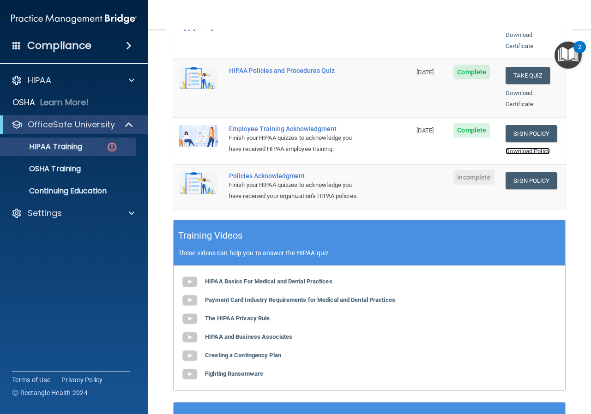
click at [521, 148] on link "Download Policy" at bounding box center [528, 151] width 44 height 7
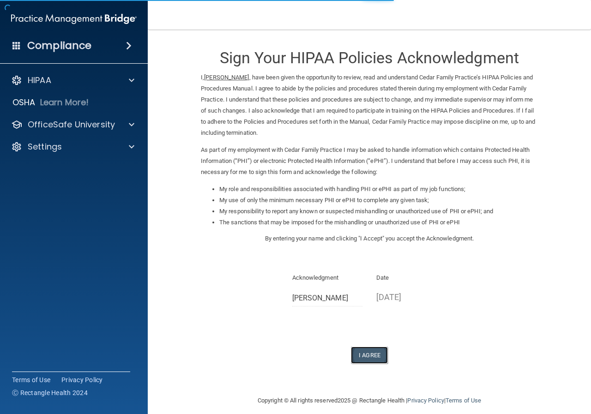
click at [361, 353] on button "I Agree" at bounding box center [369, 355] width 37 height 17
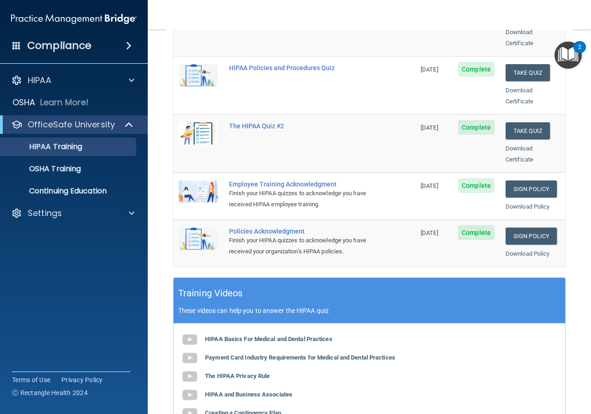
scroll to position [185, 0]
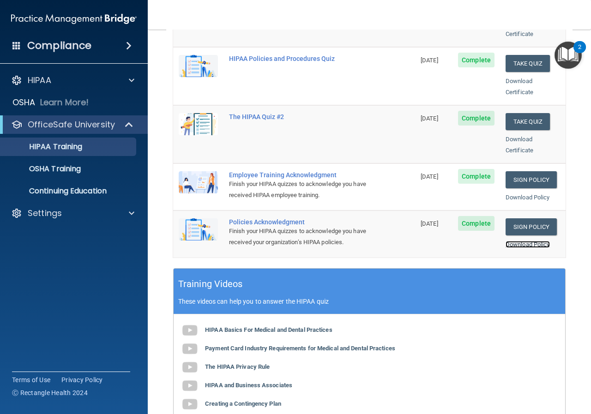
click at [524, 241] on link "Download Policy" at bounding box center [528, 244] width 44 height 7
click at [66, 188] on p "Continuing Education" at bounding box center [69, 191] width 126 height 9
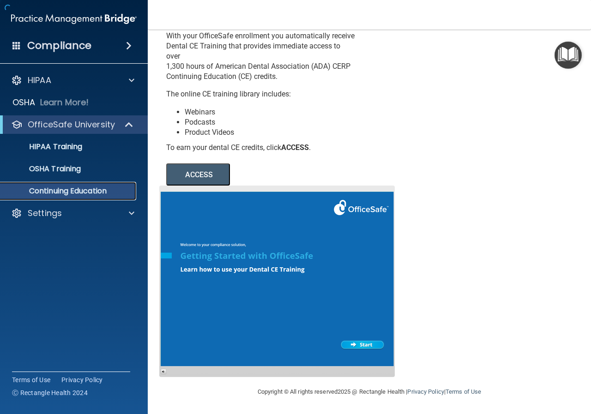
scroll to position [45, 0]
